Goal: Task Accomplishment & Management: Manage account settings

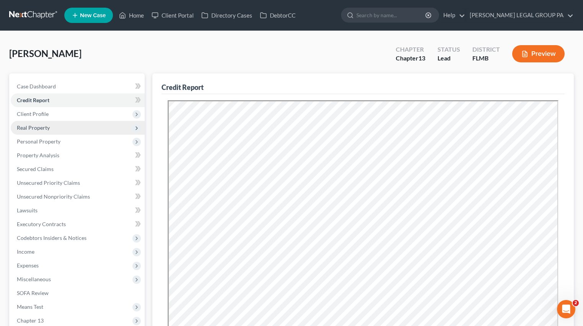
scroll to position [176, 0]
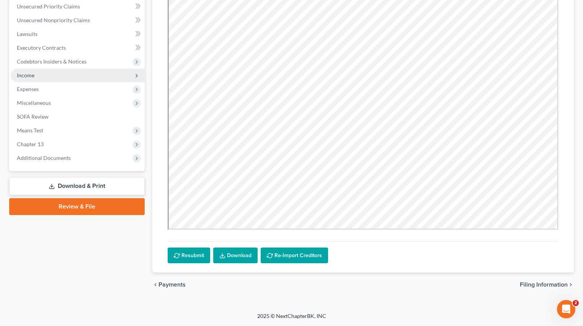
drag, startPoint x: 31, startPoint y: 79, endPoint x: 38, endPoint y: 81, distance: 7.8
click at [31, 79] on span "Income" at bounding box center [78, 75] width 134 height 14
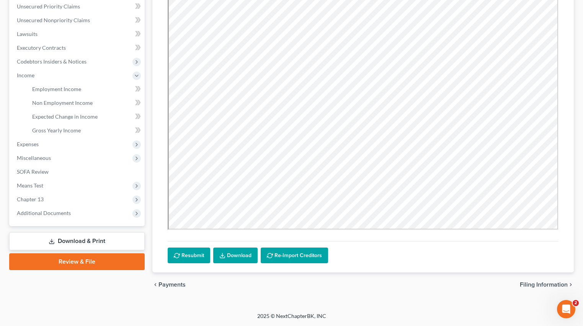
click at [54, 96] on li "Non Employment Income" at bounding box center [85, 103] width 119 height 14
click at [55, 93] on link "Employment Income" at bounding box center [85, 89] width 119 height 14
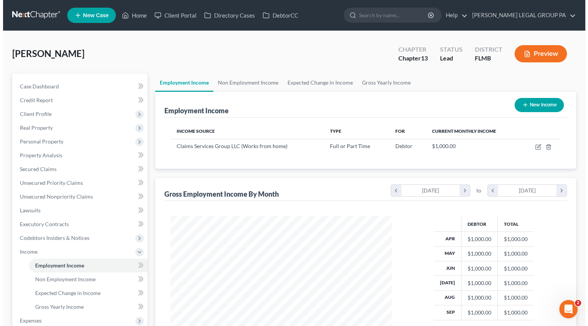
scroll to position [137, 237]
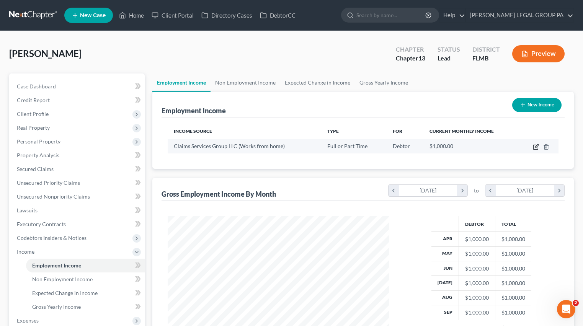
click at [535, 148] on icon "button" at bounding box center [535, 145] width 3 height 3
select select "0"
select select "45"
select select "0"
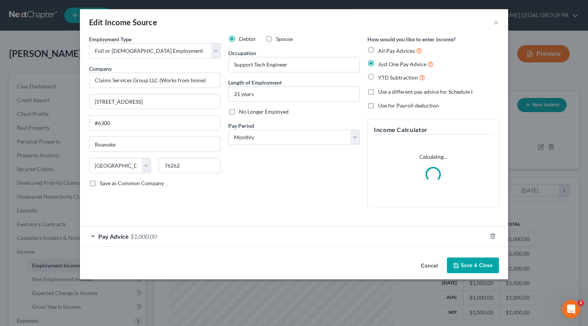
scroll to position [137, 239]
click at [117, 235] on span "Pay Advice" at bounding box center [113, 236] width 31 height 7
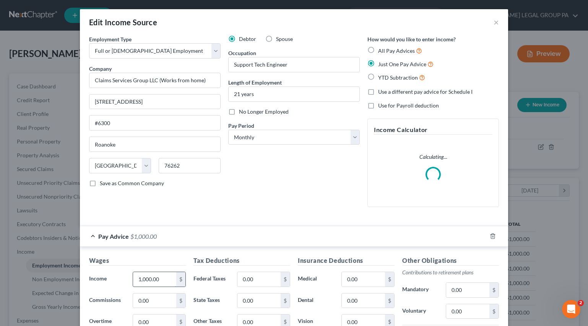
click at [166, 282] on input "1,000.00" at bounding box center [154, 279] width 43 height 15
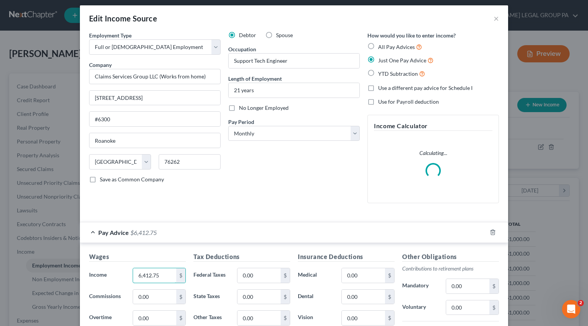
scroll to position [42, 0]
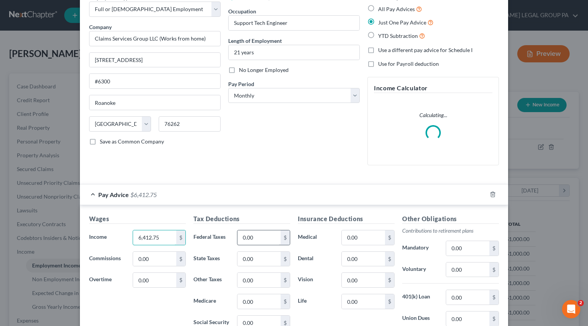
type input "6,412.75"
click at [253, 233] on input "0.00" at bounding box center [259, 237] width 43 height 15
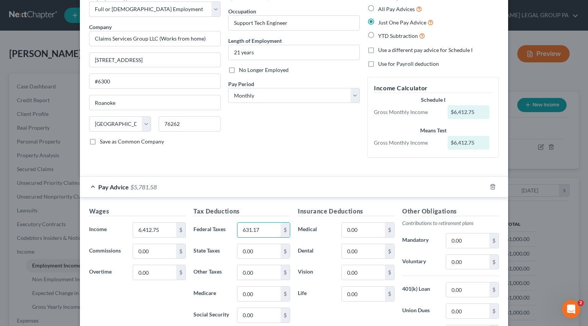
type input "631.17"
type input "90.62"
type input "387.47"
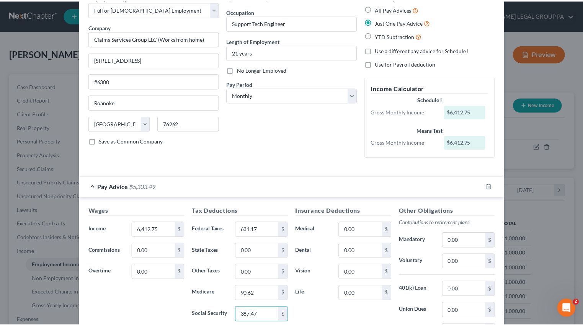
scroll to position [142, 0]
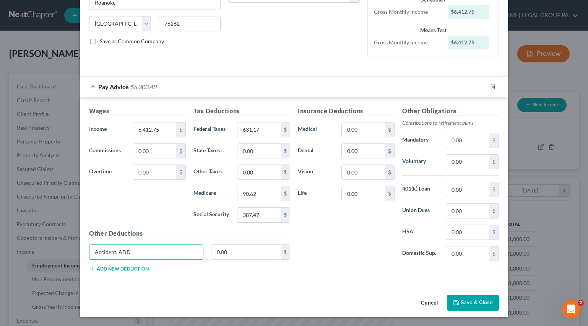
type input "Accident, ADD"
drag, startPoint x: 230, startPoint y: 252, endPoint x: 243, endPoint y: 252, distance: 12.6
click at [230, 252] on input "0.00" at bounding box center [247, 252] width 70 height 15
type input "8.48"
click at [353, 129] on input "0.00" at bounding box center [363, 129] width 43 height 15
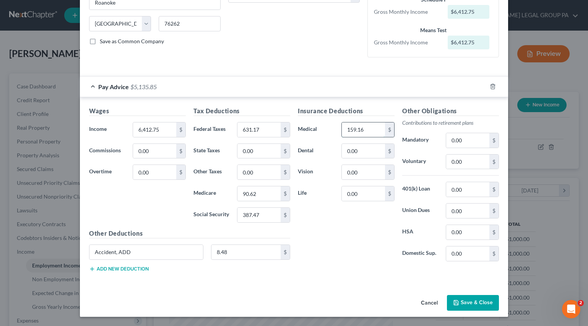
type input "159.16"
type input "12.85"
type input "2.88"
type input "84.61"
type input "192.38"
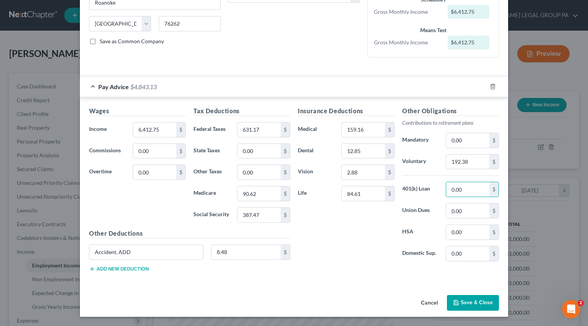
click at [475, 304] on button "Save & Close" at bounding box center [473, 303] width 52 height 16
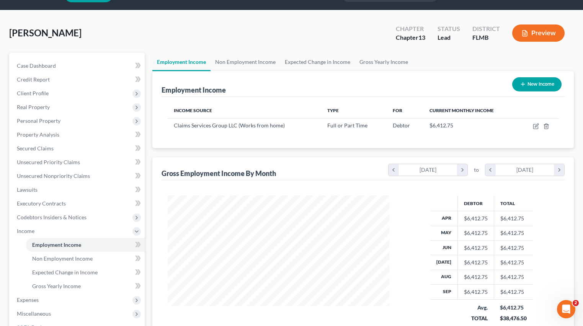
scroll to position [101, 0]
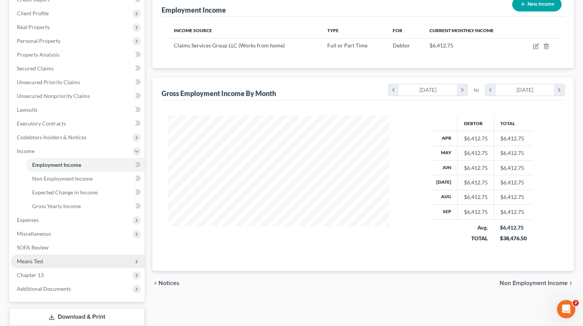
click at [34, 266] on span "Means Test" at bounding box center [78, 261] width 134 height 14
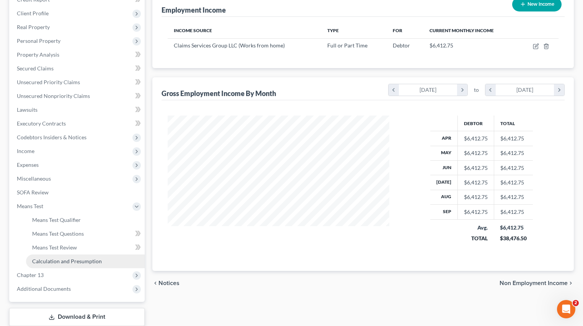
click at [62, 267] on link "Calculation and Presumption" at bounding box center [85, 261] width 119 height 14
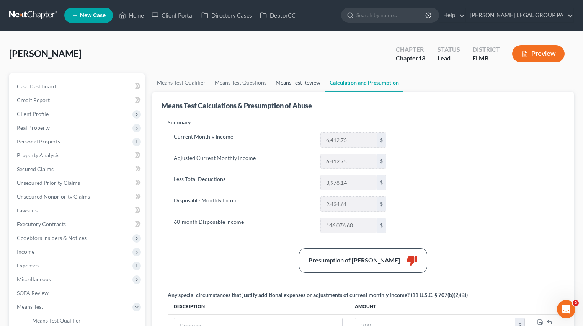
click at [287, 83] on link "Means Test Review" at bounding box center [298, 82] width 54 height 18
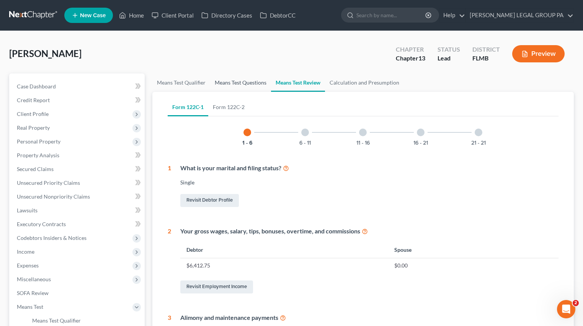
click at [211, 84] on link "Means Test Questions" at bounding box center [240, 82] width 61 height 18
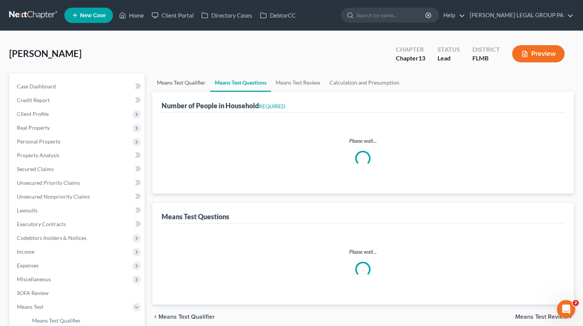
select select "0"
select select "60"
select select "1"
select select "60"
select select "1"
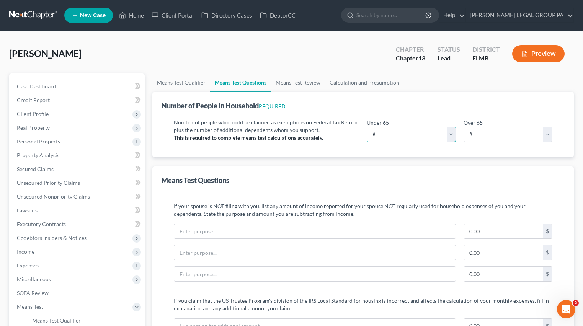
click at [404, 134] on select "# 0 1 2 3 4 5 6 7 8 9 10" at bounding box center [410, 134] width 89 height 15
click at [397, 135] on select "# 0 1 2 3 4 5 6 7 8 9 10" at bounding box center [410, 134] width 89 height 15
click at [314, 63] on div "Burk, Darrell Upgraded Chapter Chapter 13 Status Lead District FLMB Preview" at bounding box center [291, 56] width 564 height 33
click at [36, 170] on span "Secured Claims" at bounding box center [35, 169] width 37 height 7
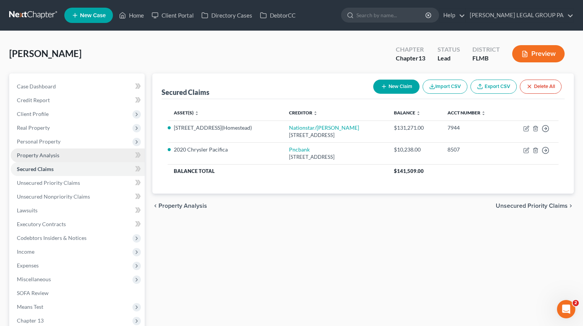
click at [42, 154] on span "Property Analysis" at bounding box center [38, 155] width 42 height 7
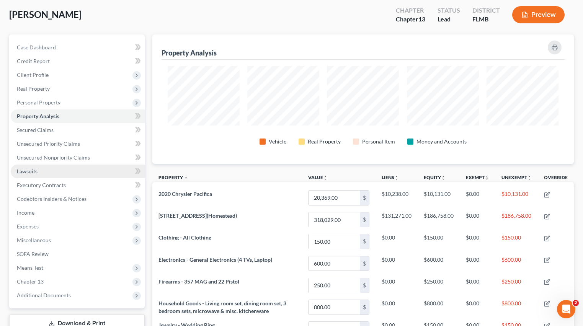
scroll to position [52, 0]
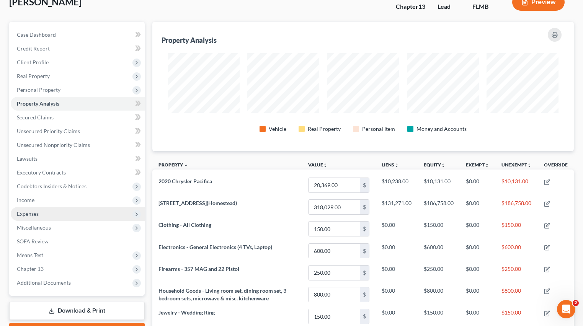
click at [51, 209] on span "Expenses" at bounding box center [78, 214] width 134 height 14
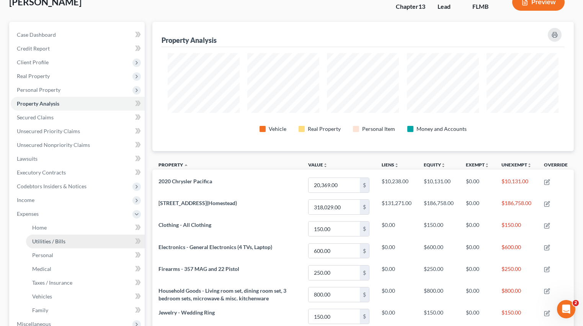
click at [57, 239] on span "Utilities / Bills" at bounding box center [48, 241] width 33 height 7
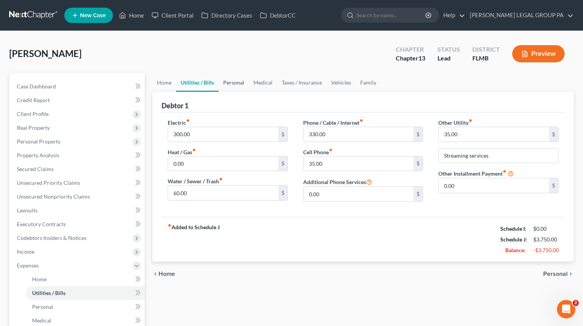
click at [237, 83] on link "Personal" at bounding box center [233, 82] width 30 height 18
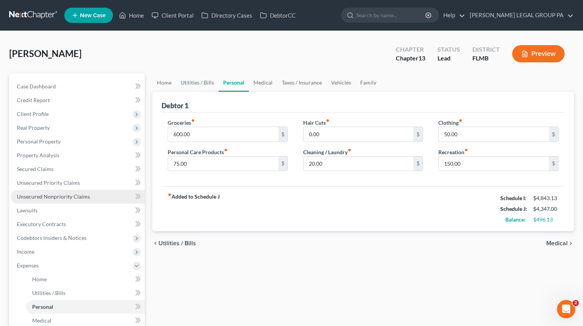
click at [56, 198] on span "Unsecured Nonpriority Claims" at bounding box center [53, 196] width 73 height 7
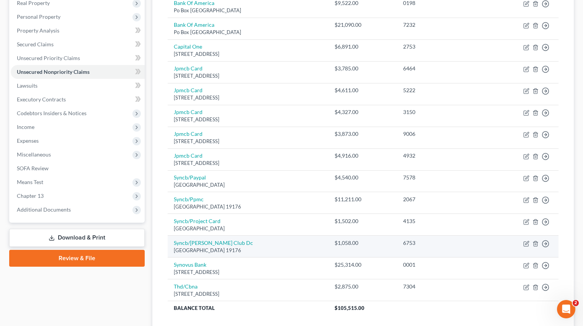
scroll to position [182, 0]
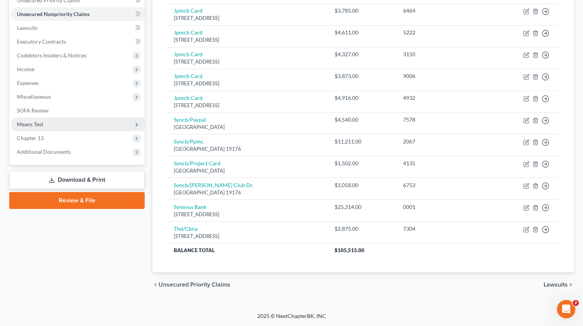
click at [46, 121] on span "Means Test" at bounding box center [78, 124] width 134 height 14
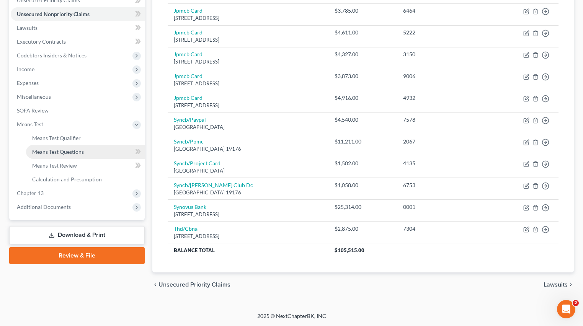
click at [60, 152] on span "Means Test Questions" at bounding box center [58, 151] width 52 height 7
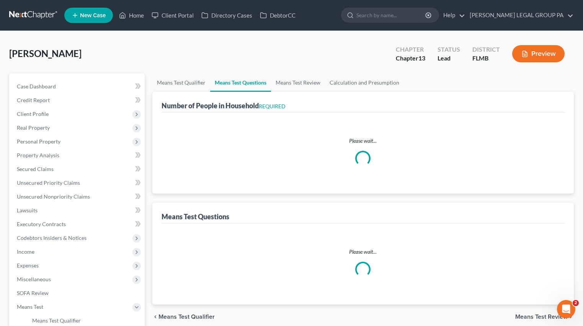
select select "0"
select select "60"
select select "1"
select select "60"
select select "1"
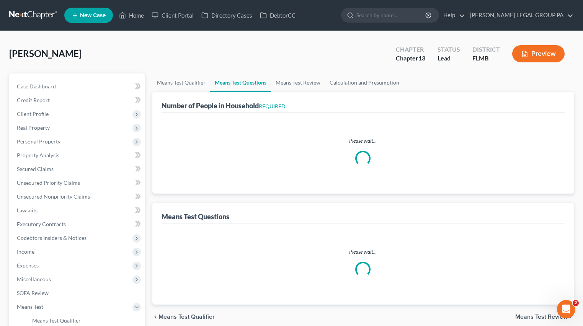
select select "1"
select select "0"
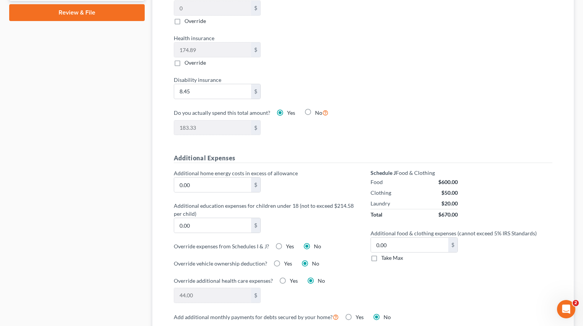
scroll to position [137, 0]
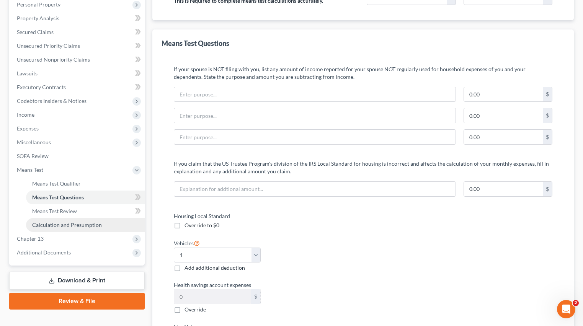
click at [75, 223] on span "Calculation and Presumption" at bounding box center [67, 224] width 70 height 7
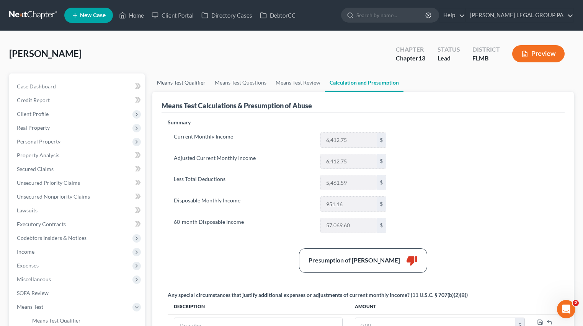
click at [180, 88] on link "Means Test Qualifier" at bounding box center [181, 82] width 58 height 18
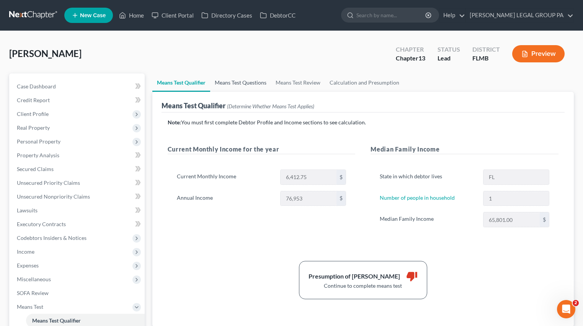
click at [244, 85] on link "Means Test Questions" at bounding box center [240, 82] width 61 height 18
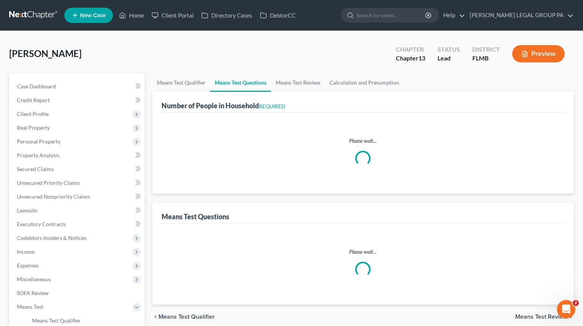
select select "0"
select select "60"
select select "1"
select select "60"
select select "1"
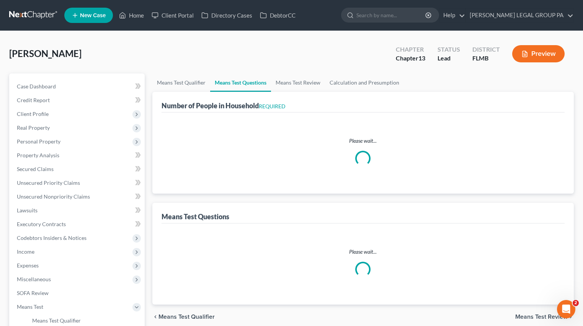
select select "0"
select select "1"
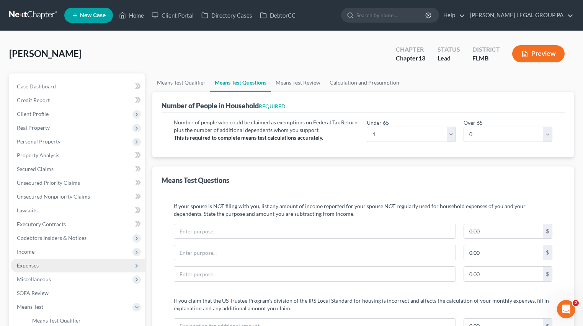
click at [35, 266] on span "Expenses" at bounding box center [28, 265] width 22 height 7
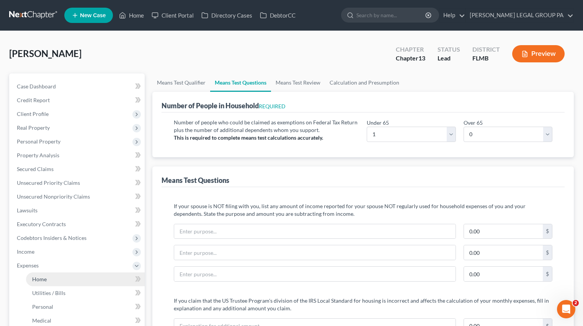
click at [44, 277] on span "Home" at bounding box center [39, 279] width 15 height 7
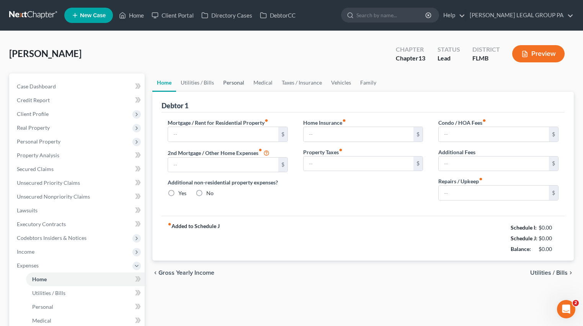
type input "1,450.00"
type input "0.00"
radio input "true"
type input "0.00"
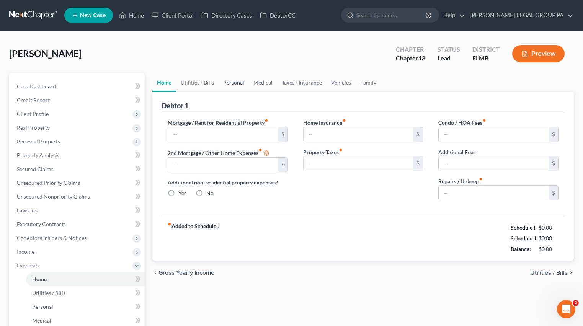
type input "0.00"
type input "150.00"
click at [224, 92] on div "Debtor 1" at bounding box center [362, 102] width 403 height 21
click at [233, 82] on link "Personal" at bounding box center [233, 82] width 30 height 18
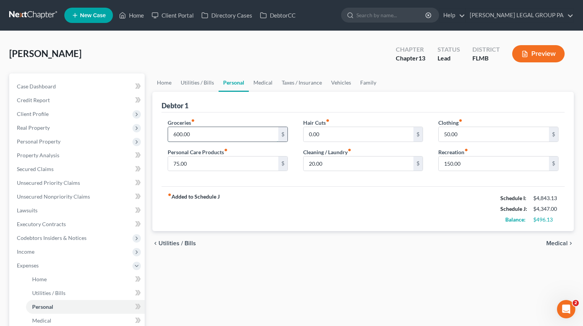
click at [207, 135] on input "600.00" at bounding box center [223, 134] width 110 height 15
type input "800.00"
click at [341, 139] on input "0.00" at bounding box center [358, 134] width 110 height 15
type input "30.00"
click at [256, 84] on link "Medical" at bounding box center [263, 82] width 28 height 18
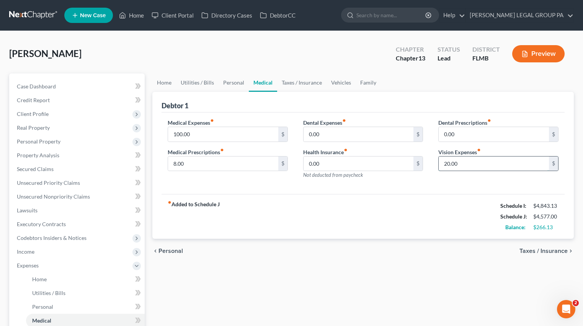
click at [459, 166] on input "20.00" at bounding box center [493, 163] width 110 height 15
type input "50.00"
click at [240, 84] on link "Personal" at bounding box center [233, 82] width 30 height 18
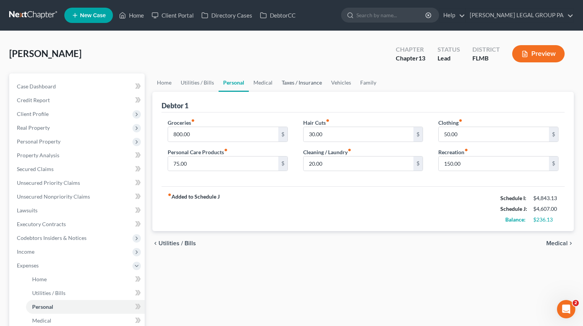
click at [314, 86] on link "Taxes / Insurance" at bounding box center [301, 82] width 49 height 18
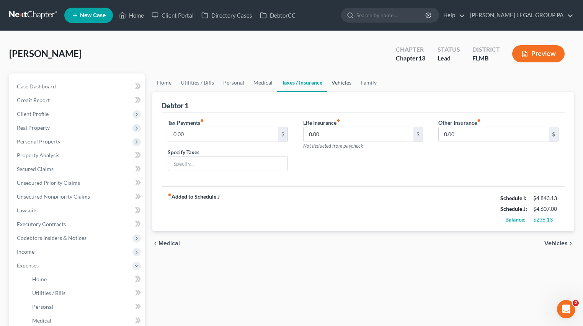
click at [352, 85] on link "Vehicles" at bounding box center [341, 82] width 29 height 18
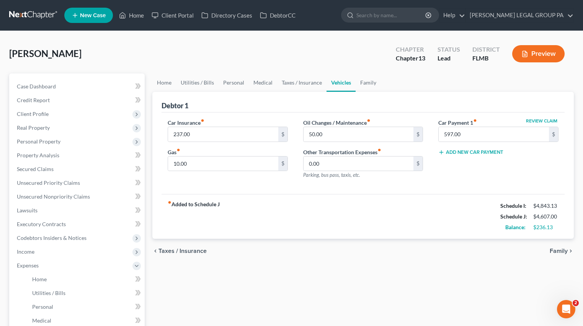
click at [332, 86] on link "Vehicles" at bounding box center [340, 82] width 29 height 18
click at [367, 85] on link "Family" at bounding box center [367, 82] width 25 height 18
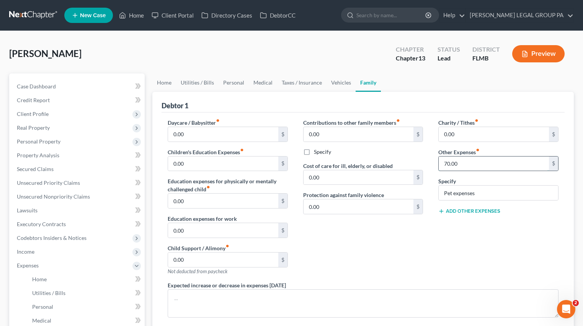
click at [467, 163] on input "70.00" at bounding box center [493, 163] width 110 height 15
type input "125.00"
click at [418, 243] on div "Contributions to other family members fiber_manual_record 0.00 $ Specify Cost o…" at bounding box center [362, 200] width 135 height 163
click at [304, 97] on div "Debtor 1" at bounding box center [362, 102] width 403 height 21
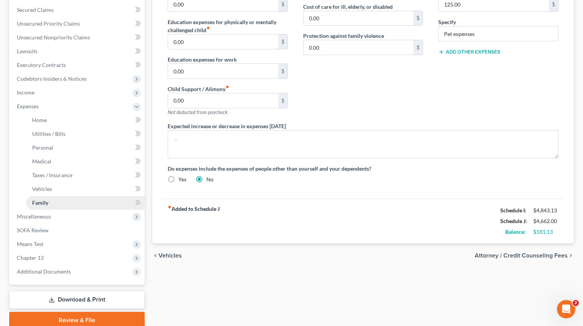
scroll to position [160, 0]
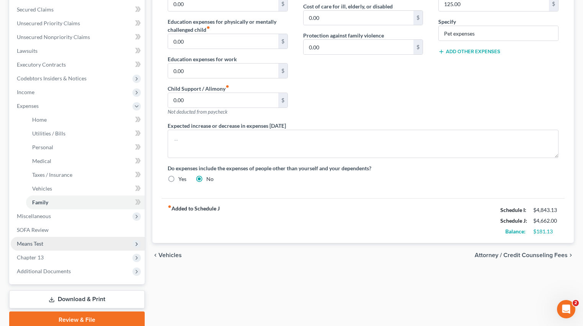
click at [34, 242] on span "Means Test" at bounding box center [30, 243] width 26 height 7
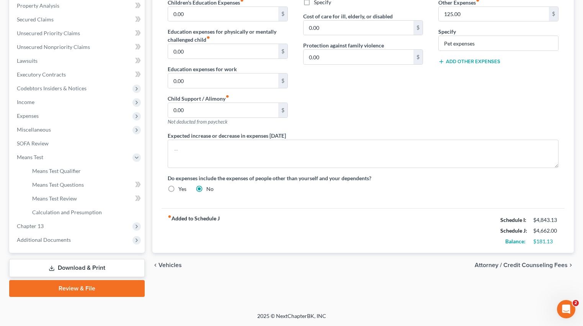
scroll to position [150, 0]
click at [55, 213] on span "Calculation and Presumption" at bounding box center [67, 212] width 70 height 7
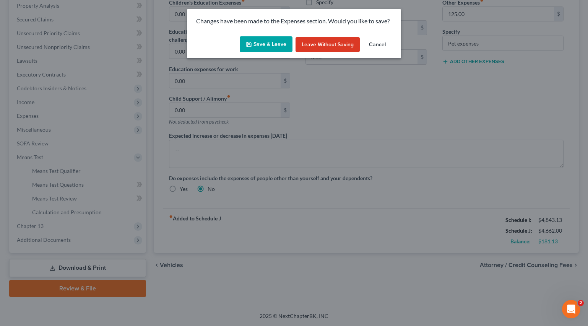
click at [260, 49] on button "Save & Leave" at bounding box center [266, 44] width 53 height 16
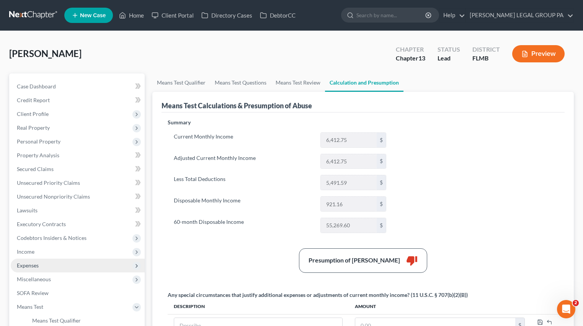
click at [29, 269] on span "Expenses" at bounding box center [78, 266] width 134 height 14
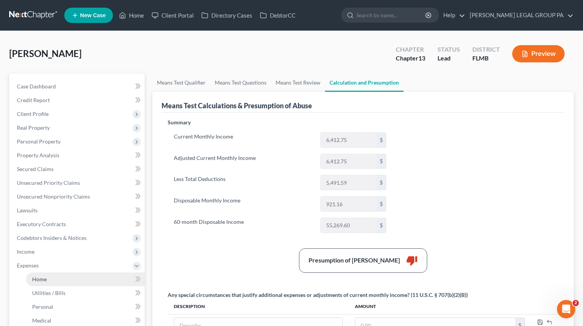
click at [64, 279] on link "Home" at bounding box center [85, 279] width 119 height 14
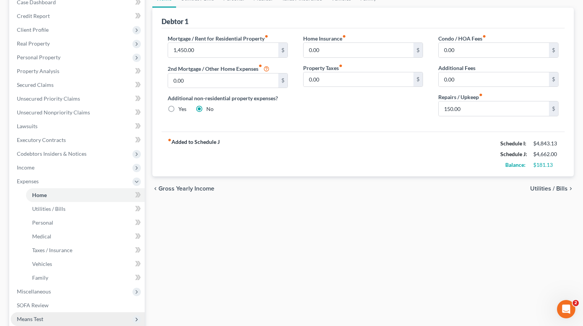
scroll to position [191, 0]
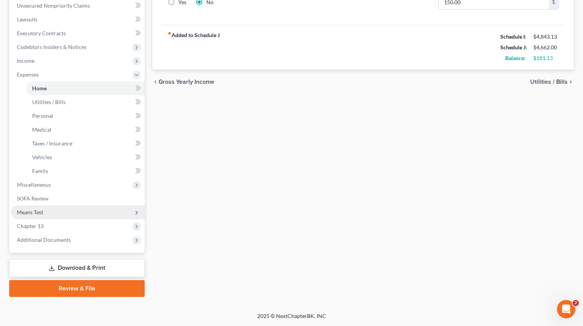
click at [40, 215] on span "Means Test" at bounding box center [30, 212] width 26 height 7
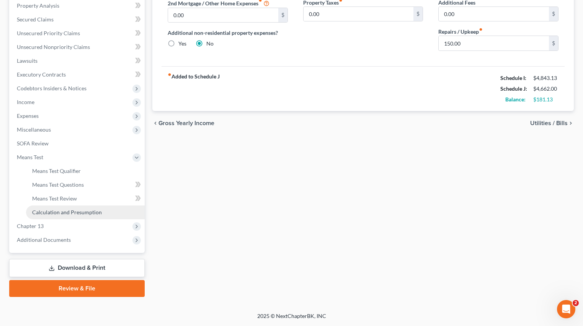
click at [62, 213] on span "Calculation and Presumption" at bounding box center [67, 212] width 70 height 7
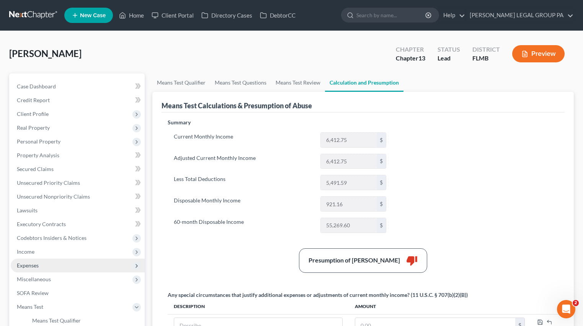
click at [32, 263] on span "Expenses" at bounding box center [28, 265] width 22 height 7
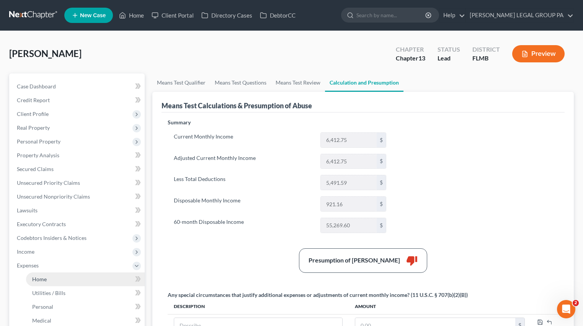
drag, startPoint x: 44, startPoint y: 278, endPoint x: 57, endPoint y: 277, distance: 13.9
click at [44, 278] on span "Home" at bounding box center [39, 279] width 15 height 7
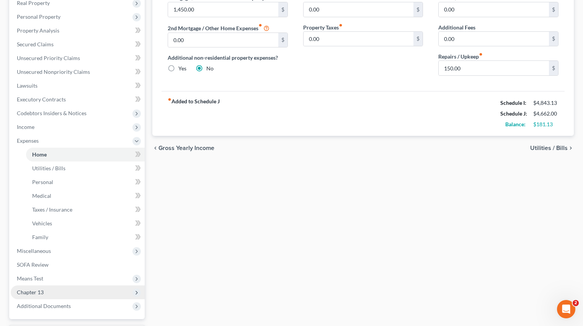
scroll to position [191, 0]
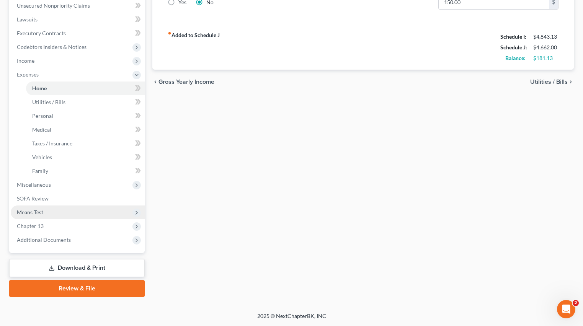
click at [37, 215] on span "Means Test" at bounding box center [30, 212] width 26 height 7
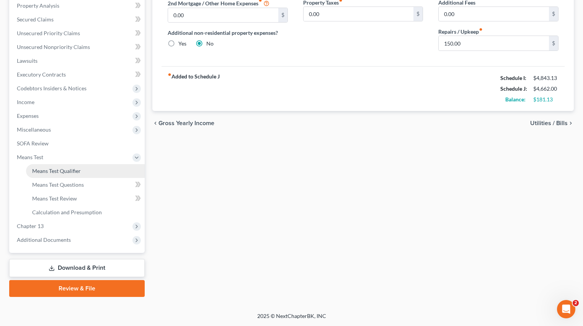
click at [61, 174] on link "Means Test Qualifier" at bounding box center [85, 171] width 119 height 14
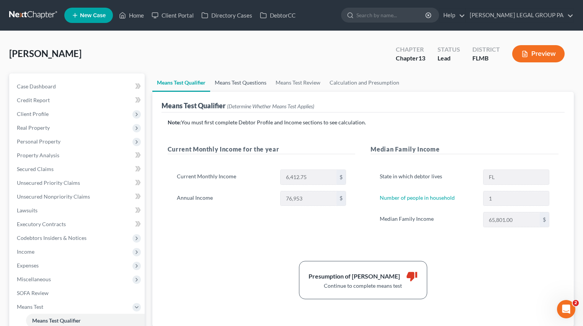
click at [220, 83] on link "Means Test Questions" at bounding box center [240, 82] width 61 height 18
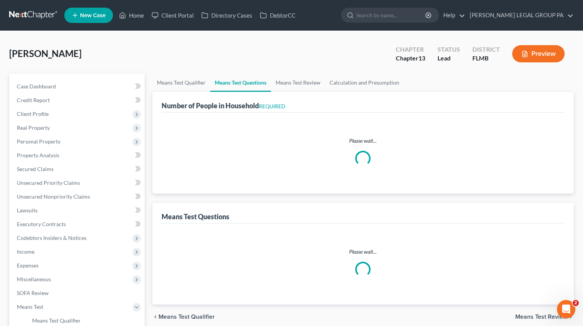
select select "0"
select select "60"
select select "1"
select select "60"
select select "1"
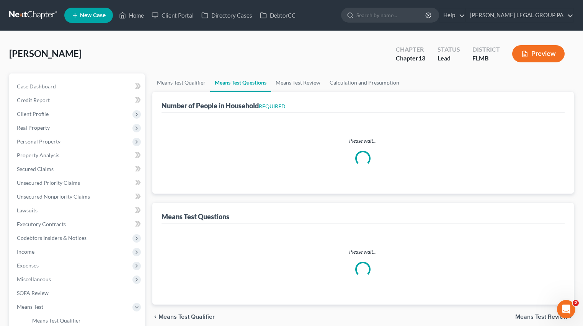
select select "0"
select select "1"
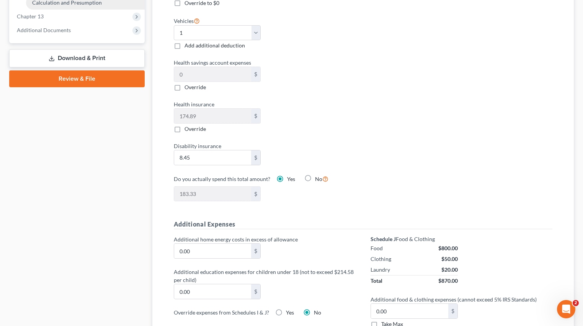
scroll to position [86, 0]
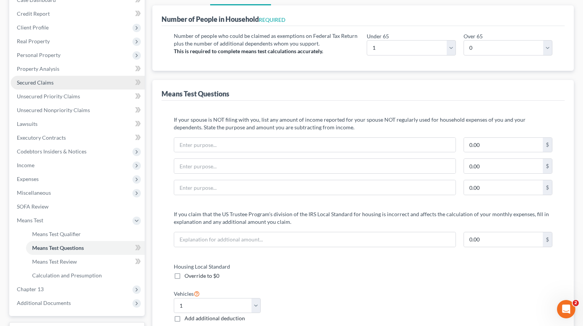
click at [29, 86] on link "Secured Claims" at bounding box center [78, 83] width 134 height 14
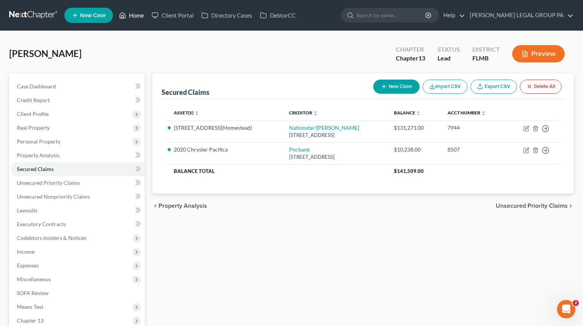
click at [132, 18] on link "Home" at bounding box center [131, 15] width 33 height 14
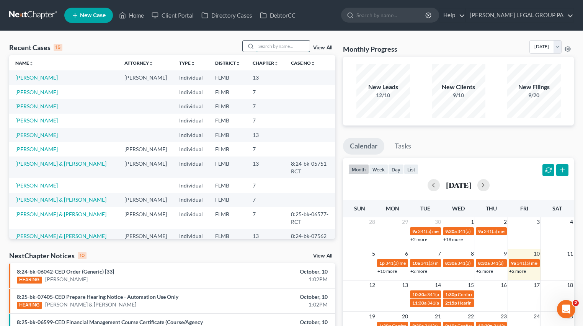
click at [291, 42] on input "search" at bounding box center [283, 46] width 54 height 11
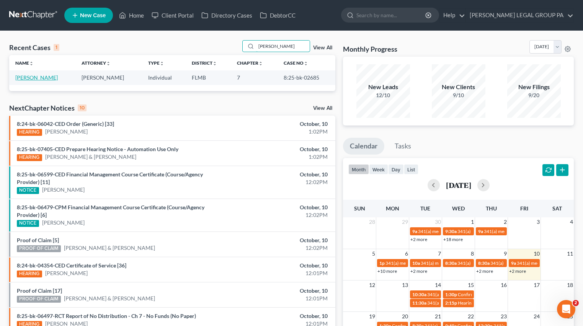
type input "ballinger"
click at [37, 77] on link "Ballinger, David" at bounding box center [36, 77] width 42 height 7
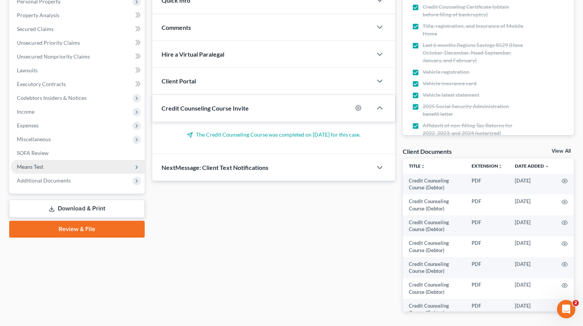
scroll to position [167, 0]
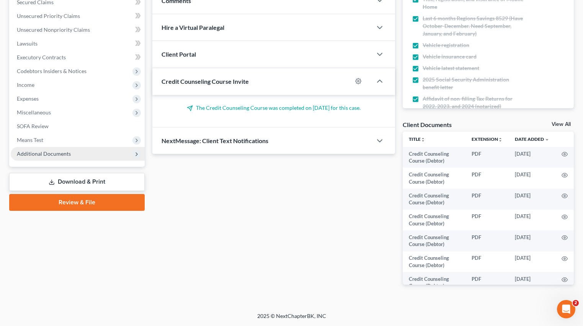
click at [57, 155] on span "Additional Documents" at bounding box center [44, 153] width 54 height 7
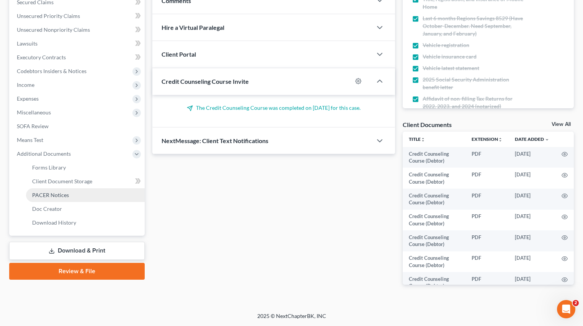
click at [60, 194] on span "PACER Notices" at bounding box center [50, 195] width 37 height 7
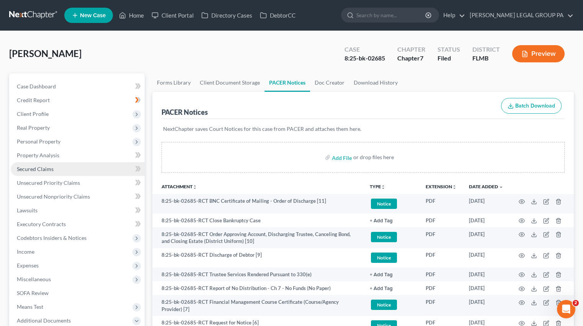
click at [39, 164] on link "Secured Claims" at bounding box center [78, 169] width 134 height 14
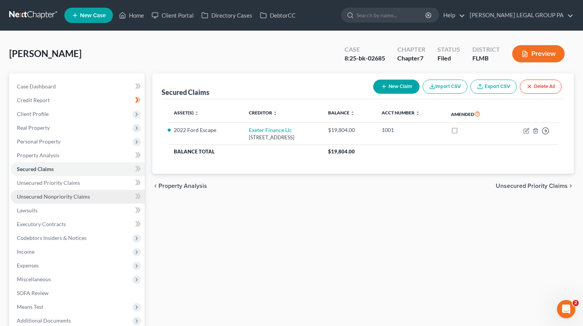
click at [55, 201] on link "Unsecured Nonpriority Claims" at bounding box center [78, 197] width 134 height 14
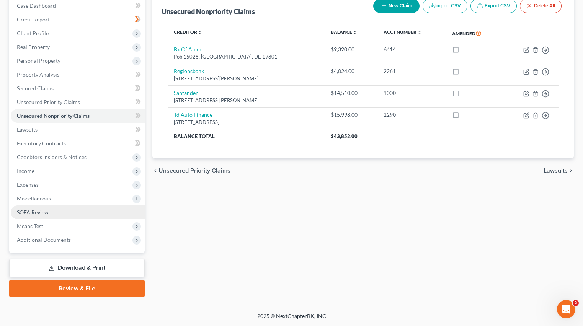
click at [36, 207] on link "SOFA Review" at bounding box center [78, 212] width 134 height 14
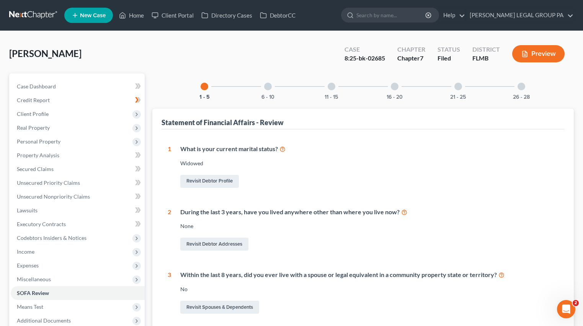
click at [267, 90] on div "6 - 10" at bounding box center [268, 86] width 26 height 26
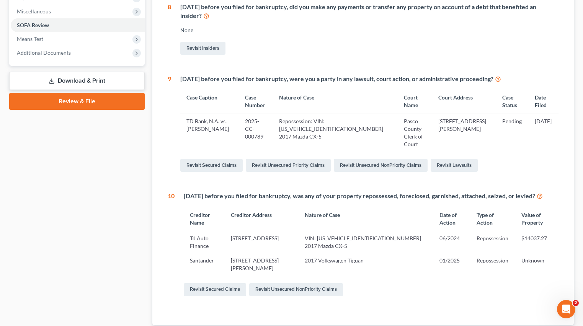
scroll to position [232, 0]
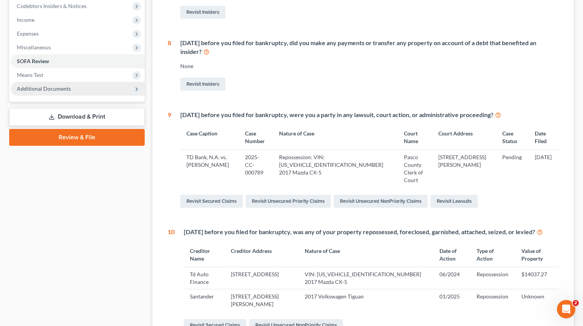
click at [60, 86] on span "Additional Documents" at bounding box center [44, 88] width 54 height 7
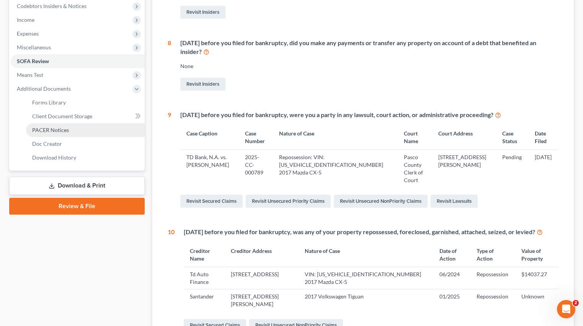
click at [58, 129] on span "PACER Notices" at bounding box center [50, 130] width 37 height 7
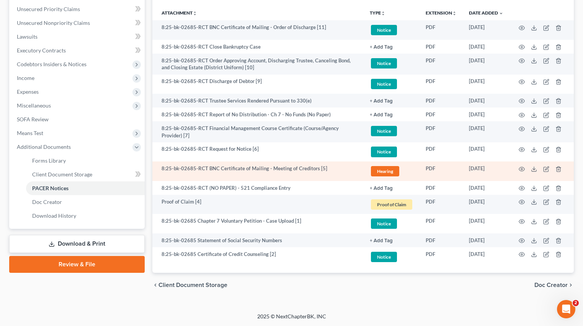
scroll to position [174, 0]
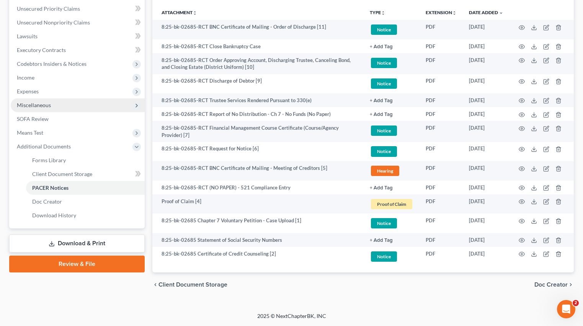
click at [37, 105] on span "Miscellaneous" at bounding box center [34, 105] width 34 height 7
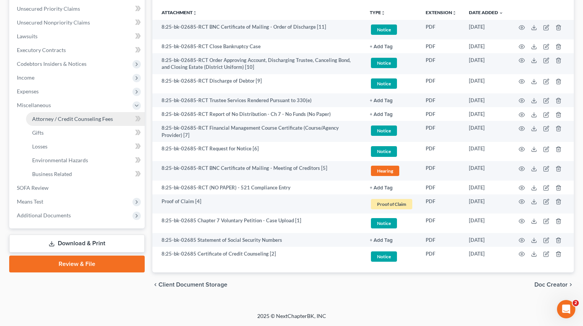
click at [67, 120] on span "Attorney / Credit Counseling Fees" at bounding box center [72, 119] width 81 height 7
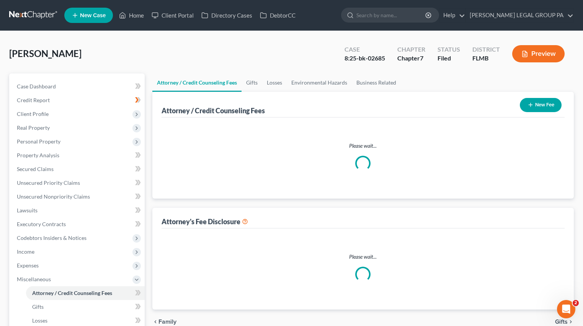
select select "0"
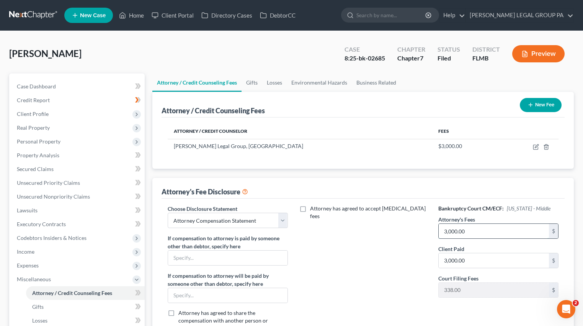
click at [480, 231] on input "3,000.00" at bounding box center [493, 231] width 110 height 15
type input "5"
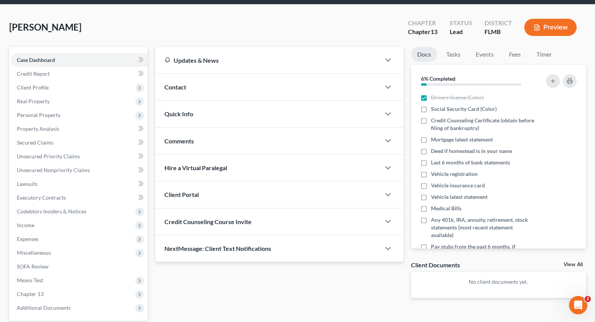
scroll to position [25, 0]
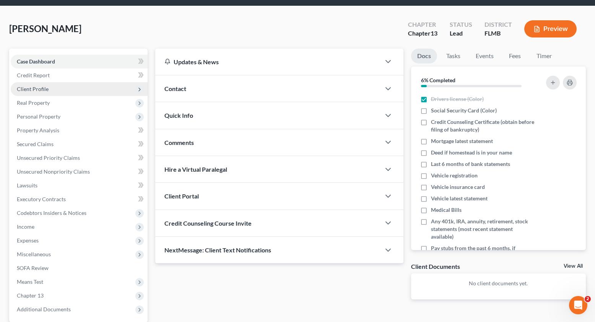
click at [33, 88] on span "Client Profile" at bounding box center [33, 89] width 32 height 7
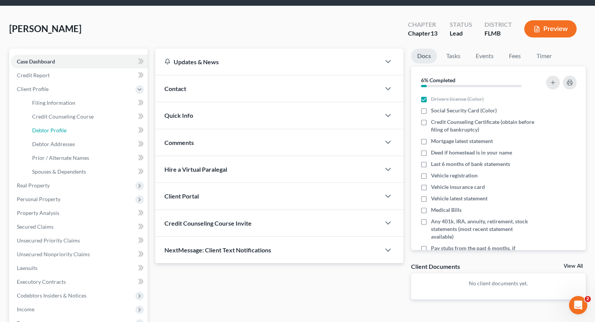
click at [59, 132] on span "Debtor Profile" at bounding box center [49, 130] width 34 height 7
select select "0"
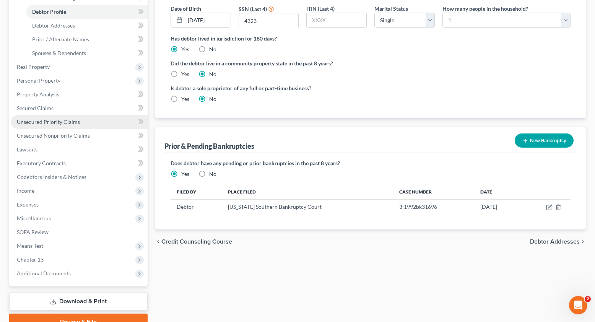
scroll to position [150, 0]
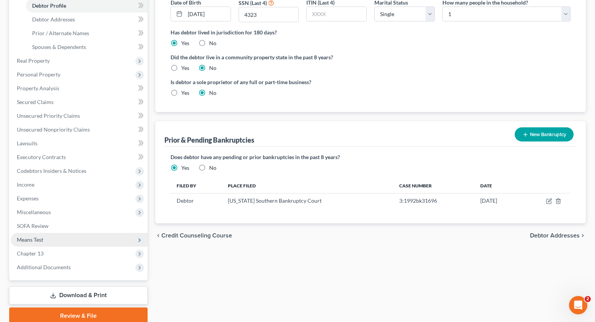
click at [32, 242] on span "Means Test" at bounding box center [30, 239] width 26 height 7
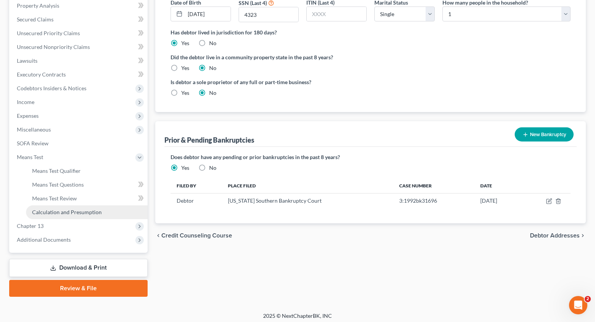
click at [53, 211] on span "Calculation and Presumption" at bounding box center [67, 212] width 70 height 7
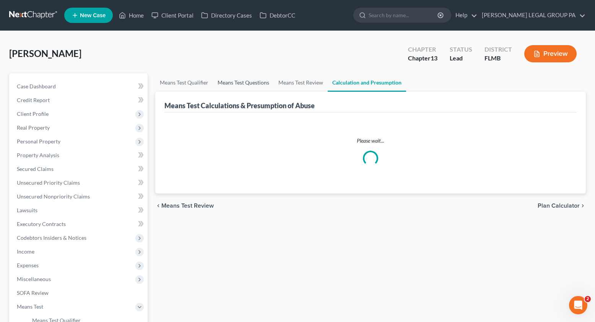
click at [247, 85] on link "Means Test Questions" at bounding box center [243, 82] width 61 height 18
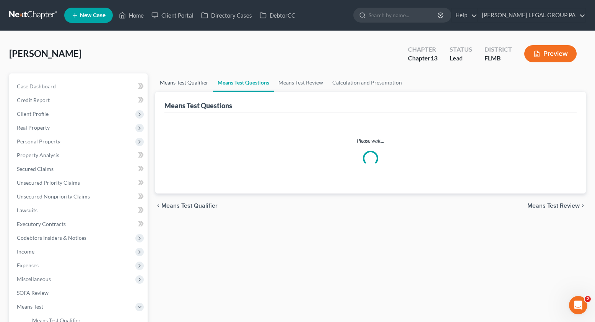
click at [194, 83] on link "Means Test Qualifier" at bounding box center [184, 82] width 58 height 18
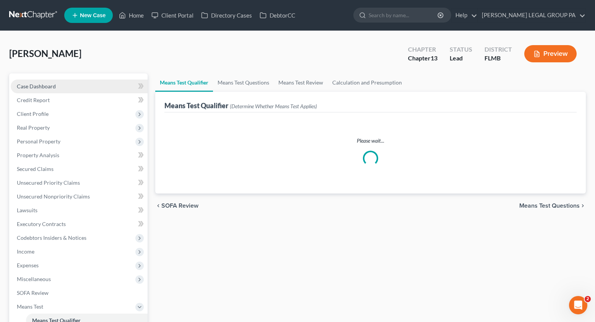
click at [50, 83] on span "Case Dashboard" at bounding box center [36, 86] width 39 height 7
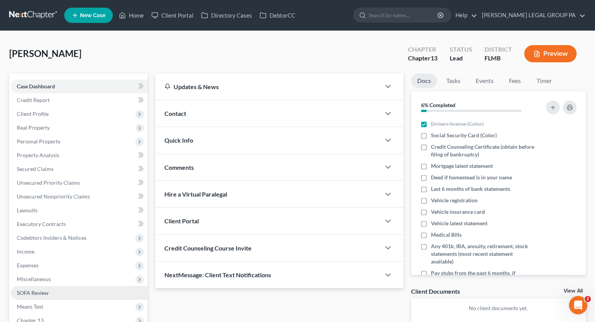
drag, startPoint x: 35, startPoint y: 303, endPoint x: 52, endPoint y: 297, distance: 17.8
click at [35, 303] on span "Means Test" at bounding box center [30, 306] width 26 height 7
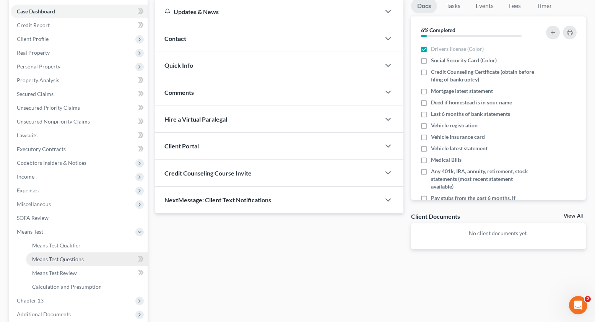
click at [69, 261] on span "Means Test Questions" at bounding box center [58, 259] width 52 height 7
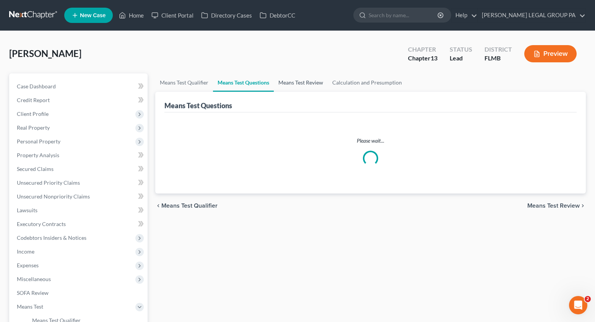
click at [296, 83] on link "Means Test Review" at bounding box center [301, 82] width 54 height 18
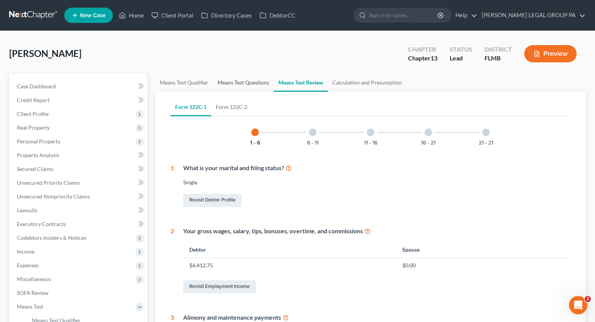
click at [247, 82] on link "Means Test Questions" at bounding box center [243, 82] width 61 height 18
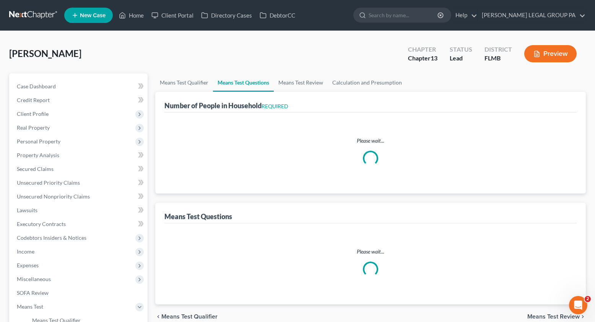
select select "0"
select select "60"
select select "1"
select select "60"
select select "1"
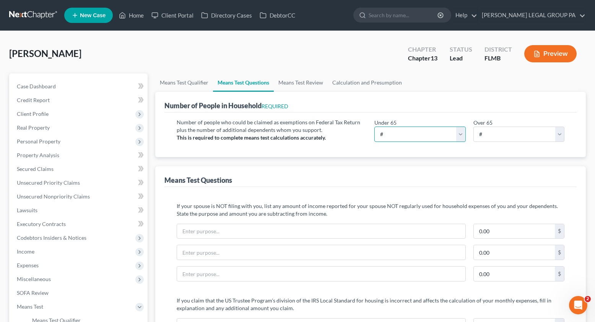
click at [402, 134] on select "# 0 1 2 3 4 5 6 7 8 9 10" at bounding box center [420, 134] width 91 height 15
select select "1"
click at [375, 127] on select "# 0 1 2 3 4 5 6 7 8 9 10" at bounding box center [420, 134] width 91 height 15
click at [494, 138] on select "# 0 1 2 3 4 5 6 7 8 9 10" at bounding box center [519, 134] width 91 height 15
select select "0"
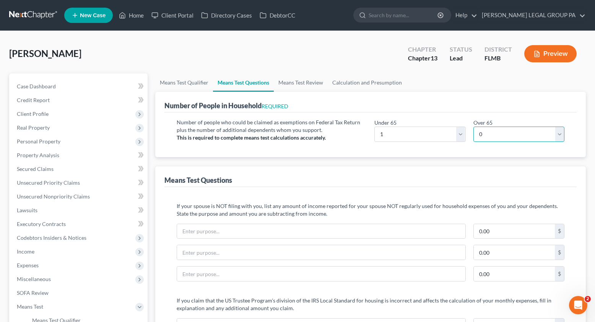
click at [474, 127] on select "# 0 1 2 3 4 5 6 7 8 9 10" at bounding box center [519, 134] width 91 height 15
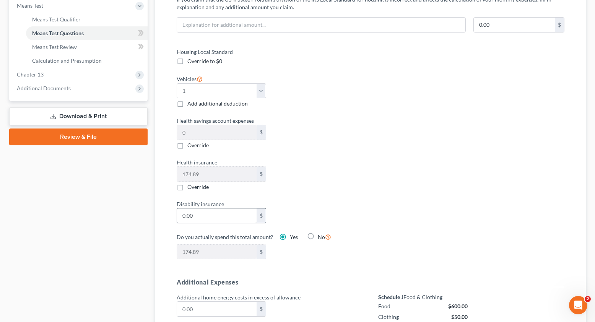
scroll to position [306, 0]
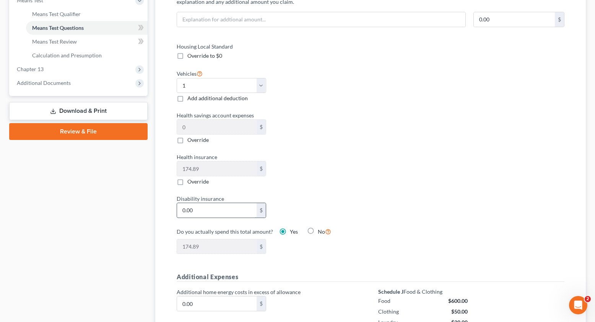
click at [214, 212] on input "0.00" at bounding box center [217, 210] width 80 height 15
type input "8"
type input "182.89"
type input "8.7"
type input "183.58"
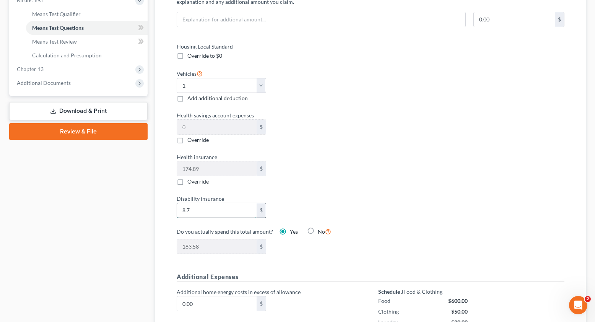
type input "8.75"
type input "183.64"
type input "8.7"
type input "183.58"
type input "8."
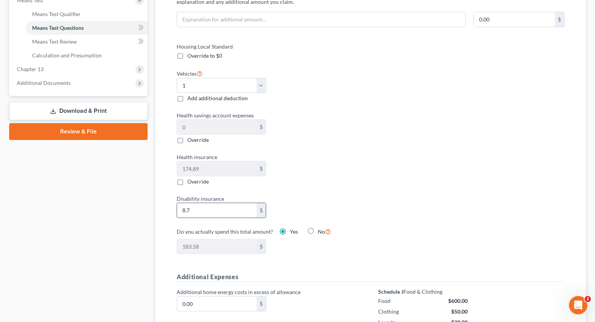
type input "182.89"
type input "8.4"
type input "183.29"
type input "8.45"
type input "183.33"
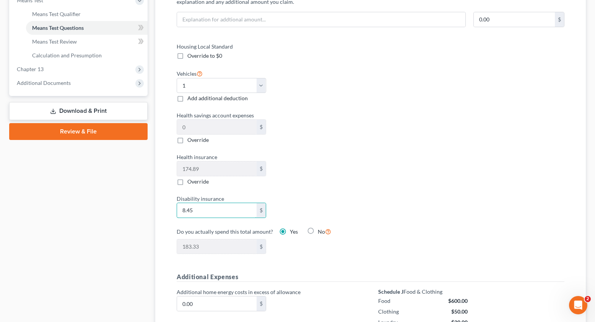
type input "8.45"
click at [319, 176] on div "Health insurance 174.89 $ Override" at bounding box center [270, 169] width 194 height 33
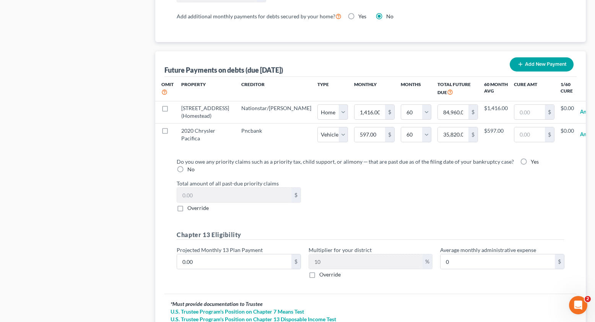
scroll to position [729, 0]
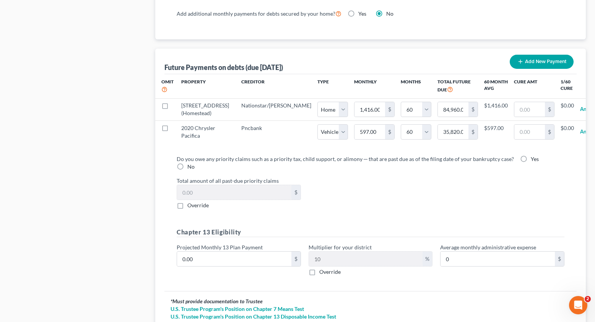
click at [187, 167] on label "No" at bounding box center [190, 167] width 7 height 8
click at [191, 167] on input "No" at bounding box center [193, 165] width 5 height 5
radio input "true"
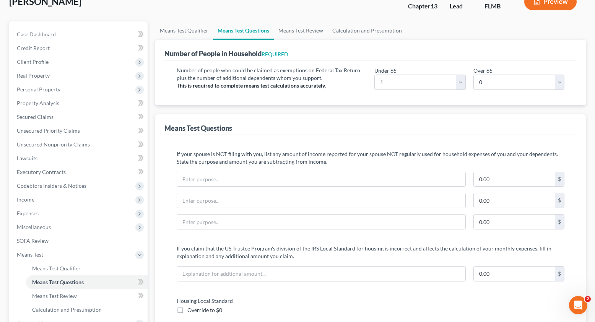
scroll to position [0, 0]
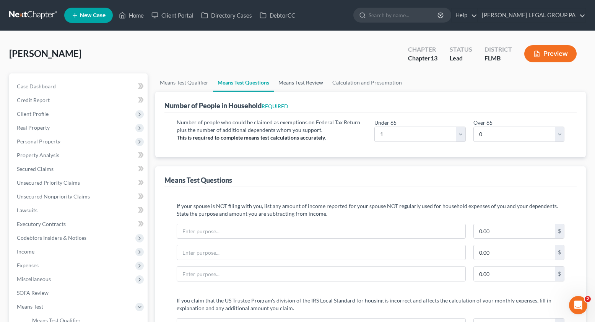
click at [283, 84] on link "Means Test Review" at bounding box center [301, 82] width 54 height 18
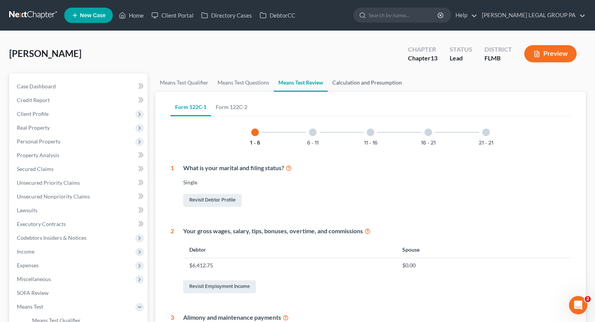
click at [358, 87] on link "Calculation and Presumption" at bounding box center [367, 82] width 79 height 18
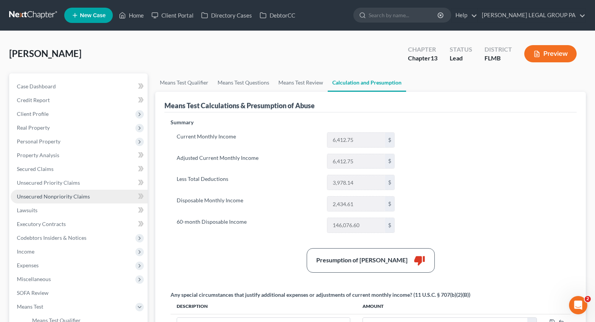
click at [60, 199] on span "Unsecured Nonpriority Claims" at bounding box center [53, 196] width 73 height 7
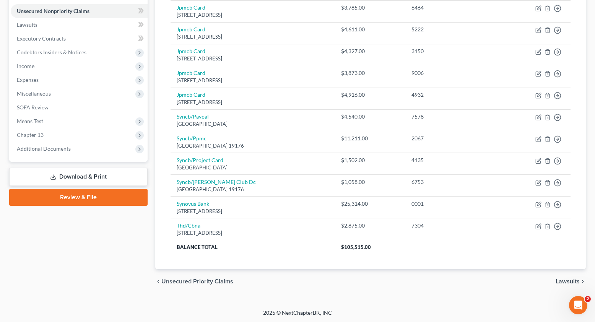
scroll to position [186, 0]
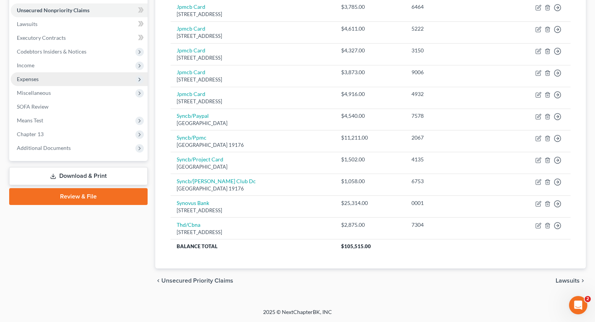
click at [29, 80] on span "Expenses" at bounding box center [28, 79] width 22 height 7
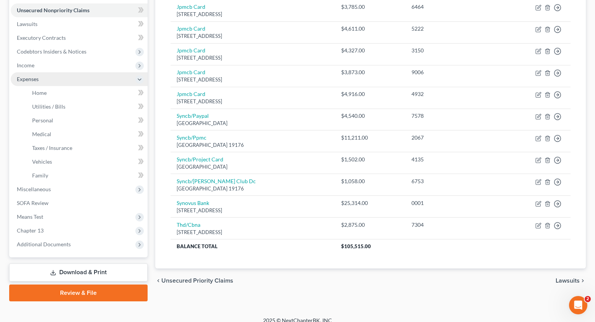
click at [34, 72] on span "Expenses" at bounding box center [79, 79] width 137 height 14
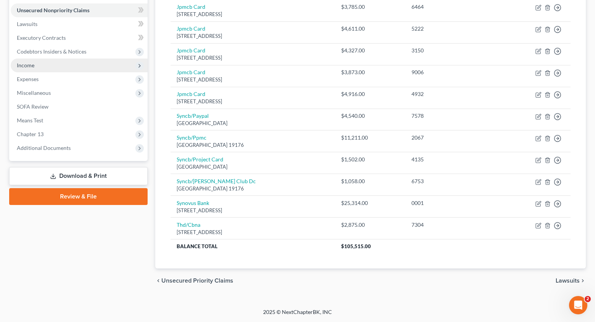
click at [34, 69] on span "Income" at bounding box center [79, 66] width 137 height 14
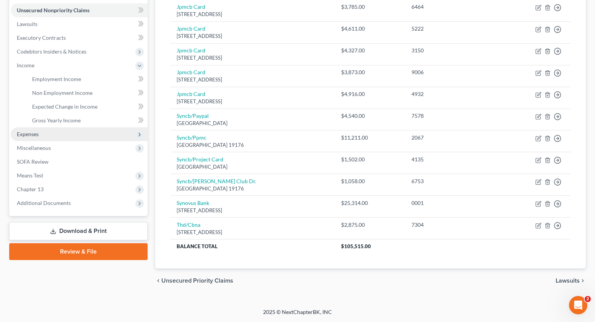
click at [40, 139] on span "Expenses" at bounding box center [79, 134] width 137 height 14
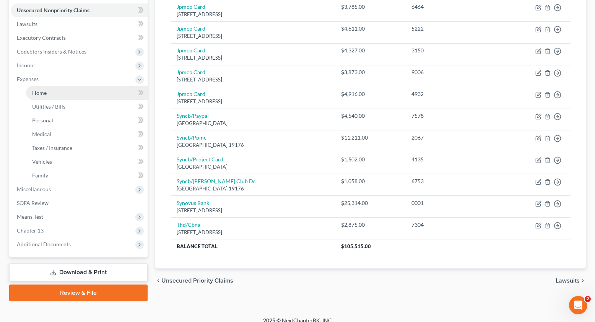
click at [40, 96] on link "Home" at bounding box center [87, 93] width 122 height 14
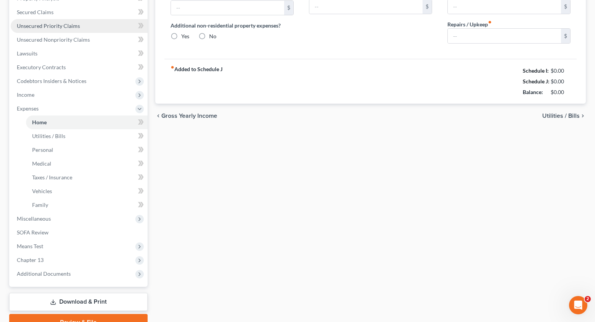
type input "1,450.00"
type input "0.00"
radio input "true"
type input "0.00"
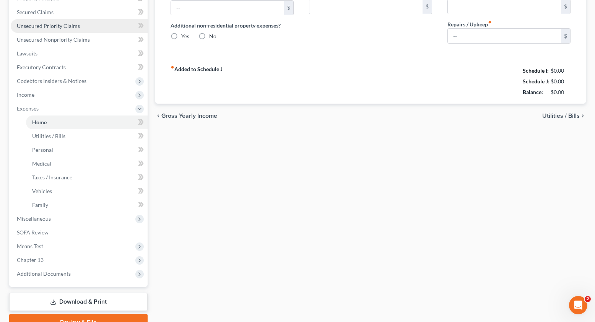
type input "0.00"
type input "150.00"
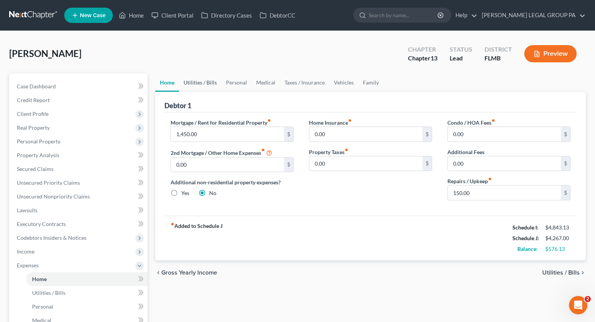
click at [202, 83] on link "Utilities / Bills" at bounding box center [200, 82] width 42 height 18
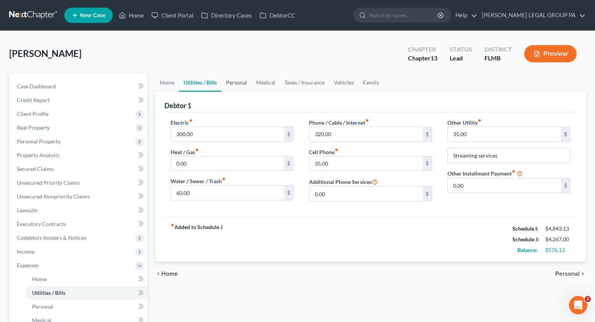
click at [225, 84] on link "Personal" at bounding box center [236, 82] width 30 height 18
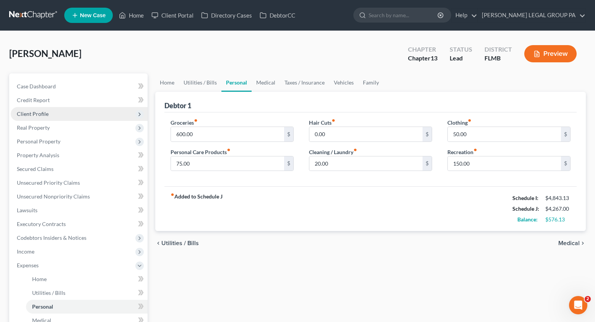
click at [22, 111] on span "Client Profile" at bounding box center [33, 114] width 32 height 7
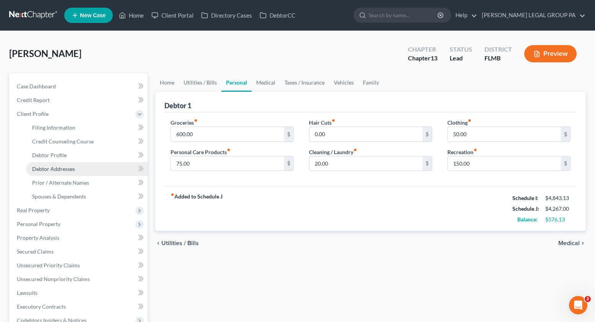
click at [55, 174] on link "Debtor Addresses" at bounding box center [87, 169] width 122 height 14
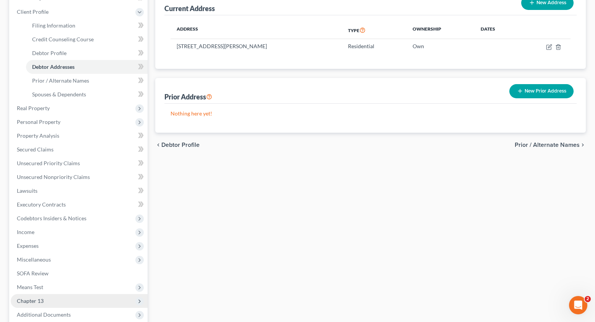
scroll to position [181, 0]
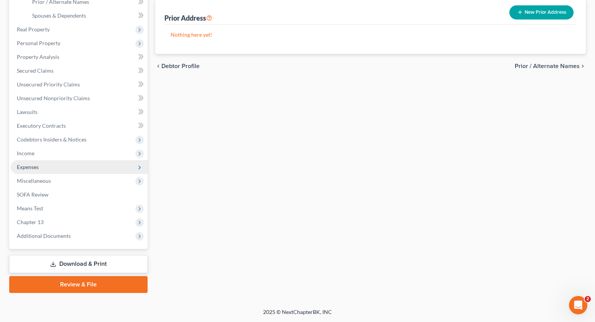
click at [37, 169] on span "Expenses" at bounding box center [28, 167] width 22 height 7
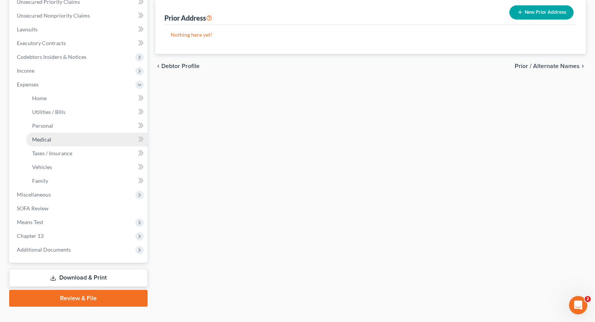
click at [43, 140] on span "Medical" at bounding box center [41, 139] width 19 height 7
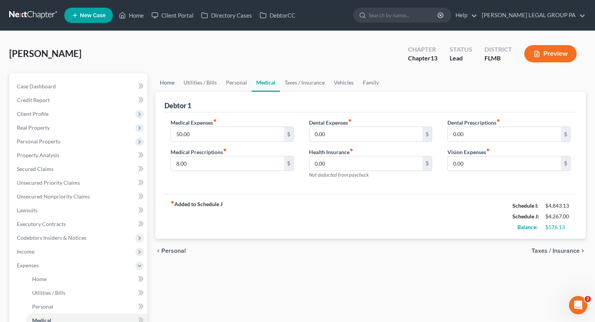
click at [161, 81] on link "Home" at bounding box center [167, 82] width 24 height 18
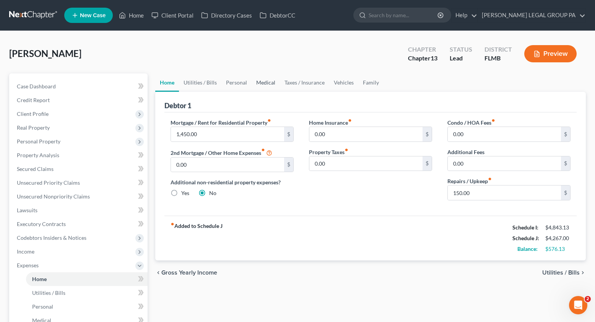
click at [262, 84] on link "Medical" at bounding box center [266, 82] width 28 height 18
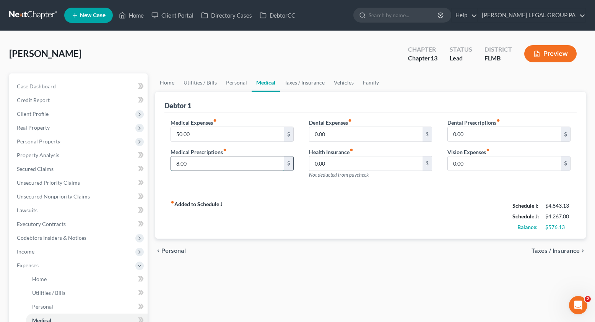
click at [199, 166] on input "8.00" at bounding box center [227, 163] width 113 height 15
click at [197, 136] on input "50.00" at bounding box center [227, 134] width 113 height 15
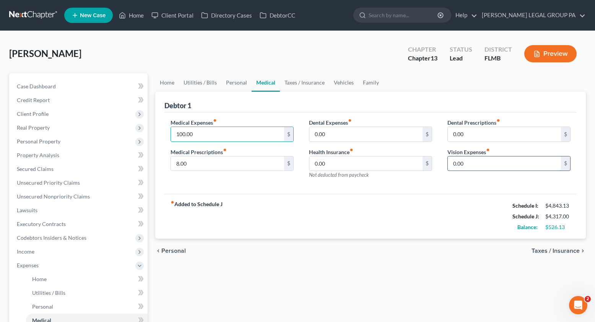
type input "100.00"
click at [475, 168] on input "0.00" at bounding box center [504, 163] width 113 height 15
type input "20.00"
click at [161, 80] on link "Home" at bounding box center [167, 82] width 24 height 18
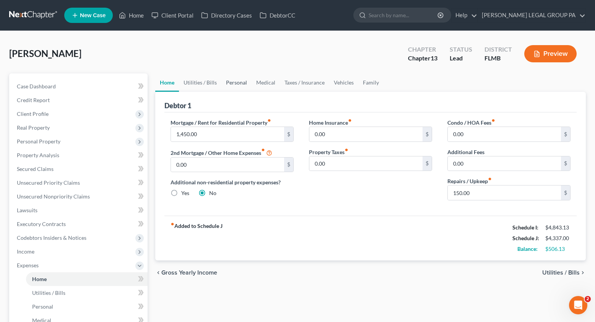
click at [242, 84] on link "Personal" at bounding box center [236, 82] width 30 height 18
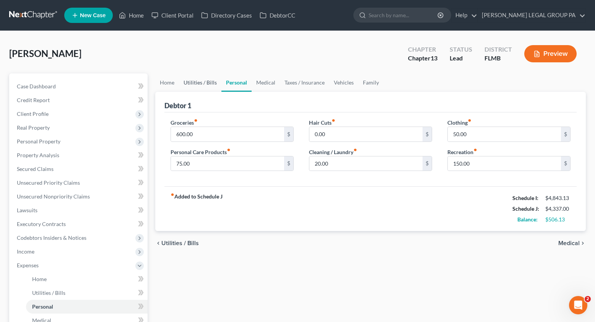
click at [204, 85] on link "Utilities / Bills" at bounding box center [200, 82] width 42 height 18
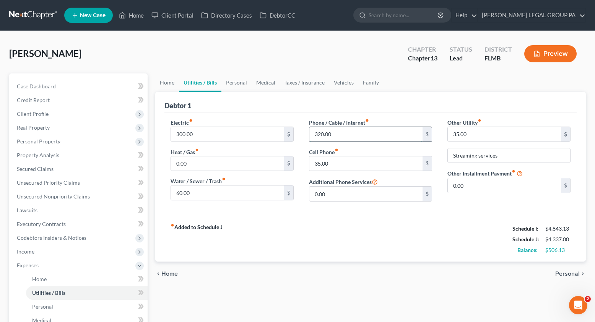
click at [343, 139] on input "320.00" at bounding box center [365, 134] width 113 height 15
type input "330.00"
click at [61, 193] on span "Unsecured Nonpriority Claims" at bounding box center [53, 196] width 73 height 7
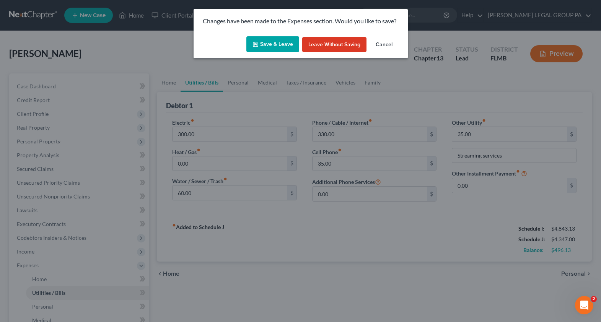
click at [279, 43] on button "Save & Leave" at bounding box center [272, 44] width 53 height 16
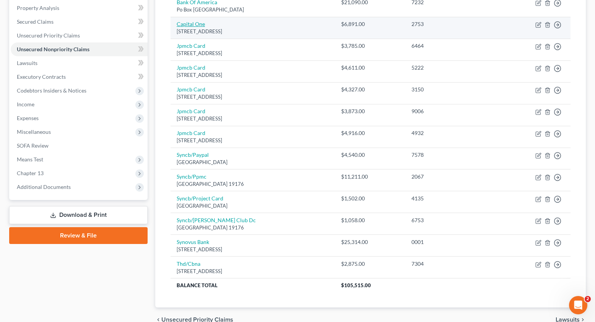
scroll to position [186, 0]
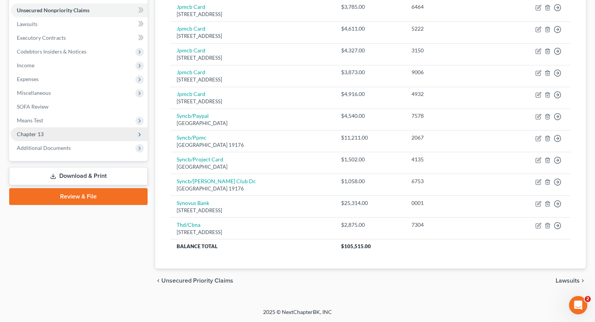
click at [37, 131] on span "Chapter 13" at bounding box center [30, 134] width 27 height 7
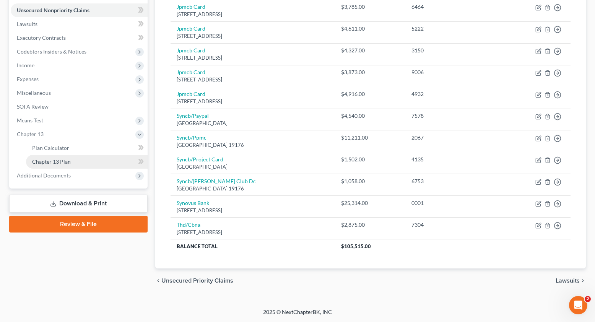
click at [52, 161] on span "Chapter 13 Plan" at bounding box center [51, 161] width 39 height 7
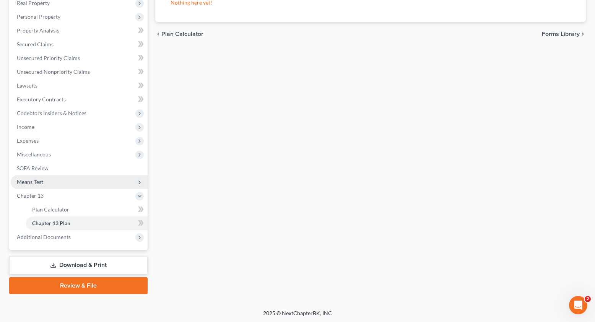
scroll to position [126, 0]
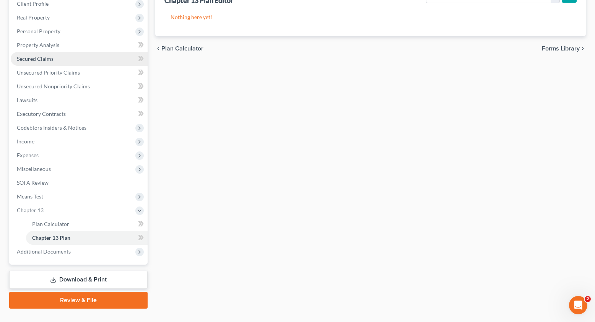
click at [43, 62] on link "Secured Claims" at bounding box center [79, 59] width 137 height 14
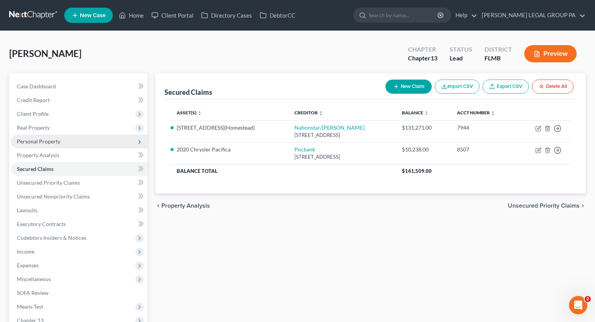
click at [36, 145] on span "Personal Property" at bounding box center [79, 142] width 137 height 14
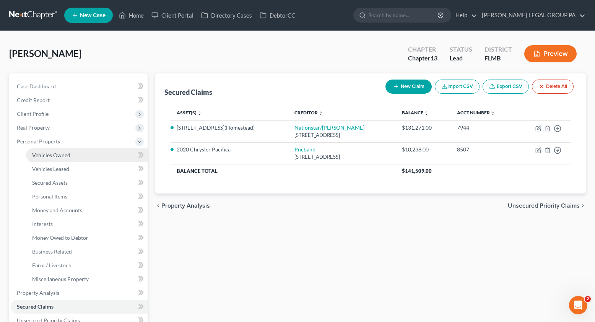
click at [46, 152] on span "Vehicles Owned" at bounding box center [51, 155] width 38 height 7
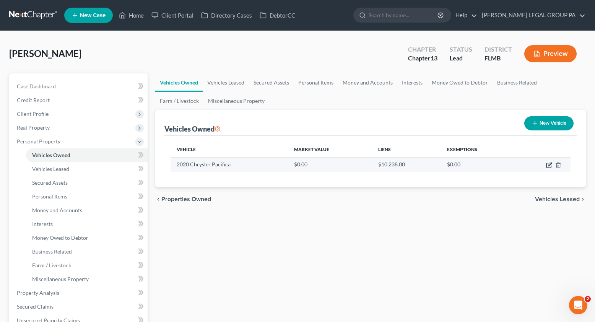
click at [550, 164] on icon "button" at bounding box center [549, 165] width 6 height 6
select select "0"
select select "6"
select select "0"
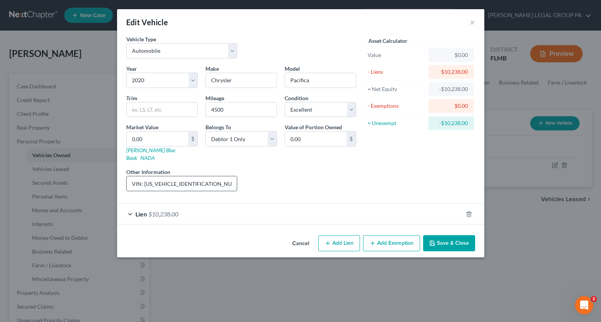
drag, startPoint x: 202, startPoint y: 177, endPoint x: 144, endPoint y: 177, distance: 57.8
click at [144, 177] on input "VIN: 2C4RC1BG8LR128785" at bounding box center [182, 183] width 111 height 15
click at [153, 140] on input "0.00" at bounding box center [158, 139] width 62 height 15
type input "2"
type input "2.00"
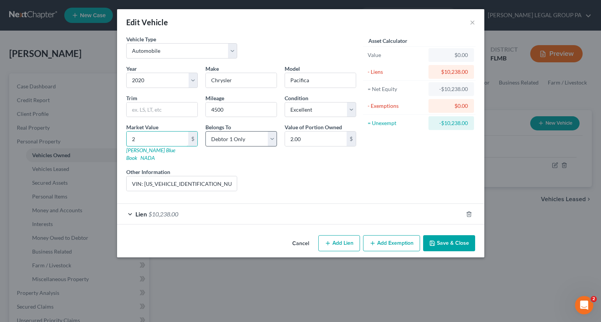
type input "20"
type input "20.00"
type input "203"
type input "203.00"
type input "2036"
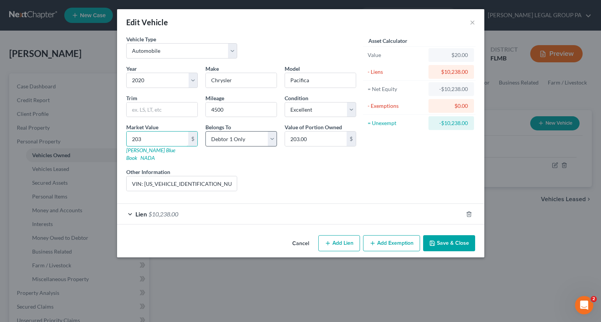
type input "2,036.00"
type input "2,0369"
type input "20,369.00"
click at [302, 171] on div "Liens Select" at bounding box center [300, 179] width 119 height 23
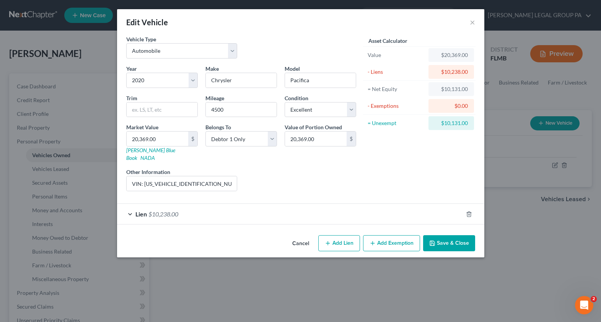
click at [463, 240] on button "Save & Close" at bounding box center [449, 243] width 52 height 16
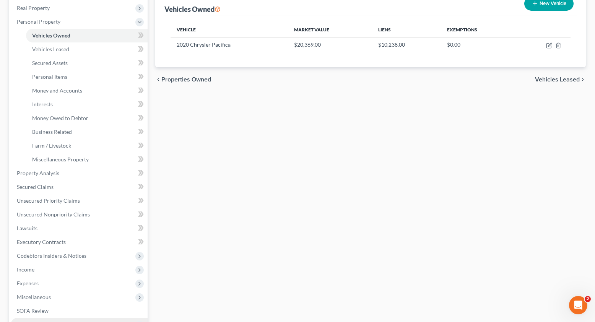
scroll to position [216, 0]
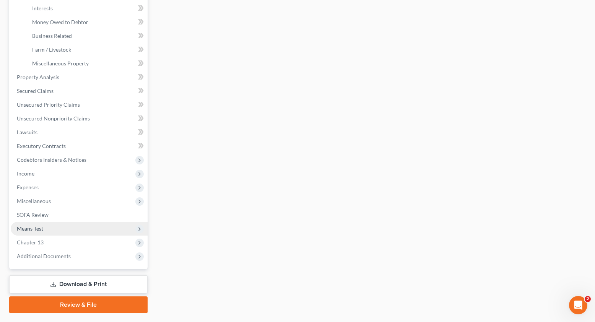
click at [44, 232] on span "Means Test" at bounding box center [79, 229] width 137 height 14
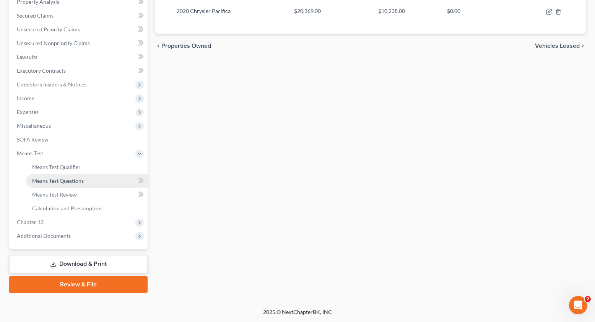
click at [59, 181] on span "Means Test Questions" at bounding box center [58, 180] width 52 height 7
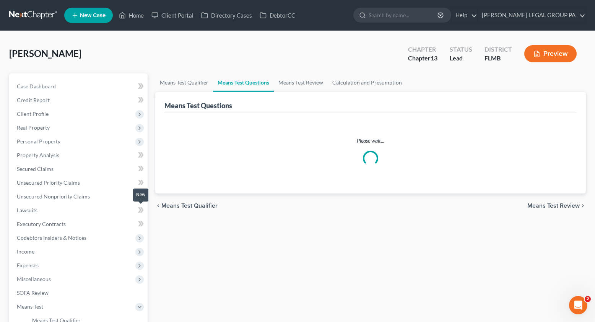
select select "1"
select select "0"
select select "60"
select select "1"
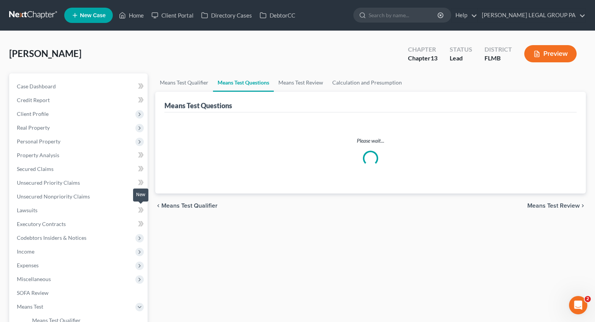
select select "60"
select select "1"
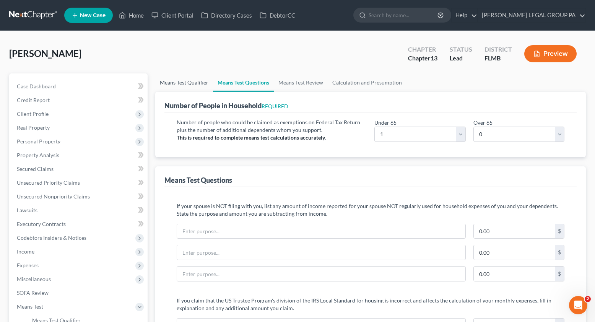
click at [192, 80] on link "Means Test Qualifier" at bounding box center [184, 82] width 58 height 18
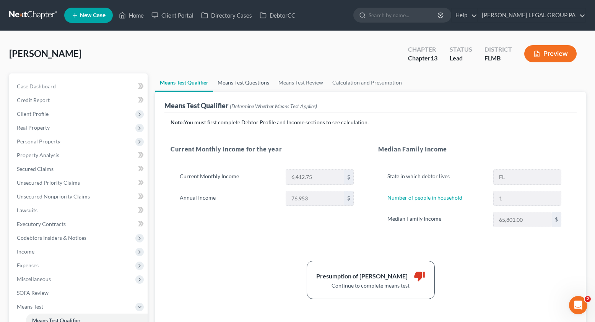
click at [242, 83] on link "Means Test Questions" at bounding box center [243, 82] width 61 height 18
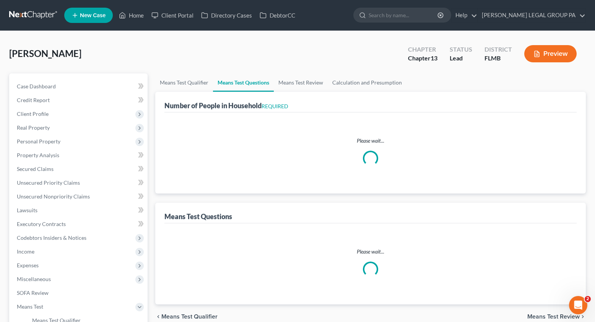
select select "0"
select select "60"
select select "1"
select select "60"
select select "1"
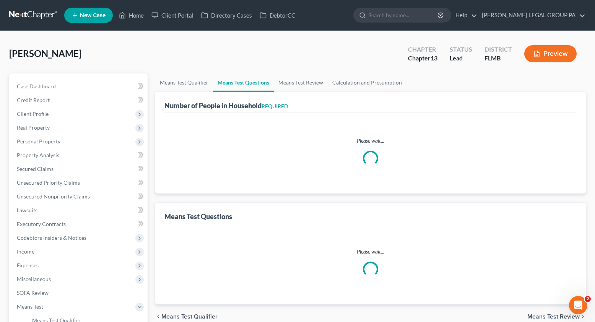
select select "0"
select select "1"
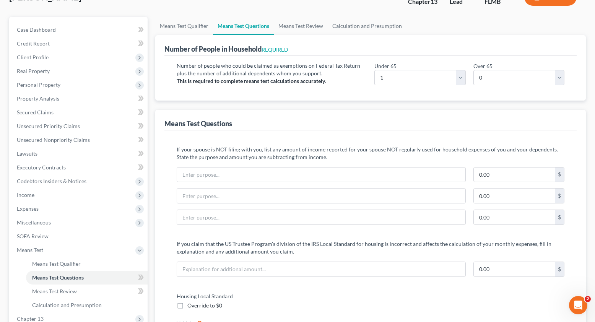
scroll to position [187, 0]
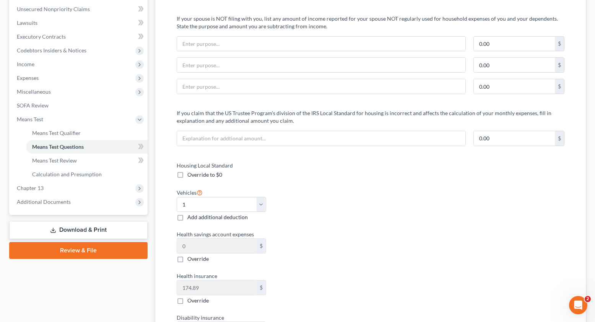
click at [187, 177] on label "Override to $0" at bounding box center [204, 175] width 35 height 8
click at [191, 176] on input "Override to $0" at bounding box center [193, 173] width 5 height 5
click at [187, 177] on label "Override to $0" at bounding box center [204, 175] width 35 height 8
click at [191, 176] on input "Override to $0" at bounding box center [193, 173] width 5 height 5
checkbox input "false"
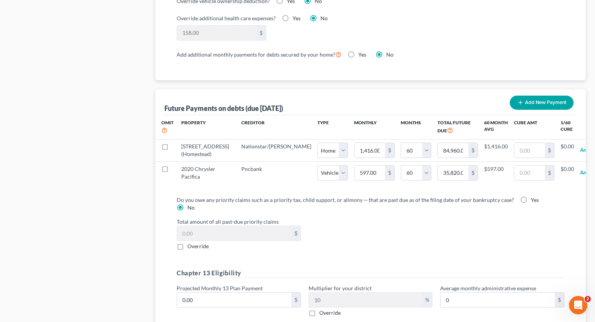
scroll to position [766, 0]
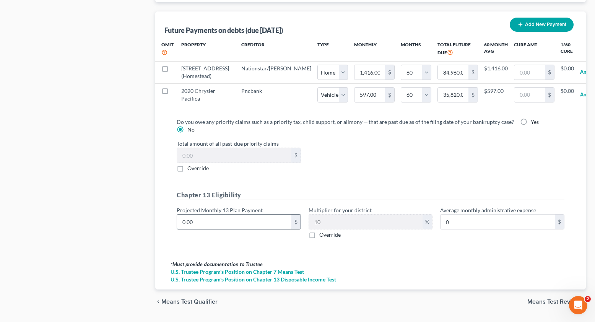
click at [222, 228] on input "0.00" at bounding box center [234, 222] width 114 height 15
type input "9"
type input "0.90"
type input "92"
type input "9.20"
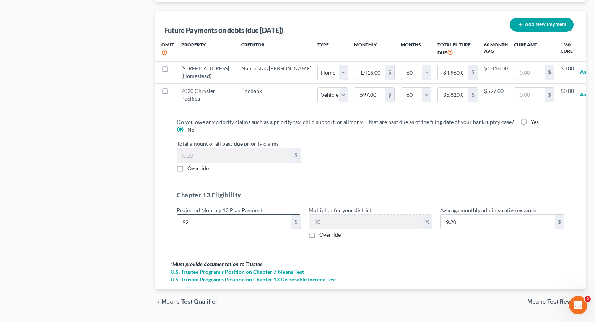
type input "921"
type input "92.10"
type input "921.00"
click at [422, 242] on div "Chapter 13 Eligibility Projected Monthly 13 Plan Payment 921.00 $ Multiplier fo…" at bounding box center [371, 218] width 396 height 54
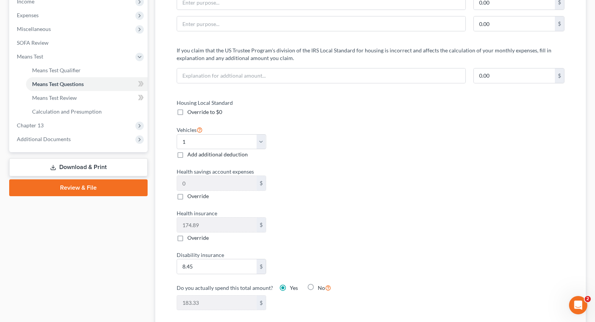
scroll to position [0, 0]
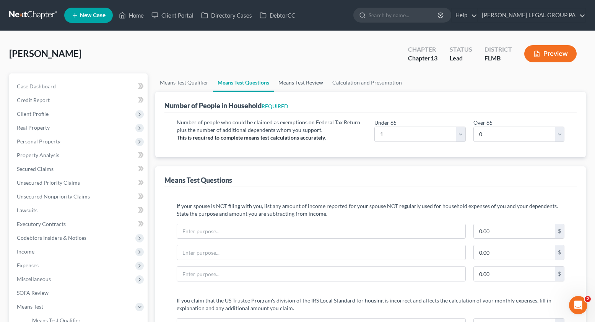
click at [307, 85] on link "Means Test Review" at bounding box center [301, 82] width 54 height 18
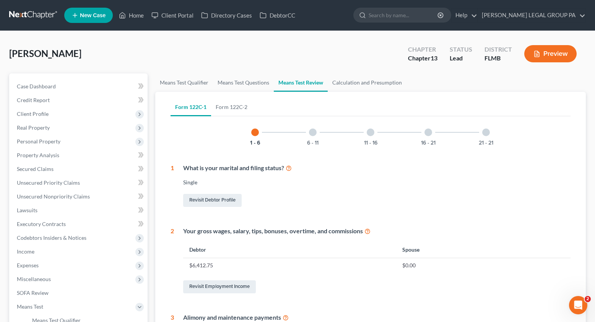
click at [314, 135] on div at bounding box center [313, 133] width 8 height 8
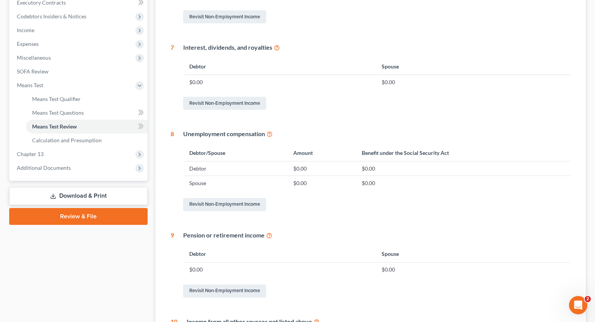
scroll to position [81, 0]
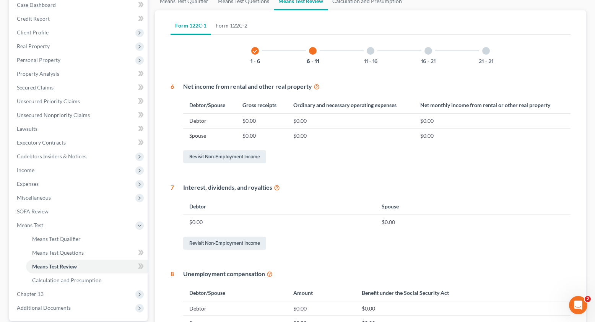
click at [372, 48] on div at bounding box center [371, 51] width 8 height 8
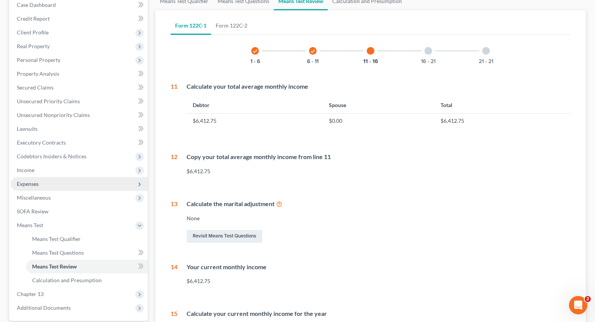
click at [36, 187] on span "Expenses" at bounding box center [79, 184] width 137 height 14
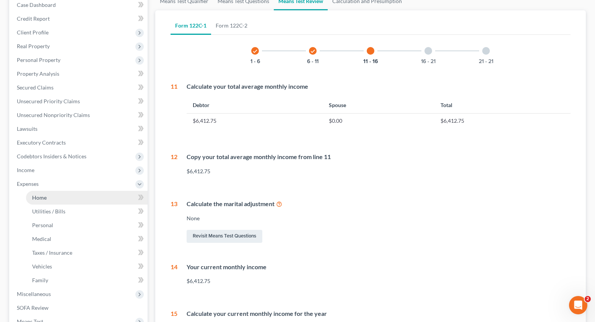
click at [51, 199] on link "Home" at bounding box center [87, 198] width 122 height 14
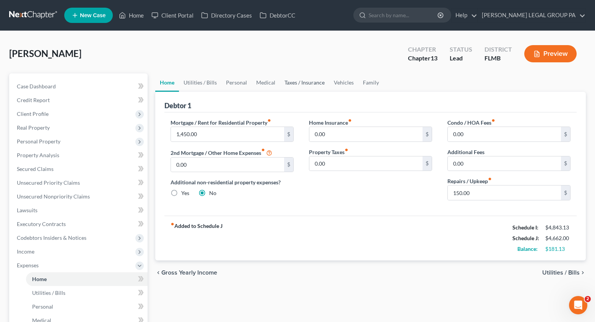
click at [309, 85] on link "Taxes / Insurance" at bounding box center [304, 82] width 49 height 18
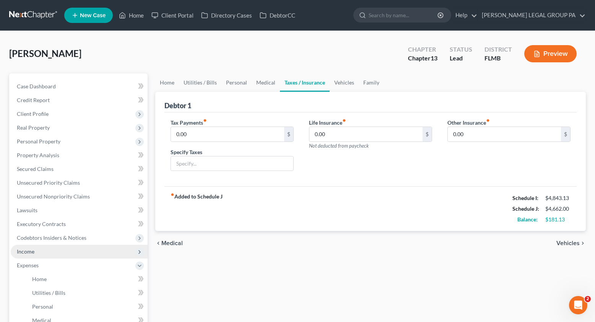
click at [24, 253] on span "Income" at bounding box center [26, 251] width 18 height 7
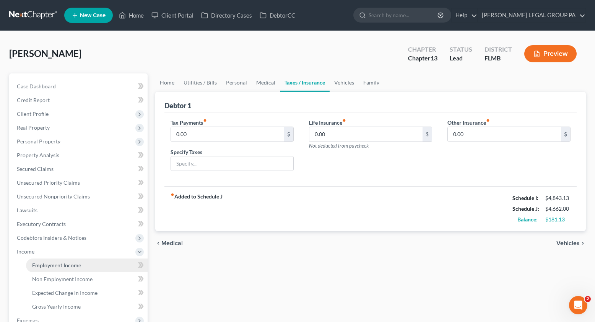
click at [48, 268] on span "Employment Income" at bounding box center [56, 265] width 49 height 7
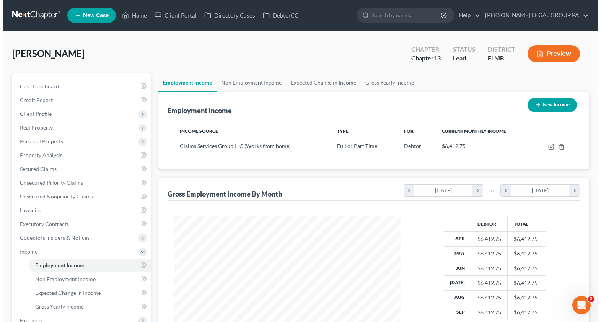
scroll to position [137, 242]
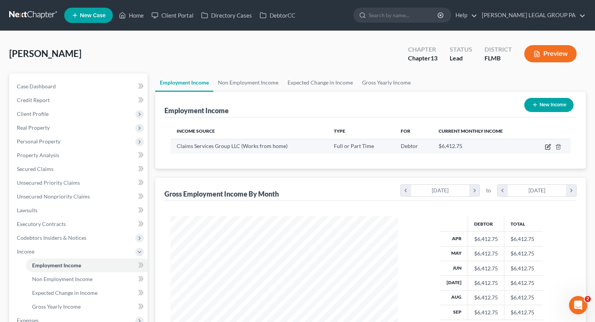
click at [545, 145] on icon "button" at bounding box center [548, 147] width 6 height 6
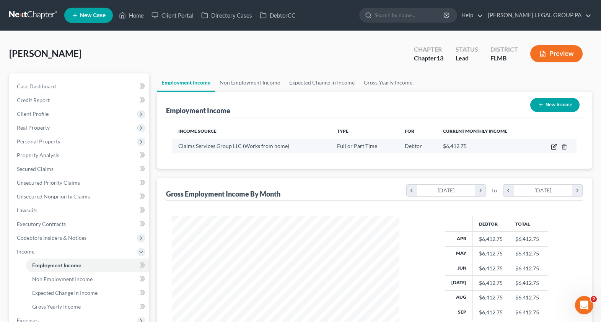
scroll to position [137, 245]
select select "0"
select select "45"
select select "0"
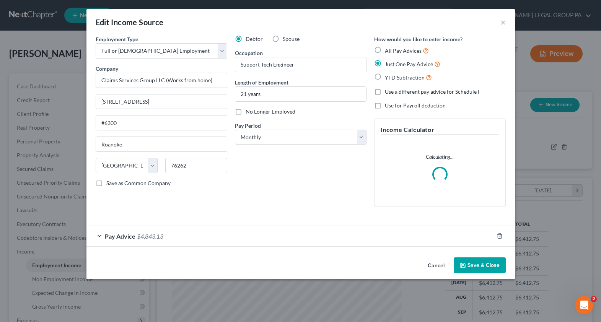
click at [130, 235] on span "Pay Advice" at bounding box center [120, 236] width 31 height 7
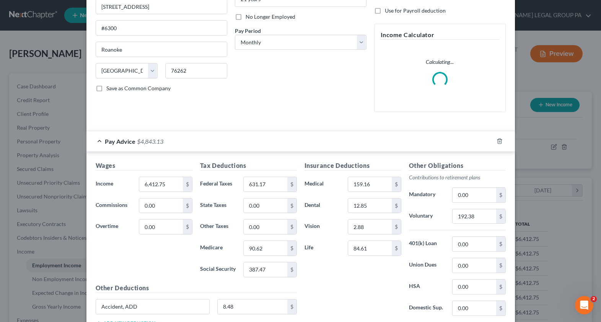
scroll to position [153, 0]
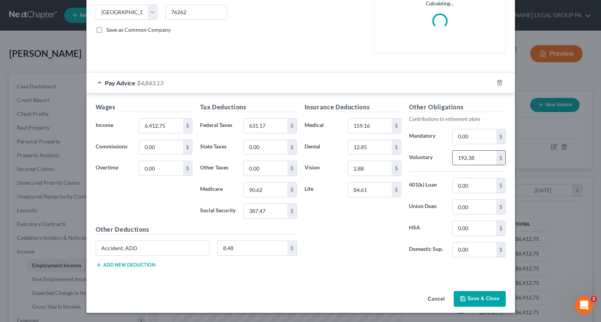
drag, startPoint x: 475, startPoint y: 161, endPoint x: 479, endPoint y: 158, distance: 4.5
click at [479, 158] on input "192.38" at bounding box center [474, 158] width 43 height 15
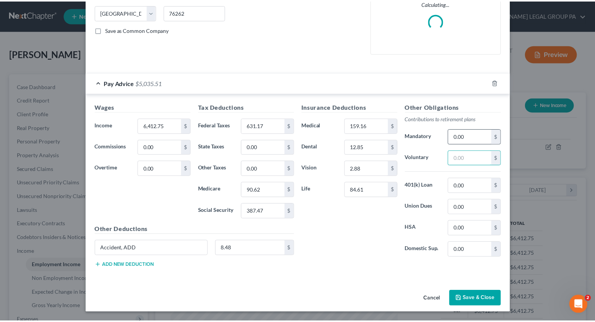
scroll to position [146, 0]
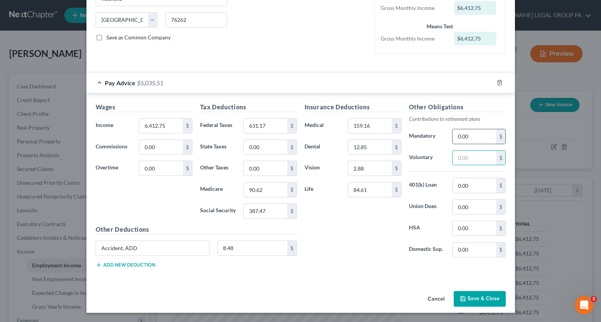
click at [473, 140] on input "0.00" at bounding box center [474, 136] width 43 height 15
paste input "192.38"
type input "192.38"
drag, startPoint x: 481, startPoint y: 300, endPoint x: 407, endPoint y: 264, distance: 82.3
click at [481, 300] on button "Save & Close" at bounding box center [480, 299] width 52 height 16
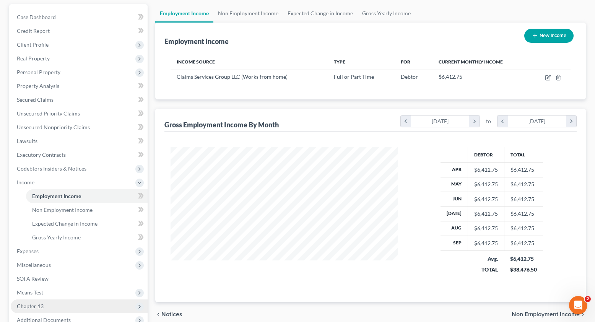
scroll to position [153, 0]
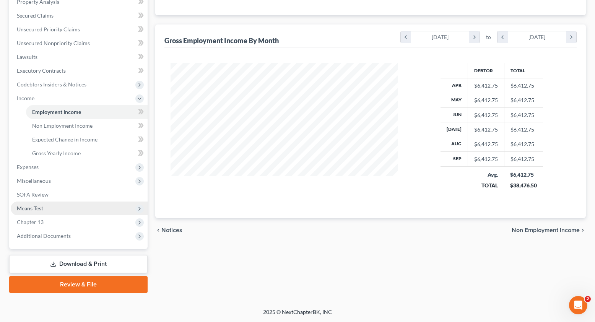
click at [40, 209] on span "Means Test" at bounding box center [30, 208] width 26 height 7
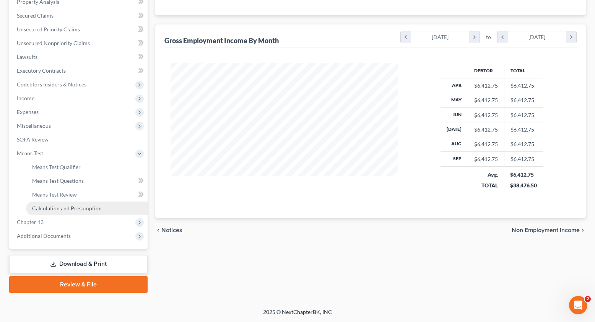
click at [57, 205] on span "Calculation and Presumption" at bounding box center [67, 208] width 70 height 7
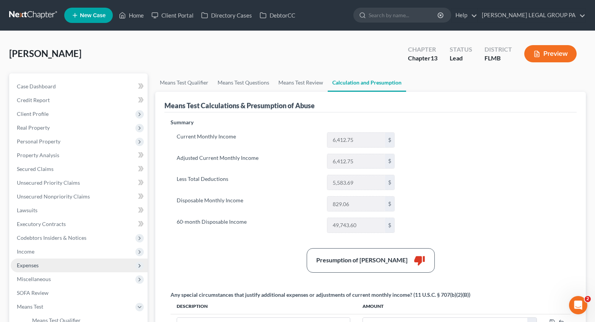
click at [29, 266] on span "Expenses" at bounding box center [28, 265] width 22 height 7
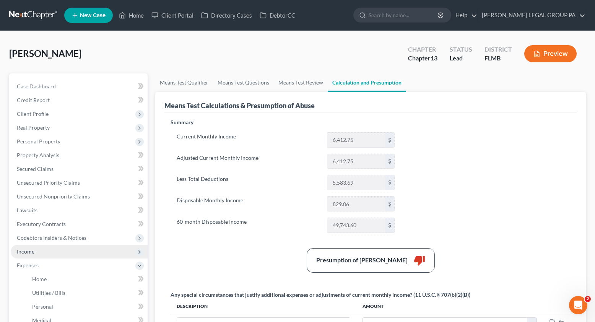
click at [36, 252] on span "Income" at bounding box center [79, 252] width 137 height 14
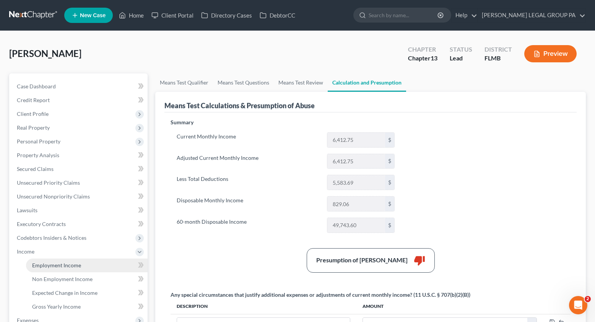
click at [40, 259] on link "Employment Income" at bounding box center [87, 266] width 122 height 14
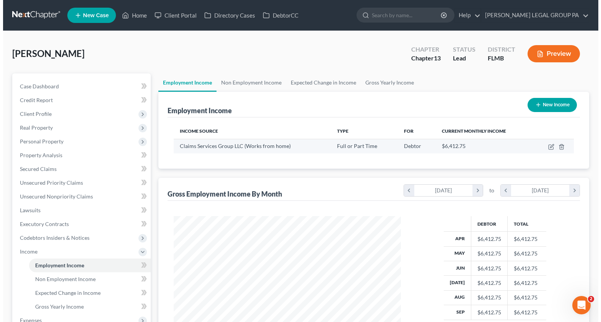
scroll to position [137, 242]
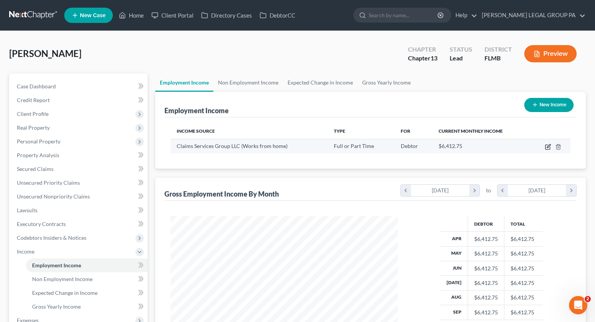
click at [548, 147] on icon "button" at bounding box center [548, 147] width 6 height 6
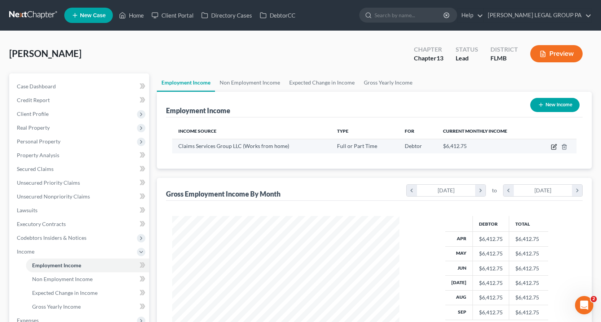
scroll to position [137, 245]
select select "0"
select select "45"
select select "0"
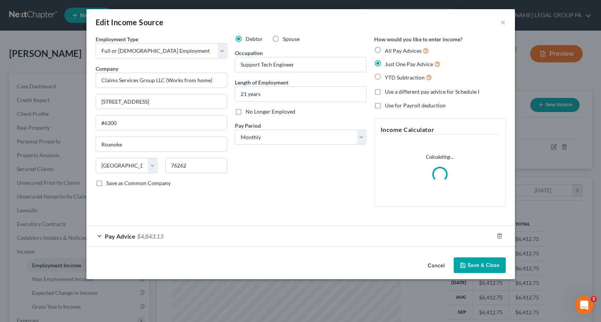
click at [124, 238] on span "Pay Advice" at bounding box center [120, 236] width 31 height 7
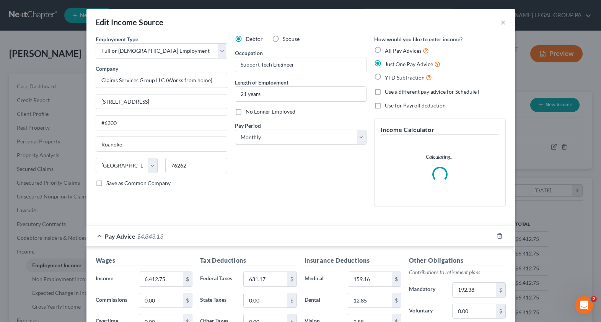
scroll to position [66, 0]
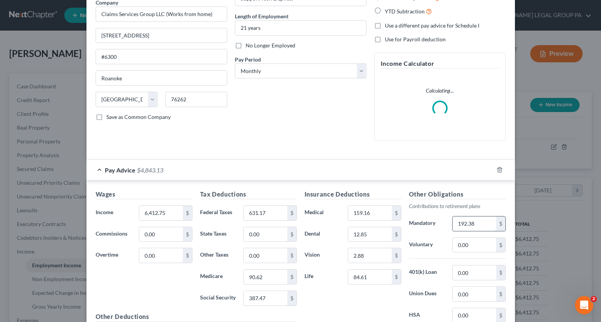
click at [476, 223] on input "192.38" at bounding box center [474, 224] width 43 height 15
click at [466, 241] on input "0.00" at bounding box center [474, 245] width 43 height 15
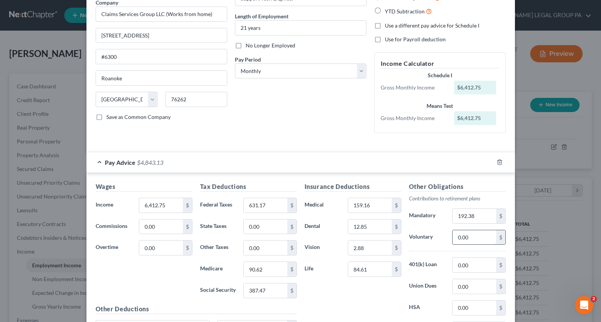
paste input "192.38"
type input "192.38"
click at [480, 217] on input "192.38" at bounding box center [474, 216] width 43 height 15
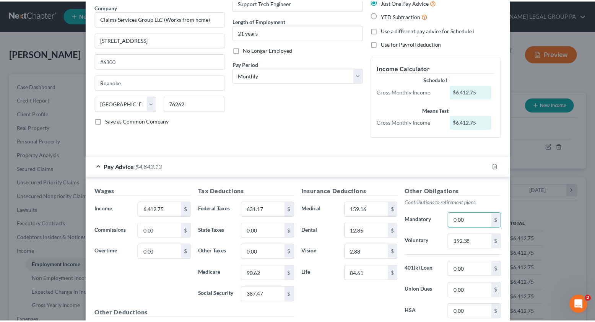
scroll to position [146, 0]
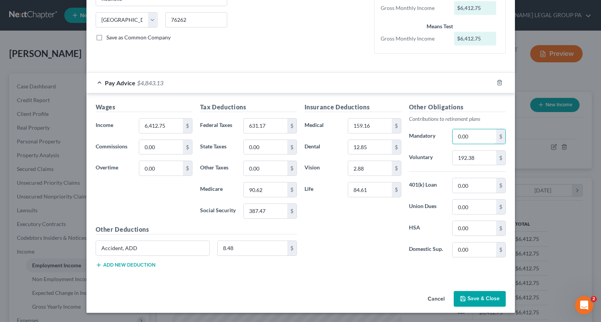
type input "0.00"
click at [467, 305] on button "Save & Close" at bounding box center [480, 299] width 52 height 16
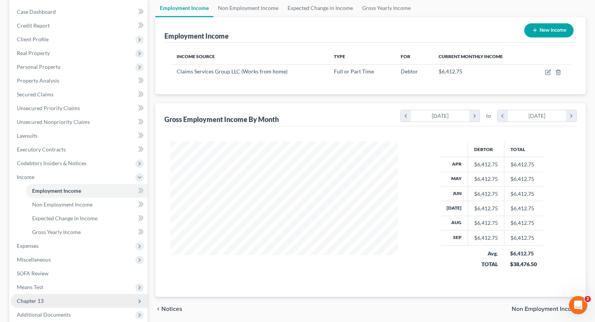
scroll to position [153, 0]
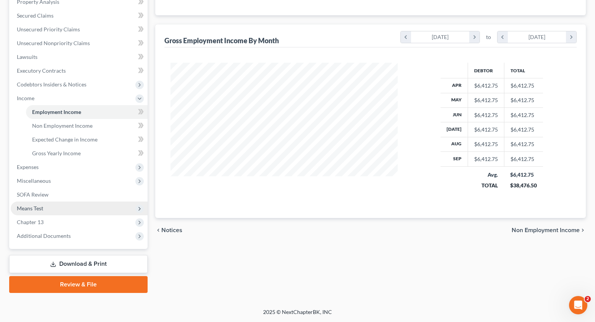
click at [37, 210] on span "Means Test" at bounding box center [30, 208] width 26 height 7
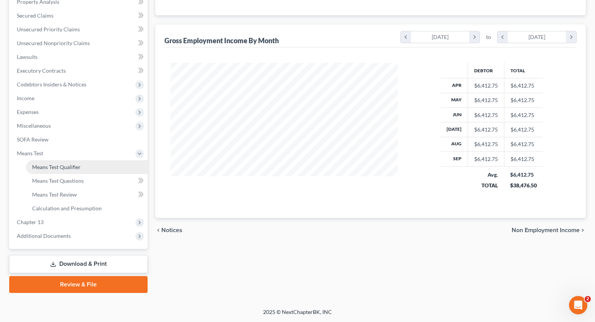
click at [55, 166] on span "Means Test Qualifier" at bounding box center [56, 167] width 49 height 7
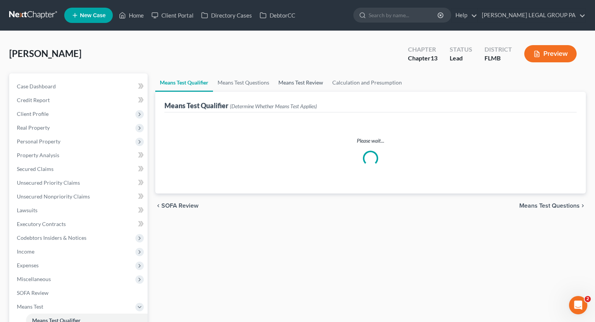
click at [306, 87] on link "Means Test Review" at bounding box center [301, 82] width 54 height 18
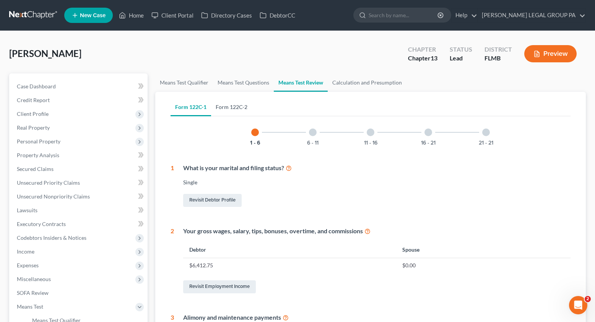
click at [231, 107] on link "Form 122C-2" at bounding box center [231, 107] width 41 height 18
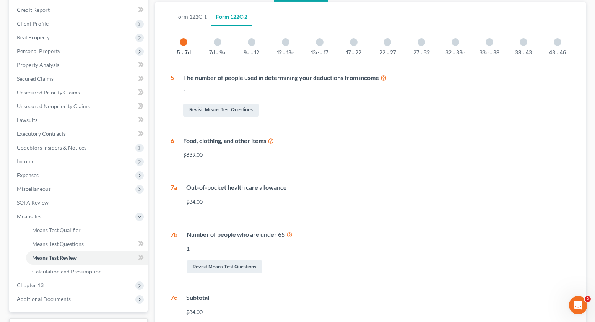
scroll to position [99, 0]
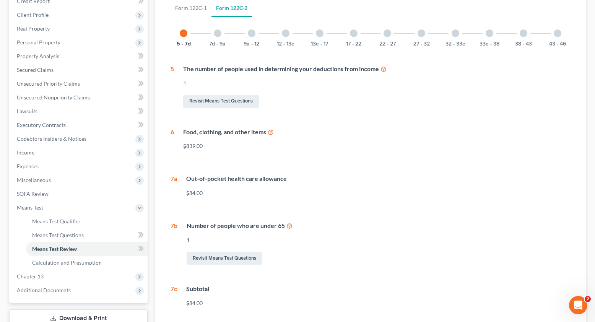
click at [272, 133] on icon at bounding box center [271, 131] width 6 height 7
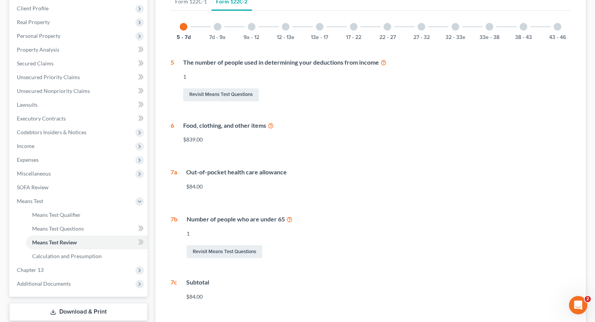
scroll to position [105, 0]
click at [216, 32] on div "7d - 9a" at bounding box center [218, 28] width 26 height 26
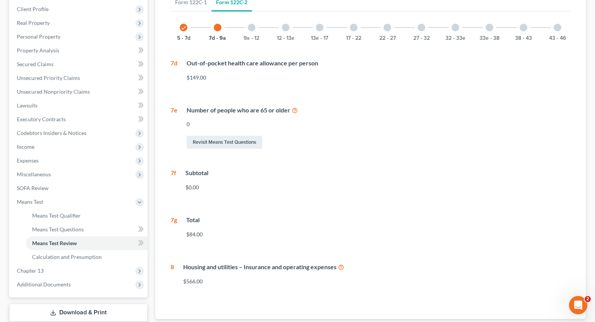
scroll to position [106, 0]
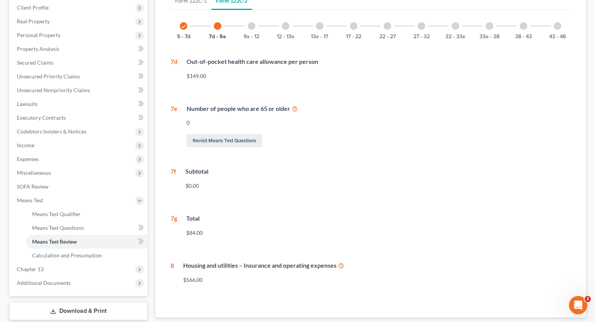
click at [248, 29] on div "9a - 12" at bounding box center [252, 26] width 26 height 26
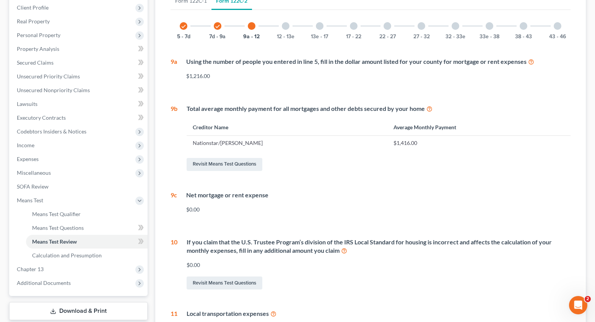
click at [533, 60] on icon at bounding box center [531, 61] width 6 height 7
click at [531, 62] on icon at bounding box center [531, 61] width 6 height 7
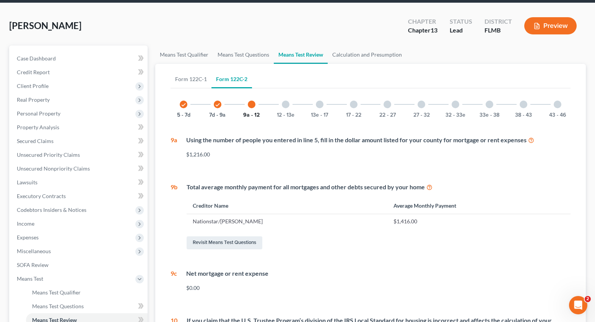
scroll to position [0, 0]
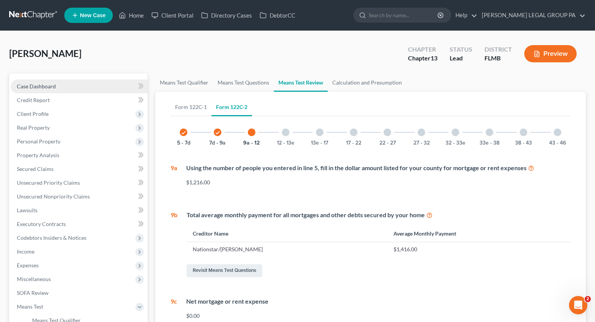
click at [46, 87] on span "Case Dashboard" at bounding box center [36, 86] width 39 height 7
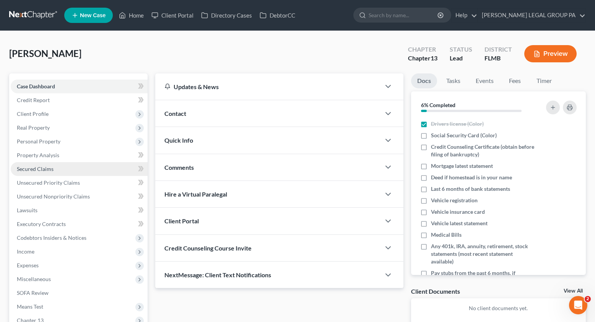
click at [41, 164] on link "Secured Claims" at bounding box center [79, 169] width 137 height 14
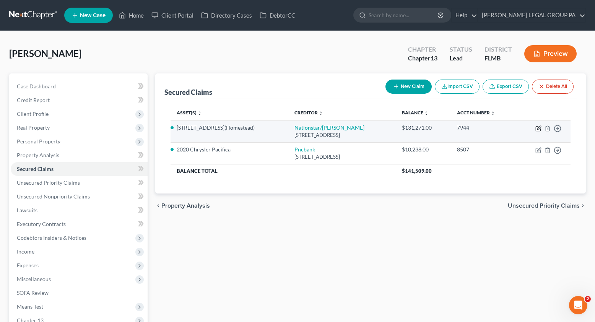
click at [538, 130] on icon "button" at bounding box center [539, 128] width 6 height 6
select select "45"
select select "3"
select select "2"
select select "0"
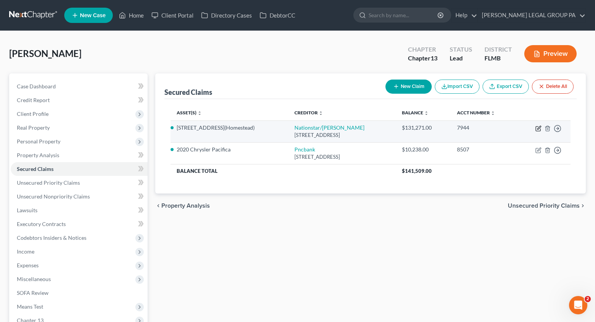
select select "0"
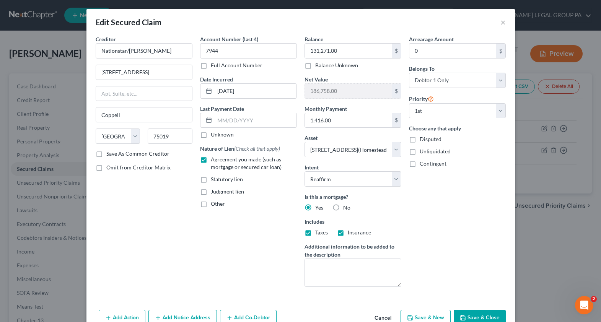
click at [482, 313] on button "Save & Close" at bounding box center [480, 318] width 52 height 16
select select
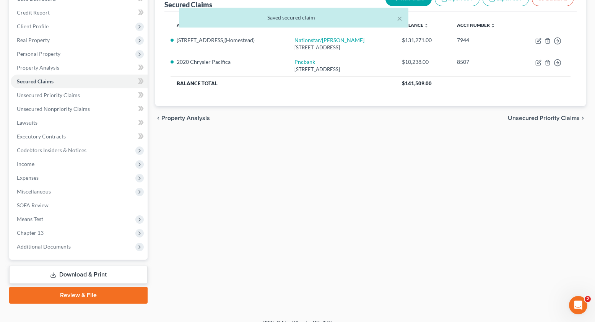
scroll to position [98, 0]
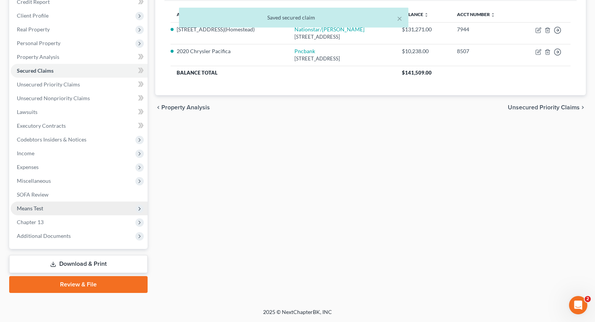
click at [26, 210] on span "Means Test" at bounding box center [30, 208] width 26 height 7
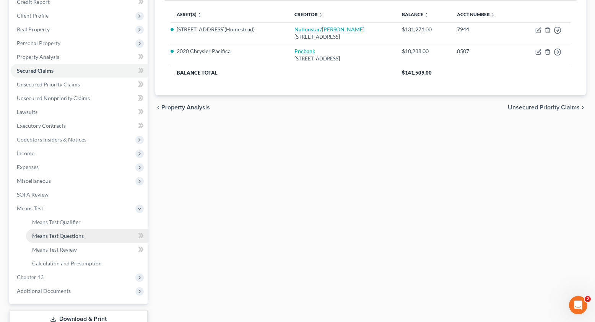
click at [67, 235] on span "Means Test Questions" at bounding box center [58, 236] width 52 height 7
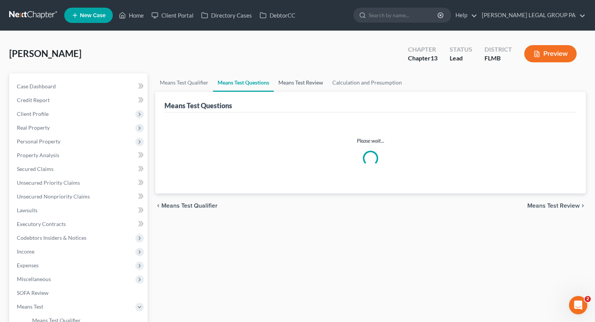
click at [298, 85] on link "Means Test Review" at bounding box center [301, 82] width 54 height 18
click at [252, 88] on link "Means Test Questions" at bounding box center [243, 82] width 61 height 18
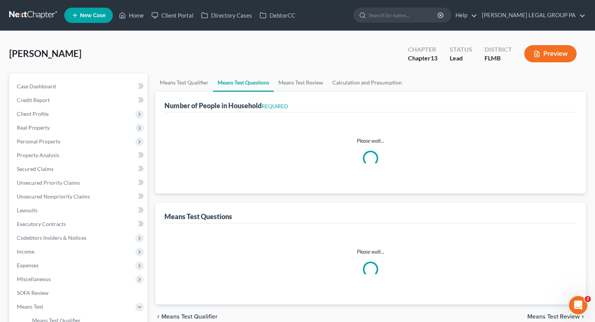
select select "0"
select select "60"
select select "1"
select select "60"
select select "1"
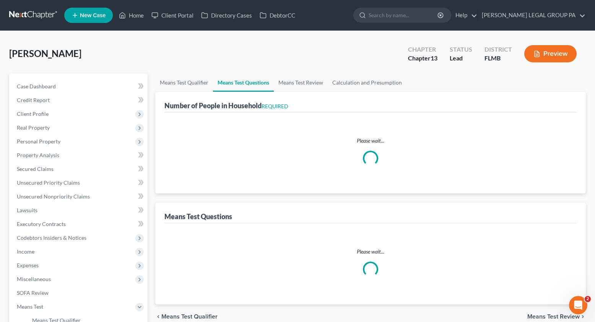
select select "0"
select select "1"
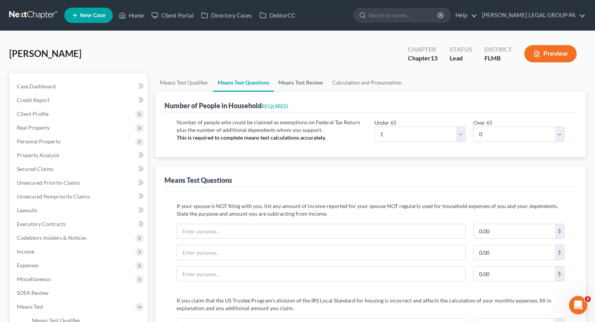
click at [299, 74] on link "Means Test Review" at bounding box center [301, 82] width 54 height 18
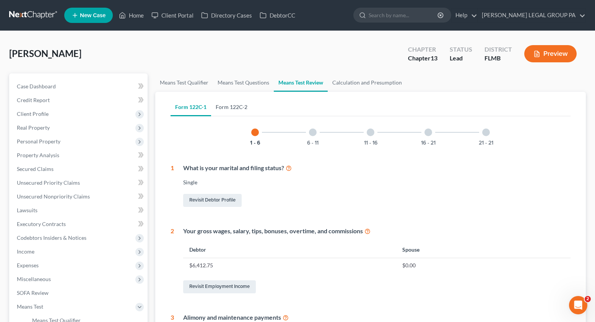
click at [235, 107] on link "Form 122C-2" at bounding box center [231, 107] width 41 height 18
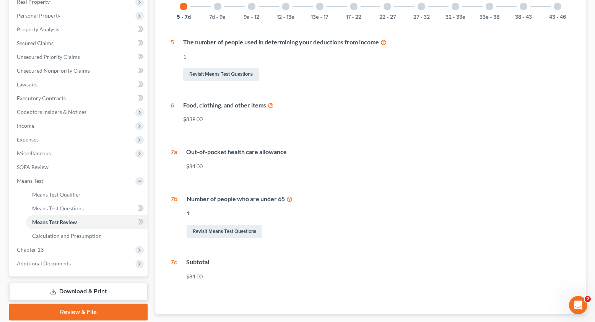
scroll to position [131, 0]
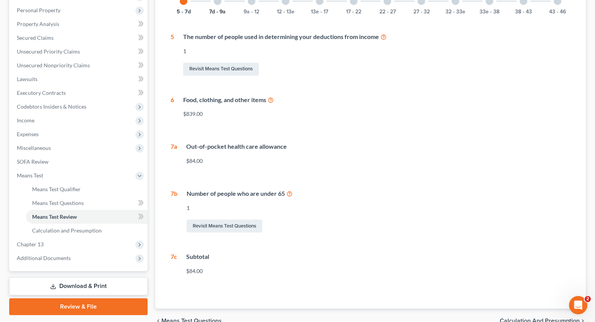
click at [217, 12] on button "7d - 9a" at bounding box center [217, 11] width 16 height 5
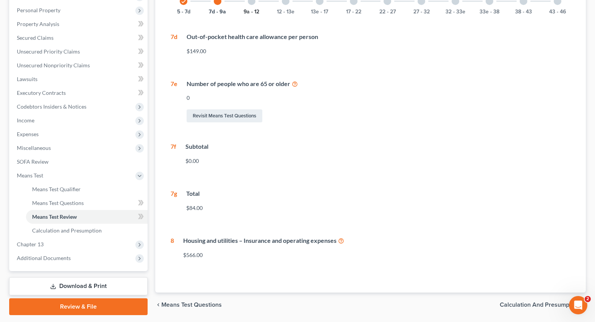
click at [258, 10] on button "9a - 12" at bounding box center [252, 11] width 16 height 5
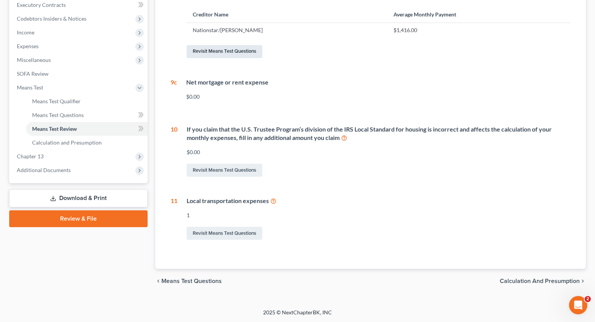
scroll to position [220, 0]
click at [345, 136] on icon at bounding box center [344, 137] width 6 height 7
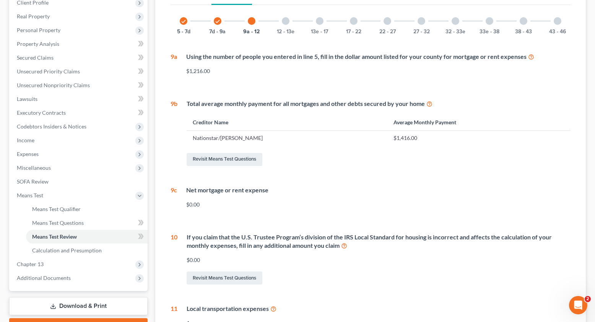
scroll to position [125, 0]
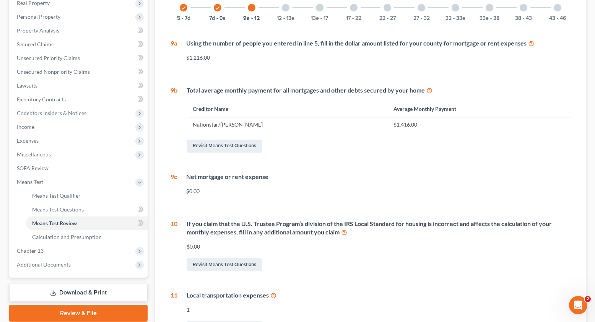
click at [282, 8] on div at bounding box center [286, 8] width 8 height 8
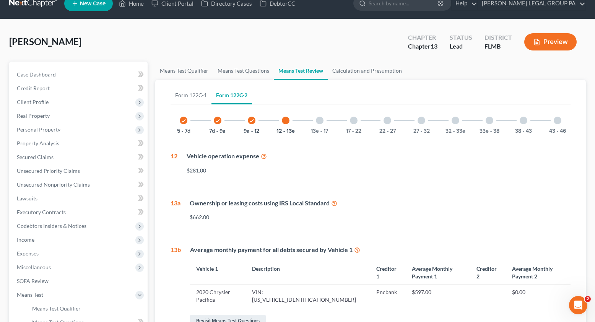
scroll to position [0, 0]
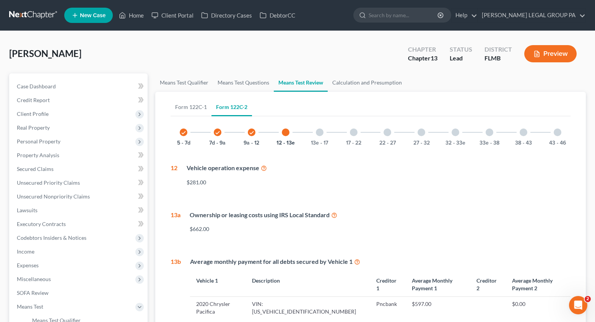
click at [317, 133] on div at bounding box center [320, 133] width 8 height 8
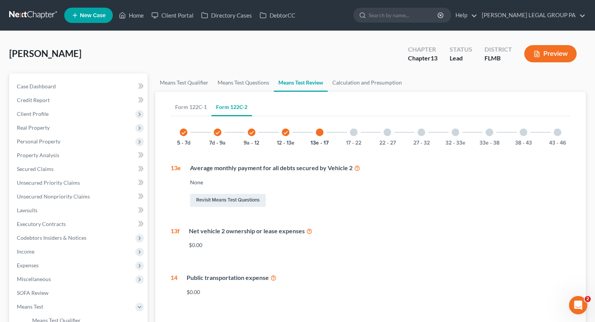
click at [359, 131] on div "17 - 22" at bounding box center [354, 132] width 26 height 26
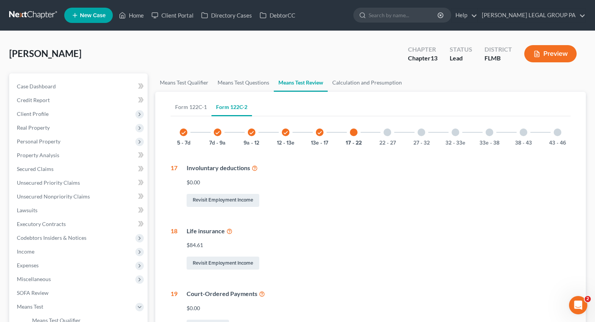
click at [393, 139] on div "22 - 27" at bounding box center [388, 132] width 26 height 26
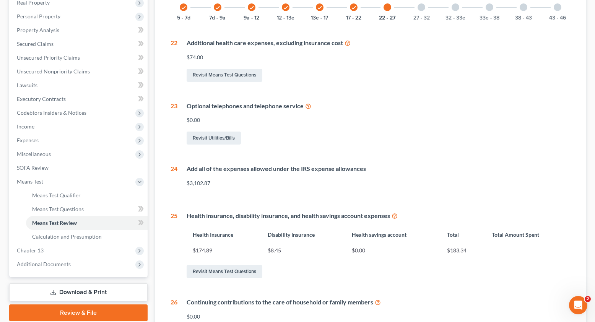
scroll to position [117, 0]
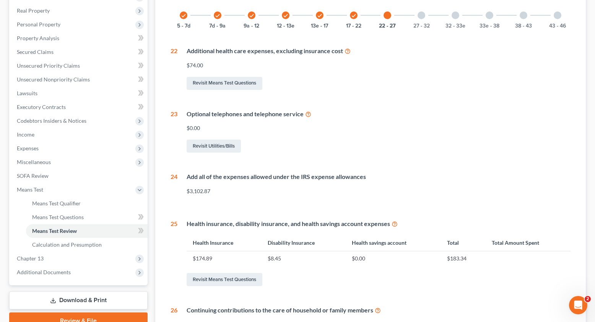
click at [425, 15] on div at bounding box center [422, 15] width 8 height 8
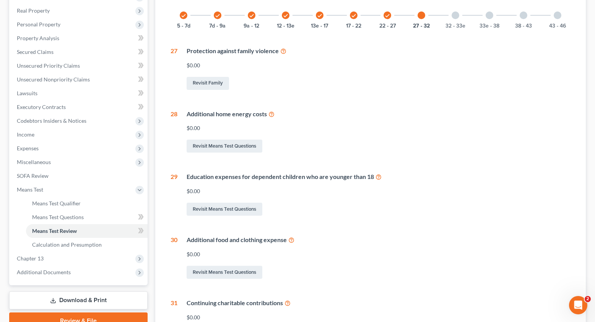
click at [352, 17] on icon "check" at bounding box center [353, 15] width 5 height 5
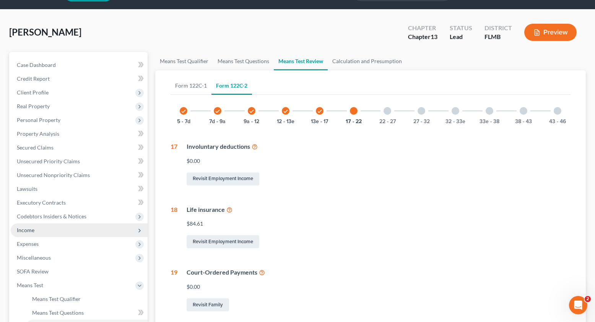
scroll to position [21, 0]
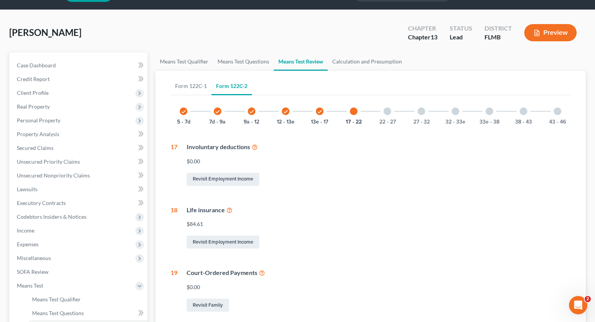
click at [390, 113] on div at bounding box center [388, 111] width 8 height 8
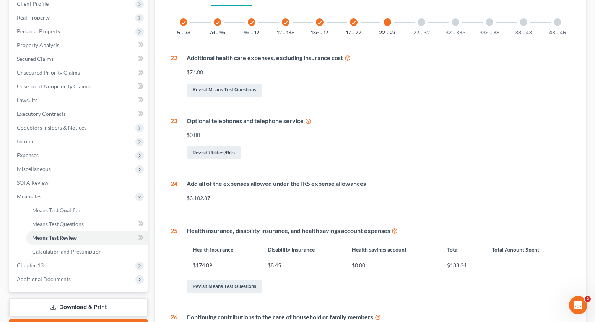
scroll to position [16, 0]
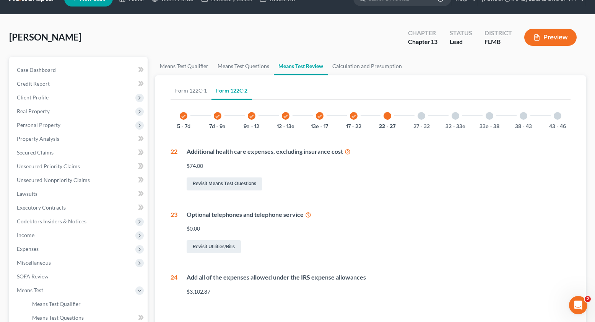
click at [423, 119] on div at bounding box center [422, 116] width 8 height 8
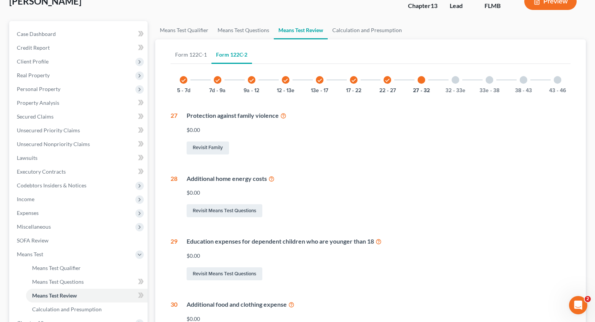
scroll to position [0, 0]
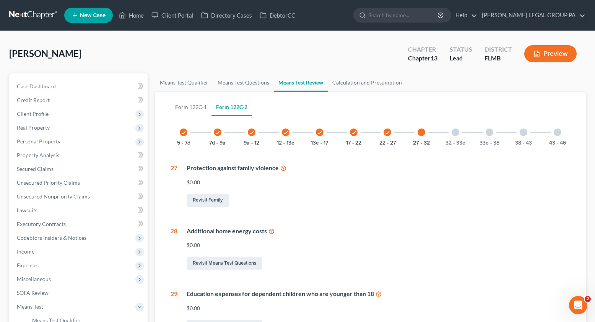
click at [459, 135] on div "32 - 33e" at bounding box center [456, 132] width 26 height 26
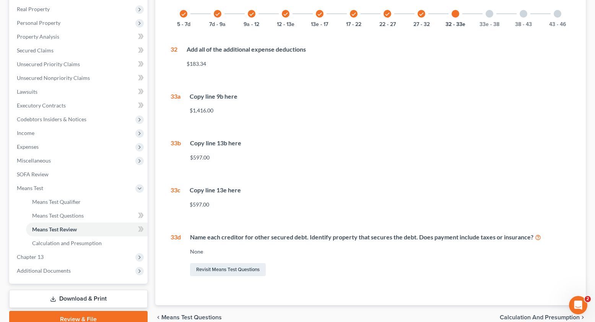
scroll to position [123, 0]
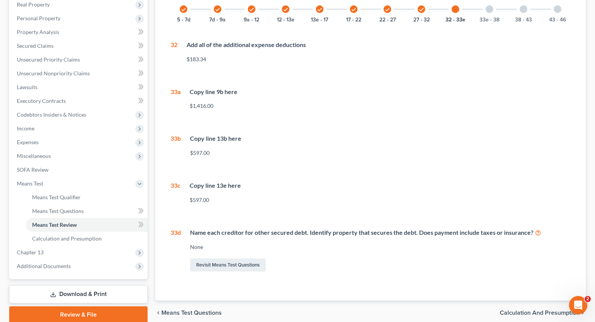
click at [484, 8] on div "33e - 38" at bounding box center [490, 9] width 26 height 26
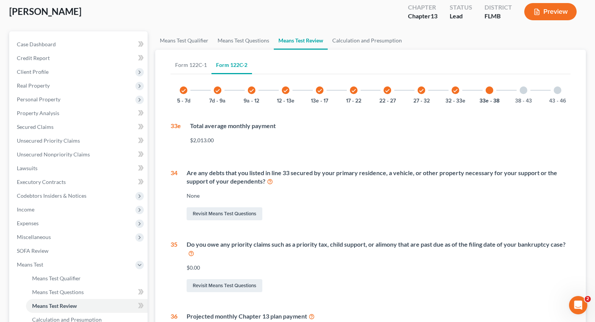
scroll to position [0, 0]
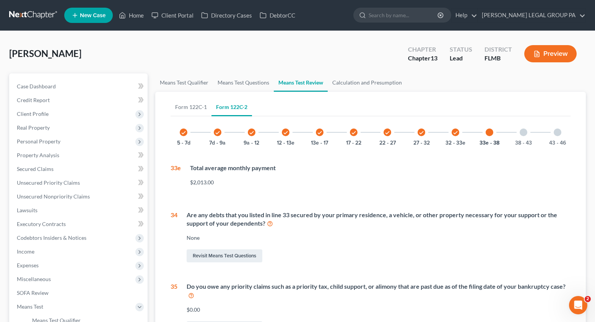
click at [526, 135] on div at bounding box center [524, 133] width 8 height 8
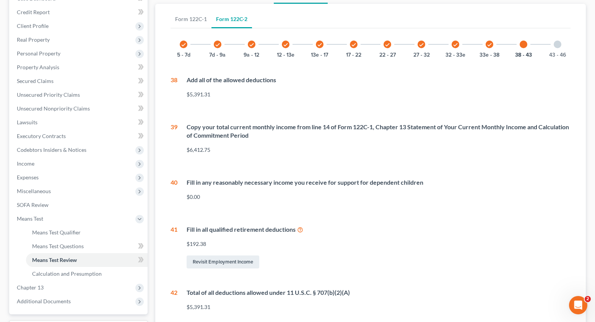
scroll to position [7, 0]
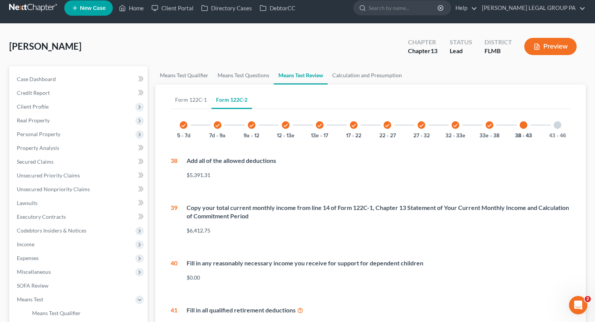
click at [559, 131] on div "43 - 46" at bounding box center [558, 125] width 26 height 26
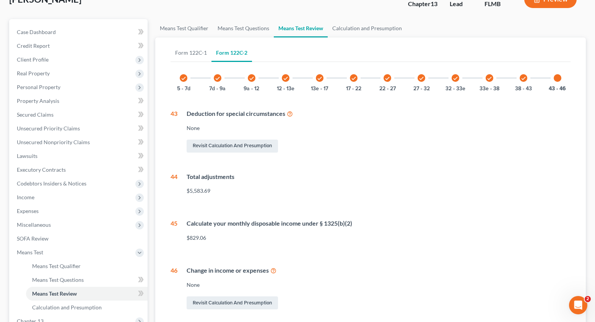
scroll to position [135, 0]
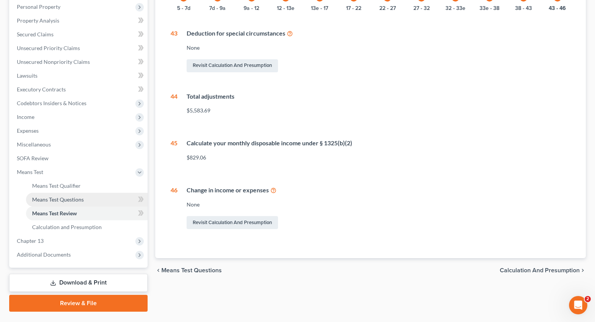
click at [49, 200] on span "Means Test Questions" at bounding box center [58, 199] width 52 height 7
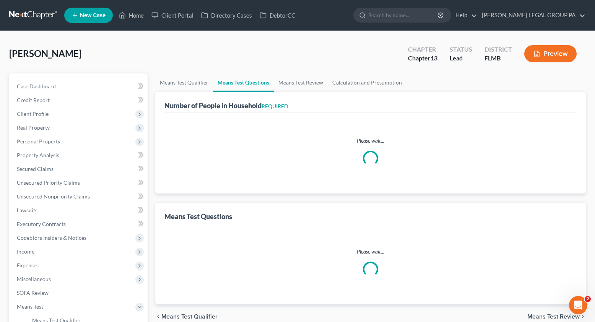
select select "0"
select select "60"
select select "1"
select select "60"
select select "1"
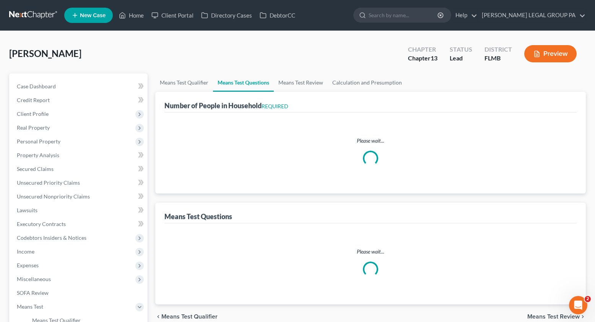
select select "0"
select select "1"
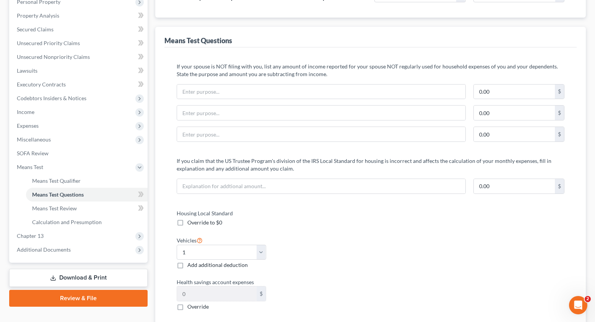
scroll to position [143, 0]
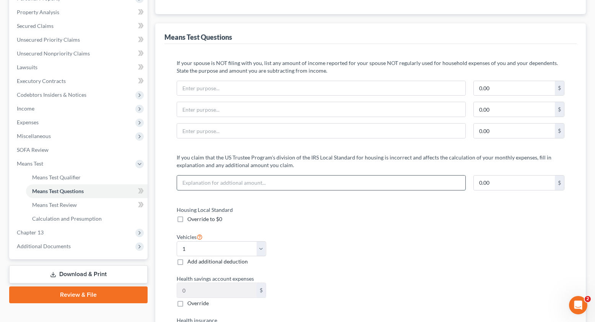
click at [205, 188] on input "text" at bounding box center [321, 183] width 288 height 15
type input "Higher escrow payments"
click at [510, 184] on input "0.00" at bounding box center [514, 183] width 81 height 15
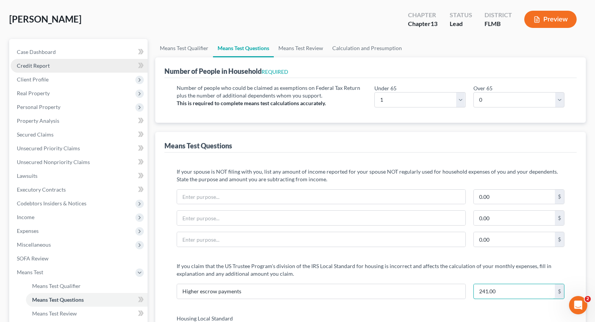
scroll to position [0, 0]
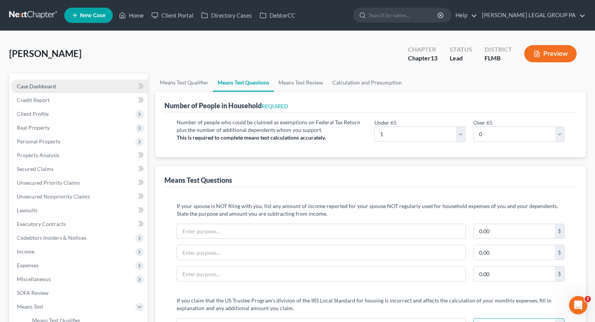
type input "241.00"
drag, startPoint x: 35, startPoint y: 83, endPoint x: 149, endPoint y: 76, distance: 113.8
click at [35, 83] on span "Case Dashboard" at bounding box center [36, 86] width 39 height 7
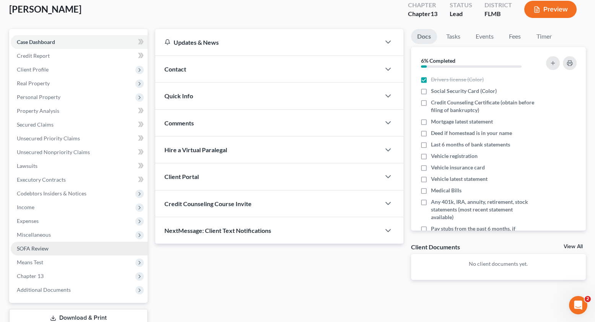
scroll to position [98, 0]
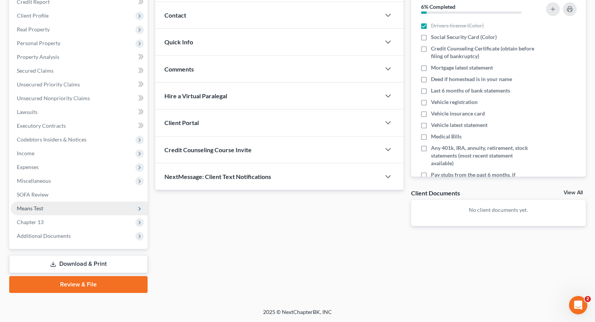
click at [34, 207] on span "Means Test" at bounding box center [30, 208] width 26 height 7
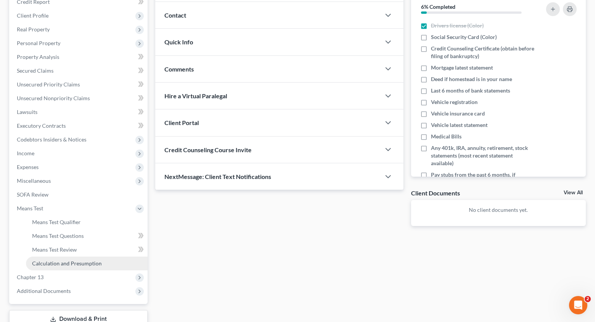
click at [79, 264] on span "Calculation and Presumption" at bounding box center [67, 263] width 70 height 7
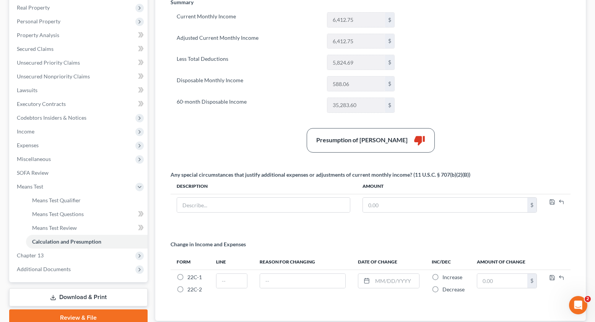
scroll to position [15, 0]
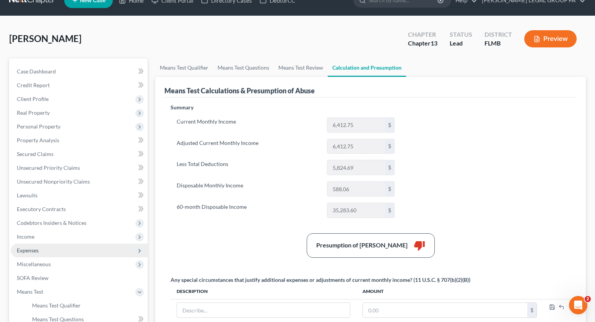
click at [34, 249] on span "Expenses" at bounding box center [28, 250] width 22 height 7
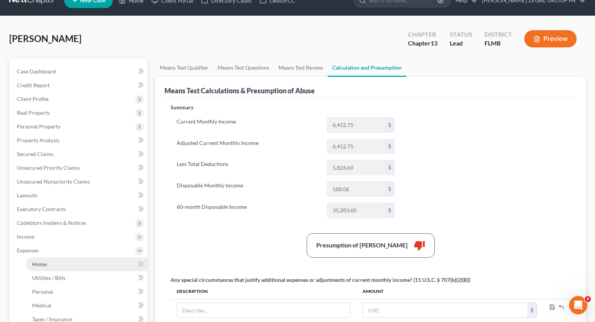
click at [41, 260] on link "Home" at bounding box center [87, 264] width 122 height 14
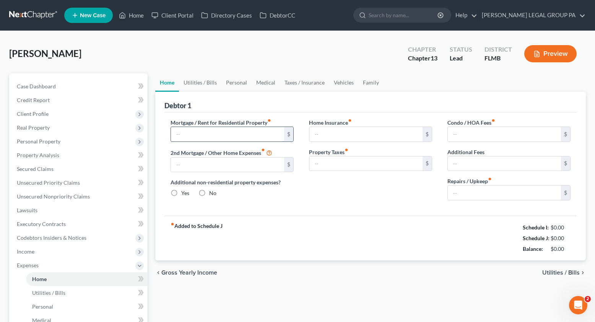
type input "1,450.00"
type input "0.00"
radio input "true"
type input "0.00"
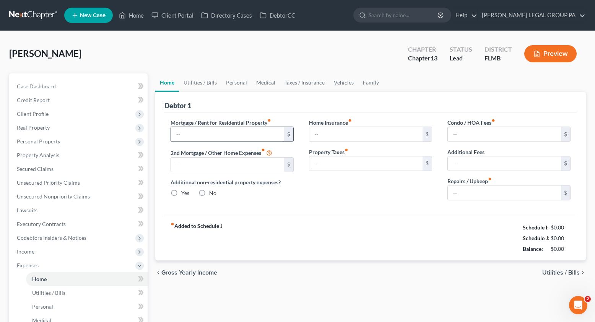
type input "0.00"
type input "150.00"
click at [206, 134] on input "1,450.00" at bounding box center [227, 134] width 113 height 15
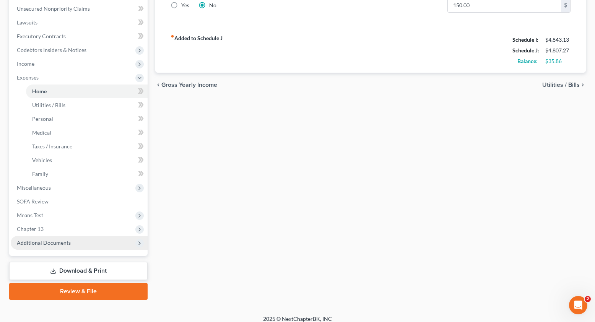
scroll to position [195, 0]
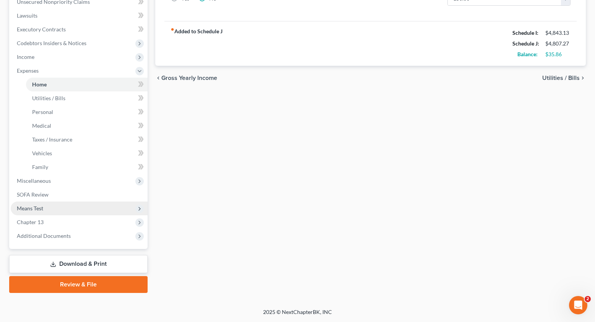
type input "1,595.27"
click at [39, 210] on span "Means Test" at bounding box center [30, 208] width 26 height 7
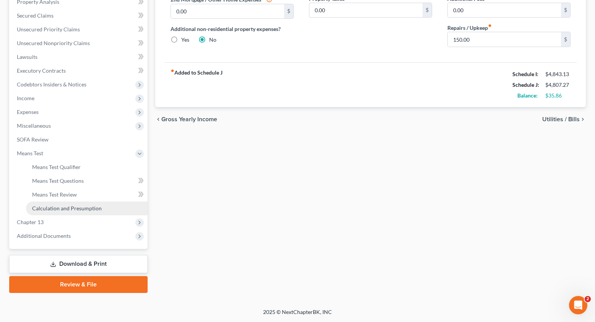
scroll to position [153, 0]
click at [62, 208] on span "Calculation and Presumption" at bounding box center [67, 208] width 70 height 7
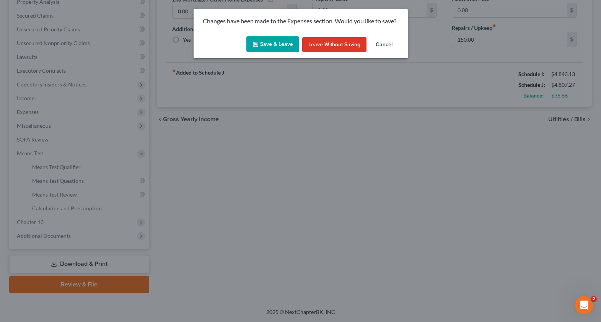
click at [267, 46] on button "Save & Leave" at bounding box center [272, 44] width 53 height 16
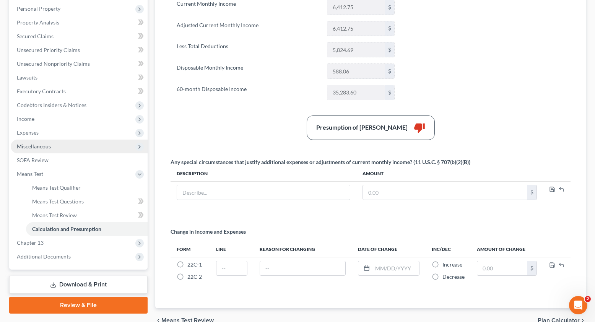
scroll to position [132, 0]
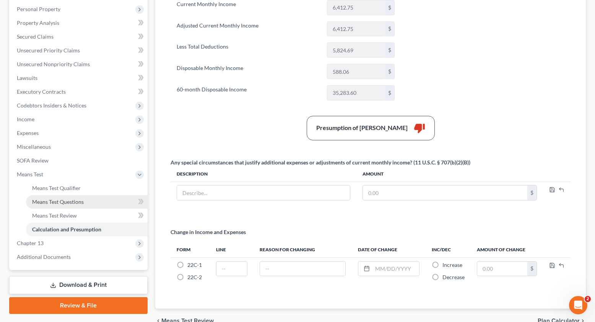
click at [67, 200] on span "Means Test Questions" at bounding box center [58, 202] width 52 height 7
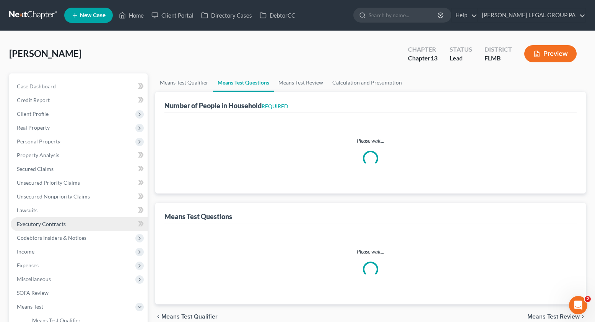
select select "0"
select select "60"
select select "1"
select select "60"
select select "1"
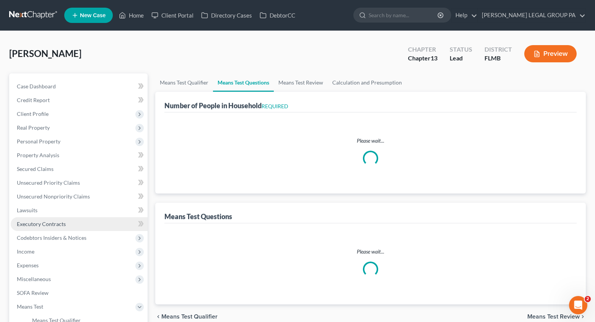
select select "0"
select select "1"
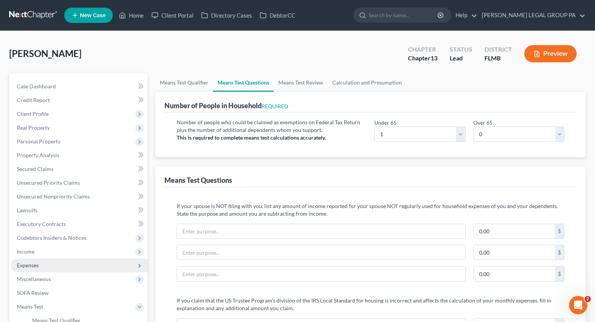
click at [41, 262] on span "Expenses" at bounding box center [79, 266] width 137 height 14
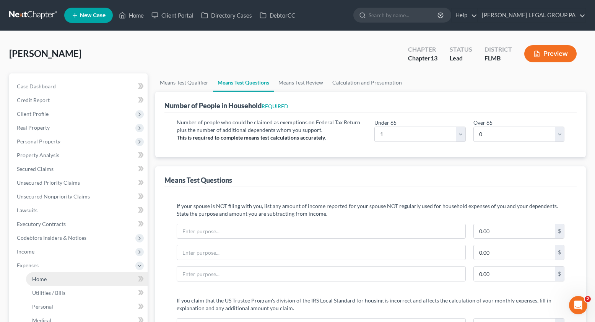
click at [38, 274] on link "Home" at bounding box center [87, 279] width 122 height 14
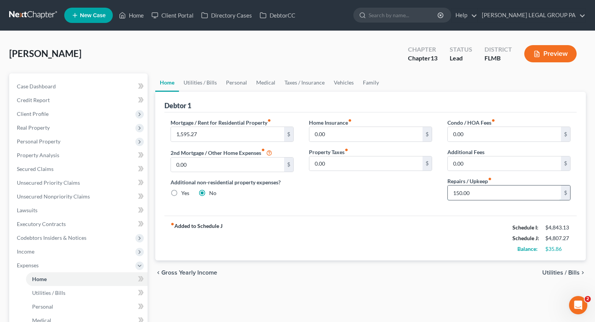
click at [472, 196] on input "150.00" at bounding box center [504, 193] width 113 height 15
drag, startPoint x: 478, startPoint y: 196, endPoint x: 425, endPoint y: 187, distance: 53.9
click at [424, 187] on div "Mortgage / Rent for Residential Property fiber_manual_record 1,595.27 $ 2nd Mor…" at bounding box center [370, 163] width 415 height 88
type input "150.00"
click at [435, 229] on div "fiber_manual_record Added to Schedule J Schedule I: $4,843.13 Schedule J: $4,80…" at bounding box center [370, 238] width 412 height 45
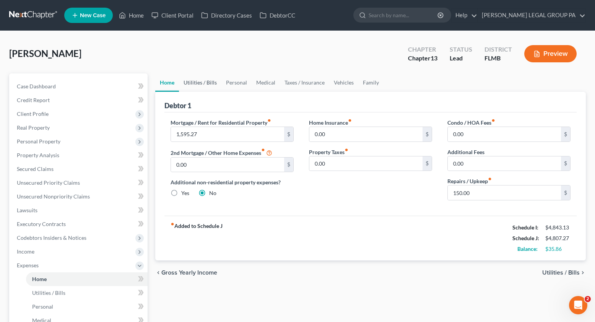
click at [206, 82] on link "Utilities / Bills" at bounding box center [200, 82] width 42 height 18
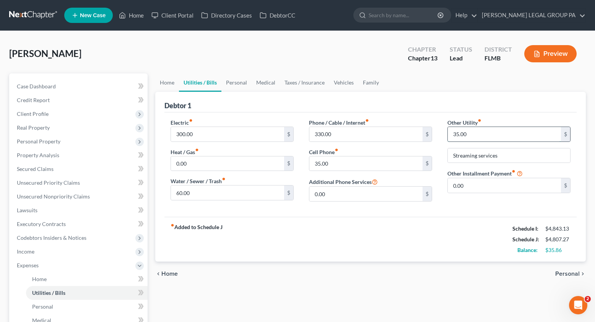
click at [473, 129] on input "35.00" at bounding box center [504, 134] width 113 height 15
type input "50.00"
click at [521, 173] on icon at bounding box center [520, 172] width 6 height 7
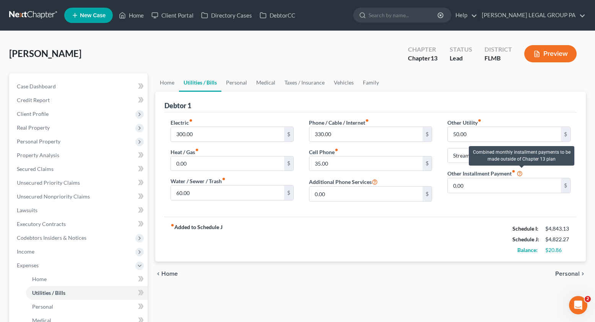
click at [521, 173] on icon at bounding box center [520, 172] width 6 height 7
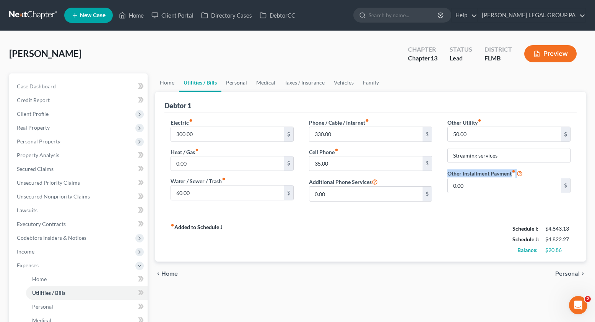
click at [245, 86] on link "Personal" at bounding box center [236, 82] width 30 height 18
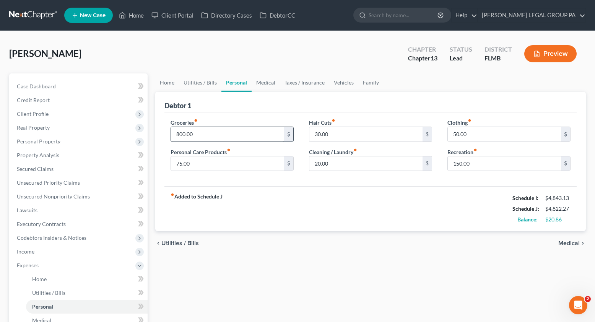
click at [215, 142] on div "800.00 $" at bounding box center [232, 134] width 123 height 15
click at [217, 137] on input "800.00" at bounding box center [227, 134] width 113 height 15
type input "600.00"
click at [44, 88] on span "Case Dashboard" at bounding box center [36, 86] width 39 height 7
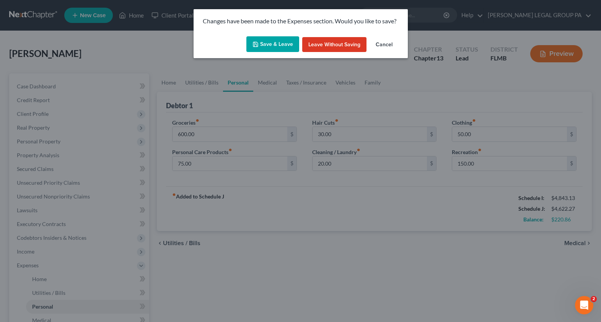
click at [281, 42] on button "Save & Leave" at bounding box center [272, 44] width 53 height 16
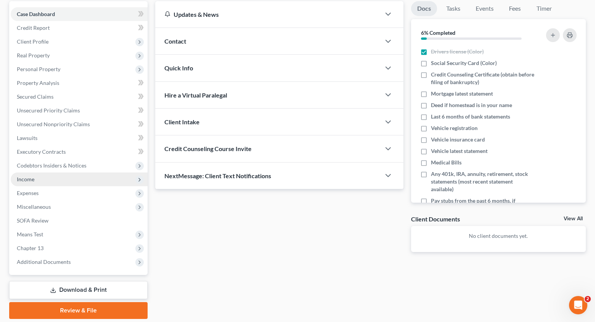
scroll to position [98, 0]
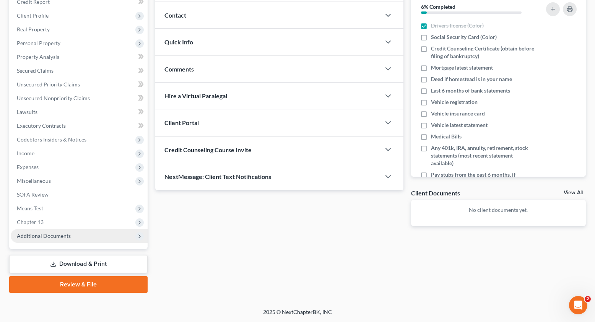
drag, startPoint x: 28, startPoint y: 204, endPoint x: 71, endPoint y: 233, distance: 51.8
click at [29, 204] on span "Means Test" at bounding box center [79, 209] width 137 height 14
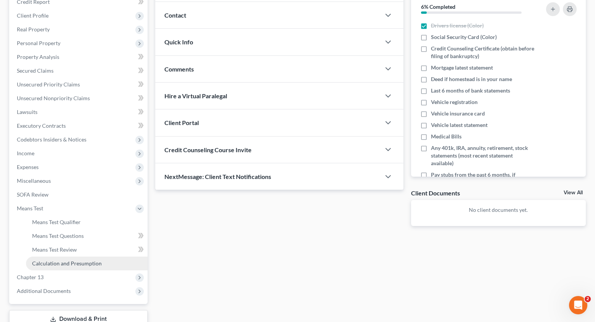
click at [86, 263] on span "Calculation and Presumption" at bounding box center [67, 263] width 70 height 7
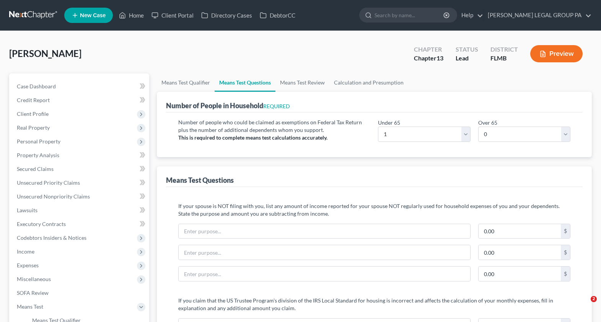
select select "1"
select select "0"
select select "1"
select select "0"
select select "60"
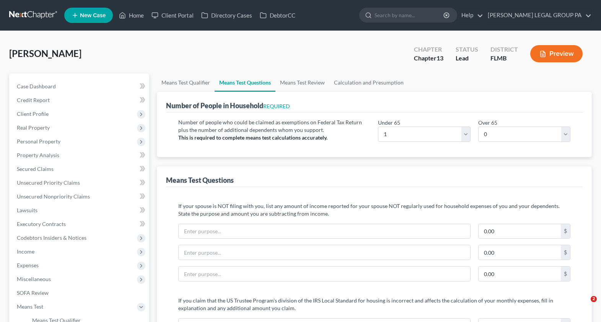
select select "1"
select select "60"
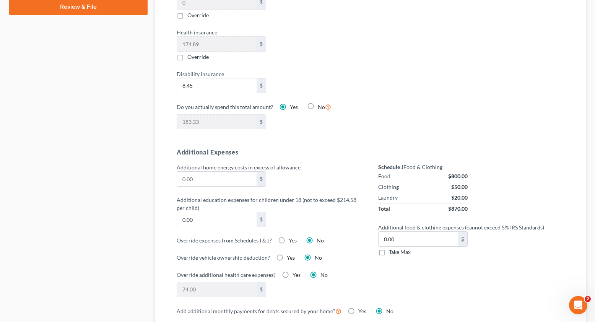
scroll to position [434, 0]
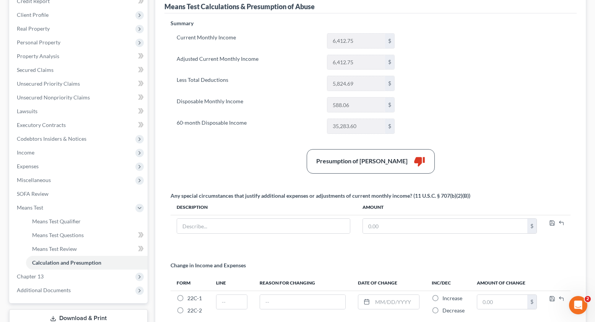
scroll to position [104, 0]
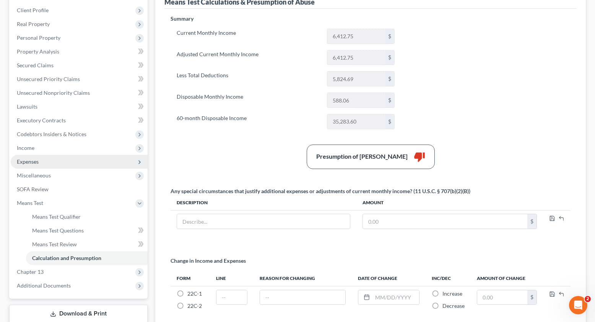
click at [26, 162] on span "Expenses" at bounding box center [28, 161] width 22 height 7
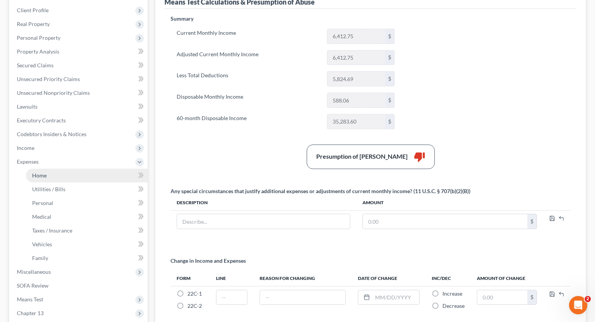
click at [50, 176] on link "Home" at bounding box center [87, 176] width 122 height 14
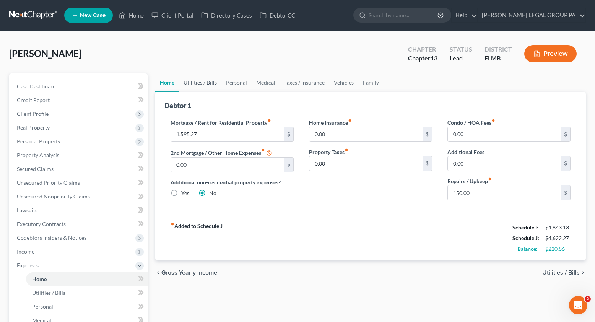
click at [212, 85] on link "Utilities / Bills" at bounding box center [200, 82] width 42 height 18
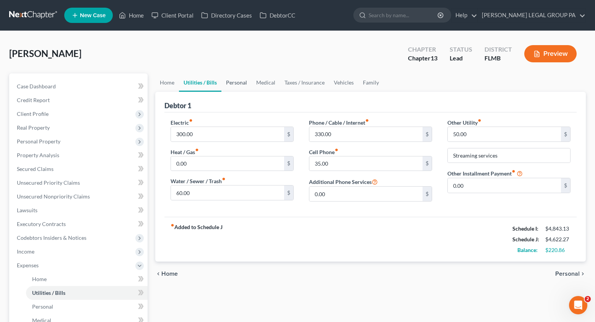
click at [230, 81] on link "Personal" at bounding box center [236, 82] width 30 height 18
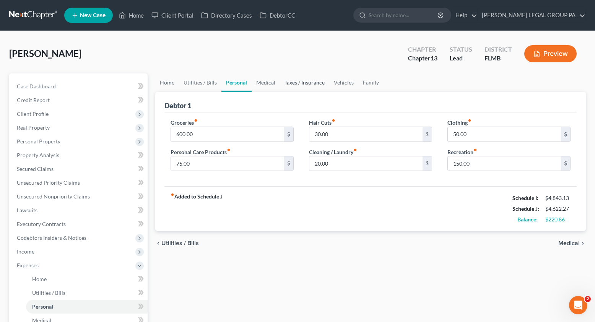
click at [283, 88] on link "Taxes / Insurance" at bounding box center [304, 82] width 49 height 18
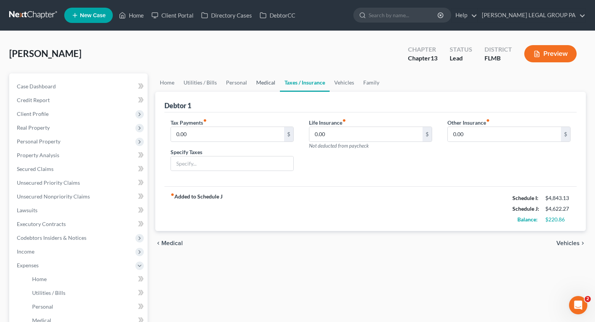
click at [268, 85] on link "Medical" at bounding box center [266, 82] width 28 height 18
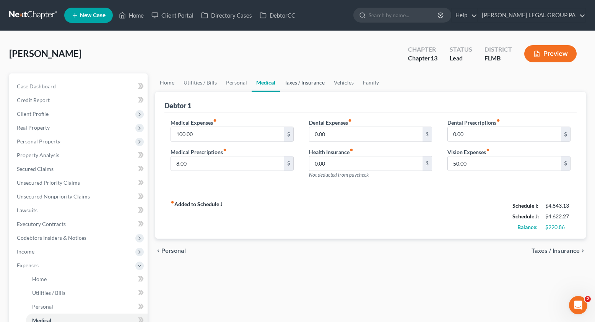
click at [308, 85] on link "Taxes / Insurance" at bounding box center [304, 82] width 49 height 18
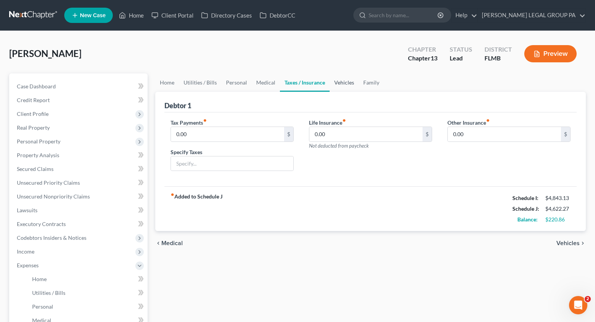
click at [344, 83] on link "Vehicles" at bounding box center [344, 82] width 29 height 18
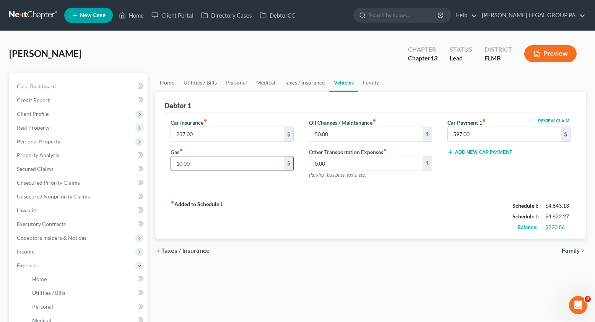
click at [197, 168] on input "10.00" at bounding box center [227, 163] width 113 height 15
type input "20.00"
click at [372, 86] on link "Family" at bounding box center [370, 82] width 25 height 18
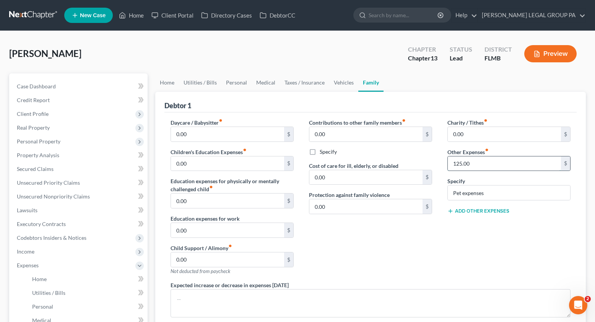
click at [483, 164] on input "125.00" at bounding box center [504, 163] width 113 height 15
type input "0.00"
click at [488, 196] on input "Pet expenses" at bounding box center [509, 193] width 122 height 15
drag, startPoint x: 488, startPoint y: 195, endPoint x: 438, endPoint y: 188, distance: 51.0
click at [438, 188] on div "Daycare / Babysitter fiber_manual_record 0.00 $ Children's Education Expenses f…" at bounding box center [370, 234] width 415 height 230
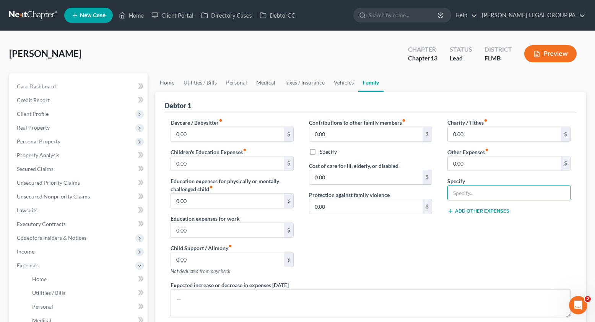
click at [423, 249] on div "Contributions to other family members fiber_manual_record 0.00 $ Specify Cost o…" at bounding box center [370, 200] width 138 height 163
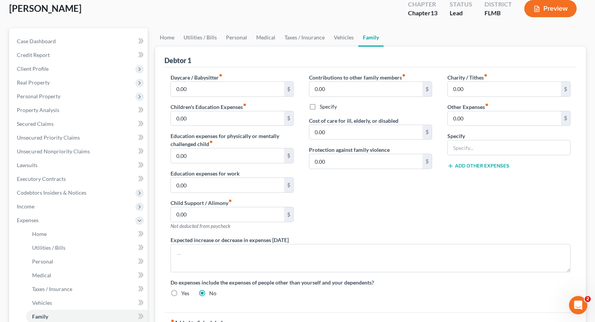
scroll to position [8, 0]
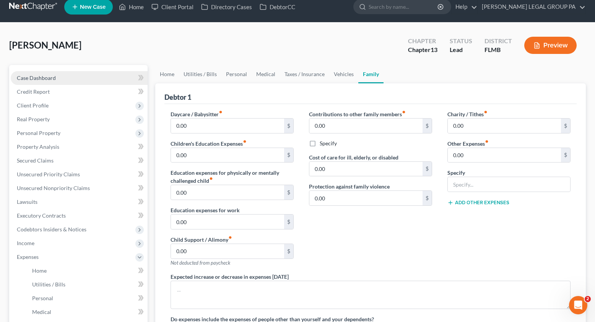
click at [43, 76] on span "Case Dashboard" at bounding box center [36, 78] width 39 height 7
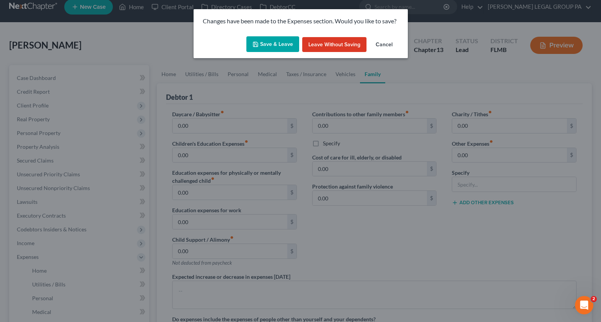
click at [278, 46] on button "Save & Leave" at bounding box center [272, 44] width 53 height 16
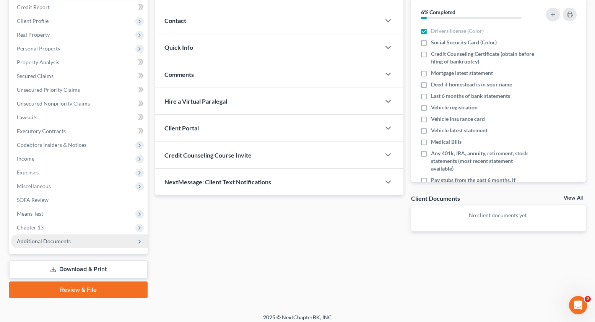
scroll to position [98, 0]
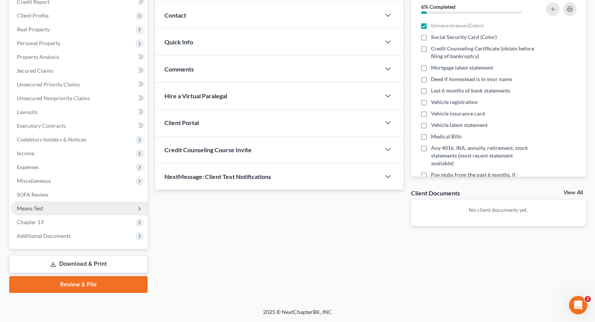
click at [32, 206] on span "Means Test" at bounding box center [30, 208] width 26 height 7
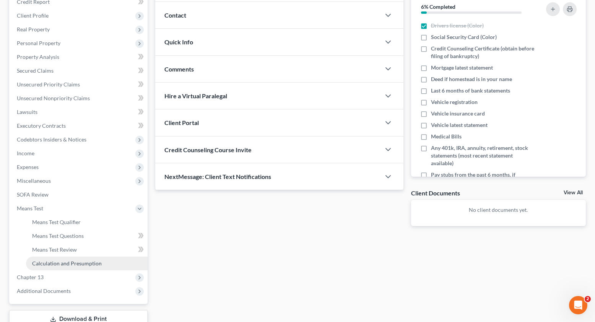
click at [69, 262] on span "Calculation and Presumption" at bounding box center [67, 263] width 70 height 7
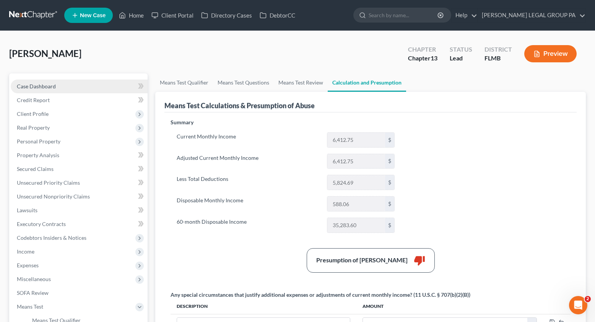
click at [34, 84] on span "Case Dashboard" at bounding box center [36, 86] width 39 height 7
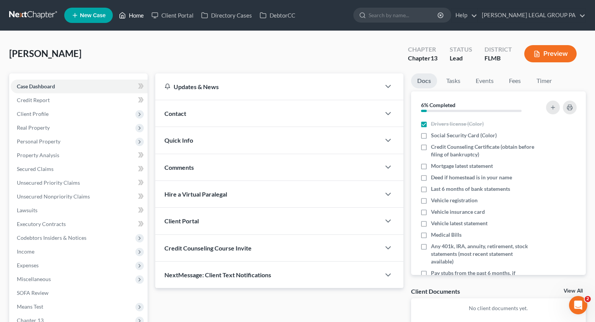
click at [130, 17] on link "Home" at bounding box center [131, 15] width 33 height 14
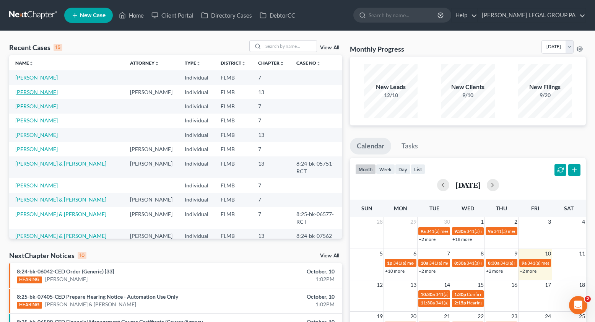
click at [30, 90] on link "[PERSON_NAME]" at bounding box center [36, 92] width 42 height 7
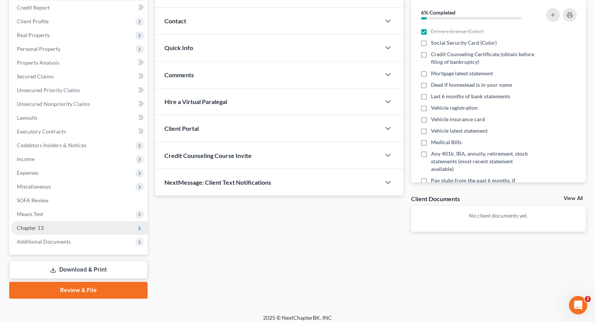
scroll to position [98, 0]
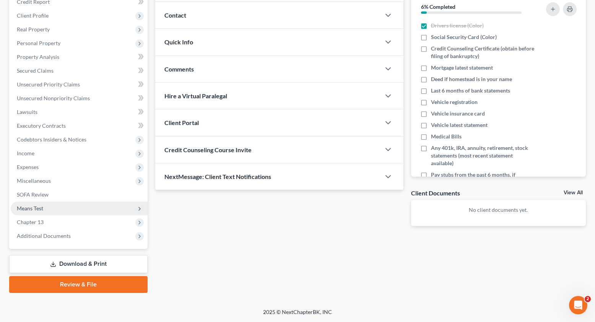
click at [36, 212] on span "Means Test" at bounding box center [79, 209] width 137 height 14
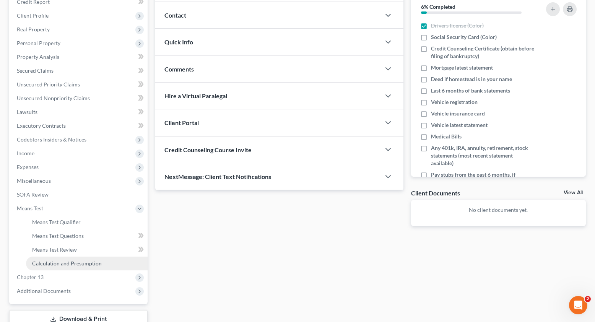
click at [54, 259] on link "Calculation and Presumption" at bounding box center [87, 264] width 122 height 14
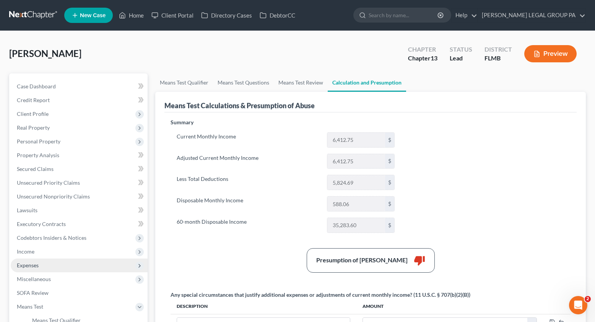
click at [36, 264] on span "Expenses" at bounding box center [28, 265] width 22 height 7
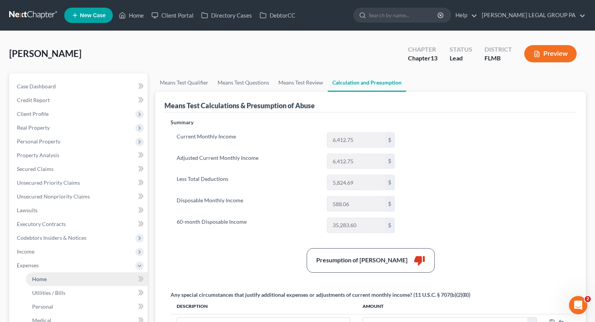
click at [53, 280] on link "Home" at bounding box center [87, 279] width 122 height 14
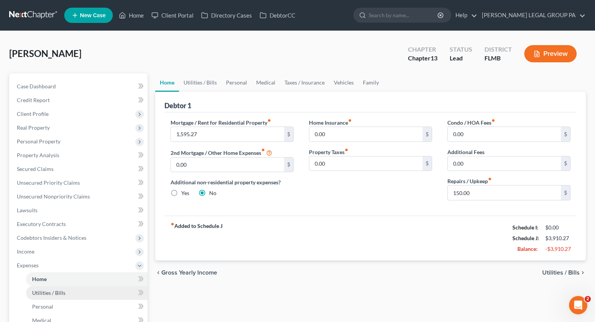
click at [65, 293] on link "Utilities / Bills" at bounding box center [87, 293] width 122 height 14
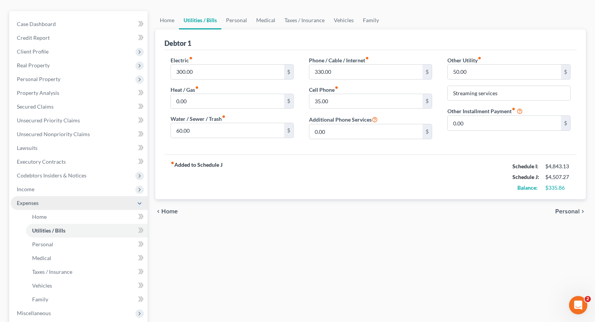
scroll to position [67, 0]
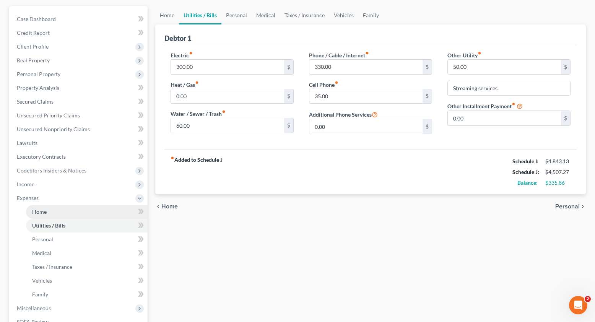
click at [43, 216] on link "Home" at bounding box center [87, 212] width 122 height 14
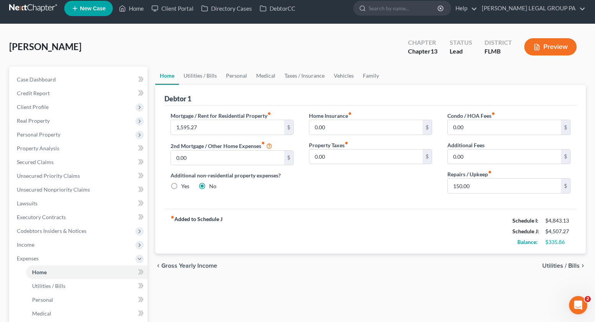
scroll to position [3, 0]
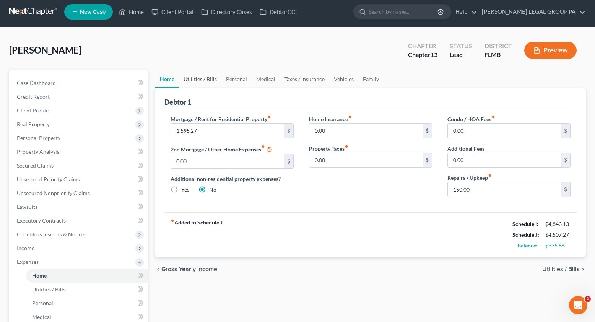
click at [205, 84] on link "Utilities / Bills" at bounding box center [200, 79] width 42 height 18
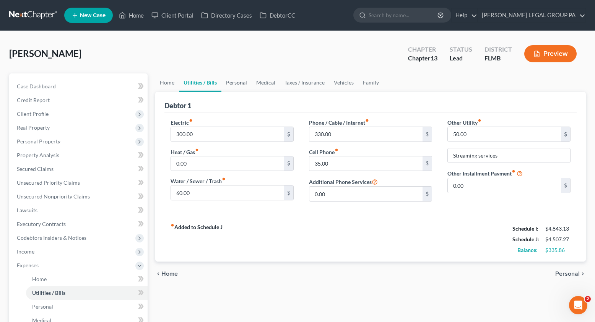
click at [231, 81] on link "Personal" at bounding box center [236, 82] width 30 height 18
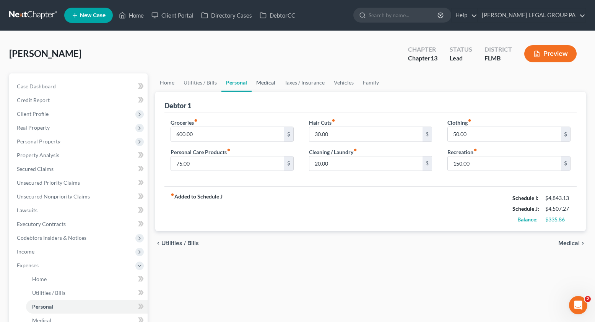
click at [273, 83] on link "Medical" at bounding box center [266, 82] width 28 height 18
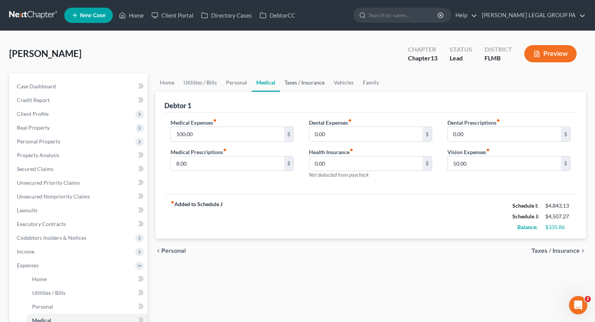
click at [305, 85] on link "Taxes / Insurance" at bounding box center [304, 82] width 49 height 18
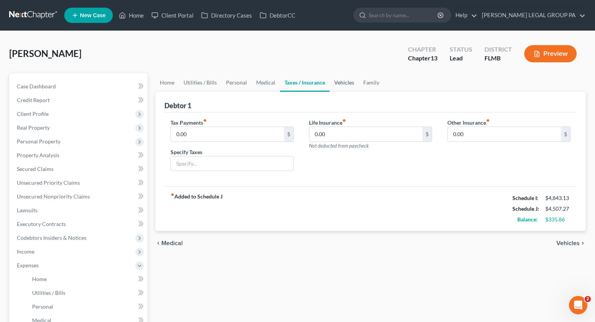
click at [341, 84] on link "Vehicles" at bounding box center [344, 82] width 29 height 18
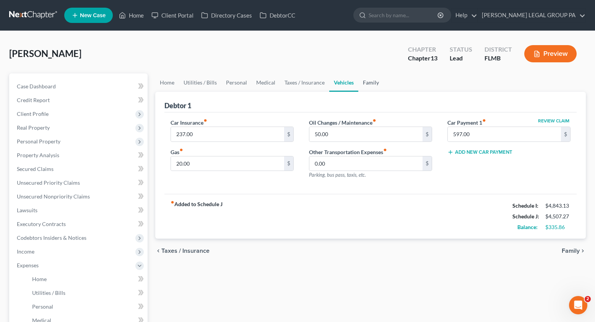
click at [364, 84] on link "Family" at bounding box center [370, 82] width 25 height 18
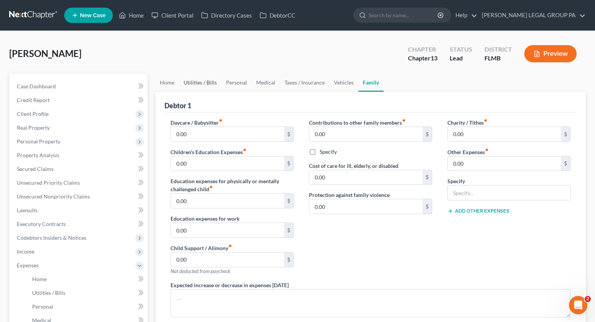
click at [196, 87] on link "Utilities / Bills" at bounding box center [200, 82] width 42 height 18
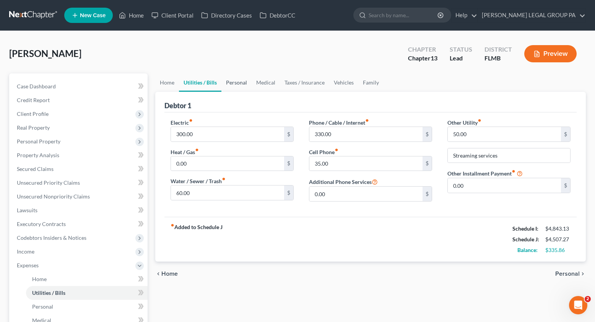
click at [238, 85] on link "Personal" at bounding box center [236, 82] width 30 height 18
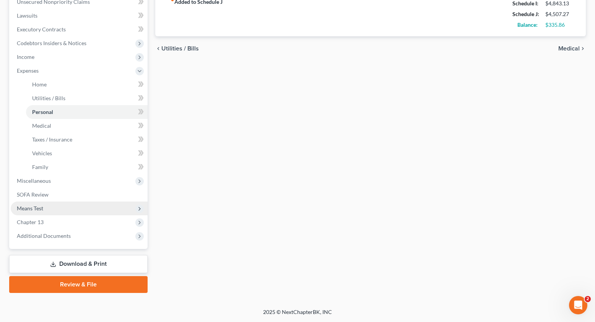
click at [39, 211] on span "Means Test" at bounding box center [30, 208] width 26 height 7
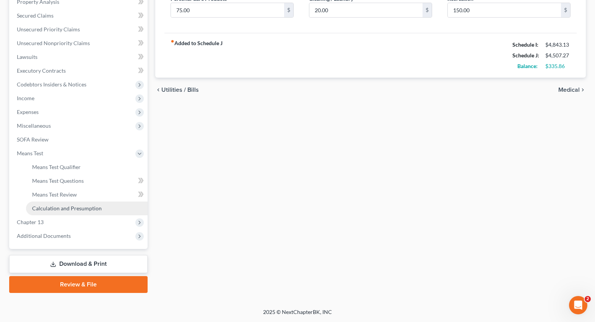
click at [60, 209] on span "Calculation and Presumption" at bounding box center [67, 208] width 70 height 7
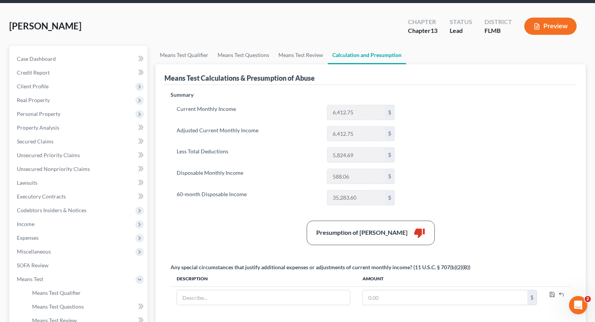
scroll to position [55, 0]
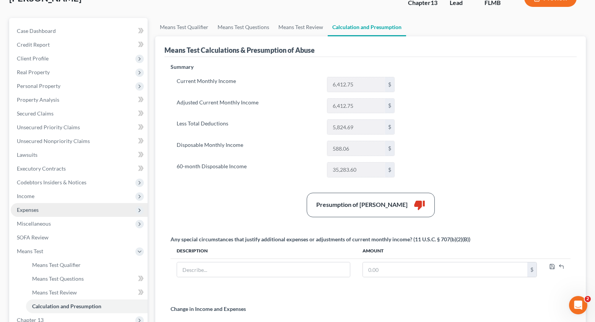
click at [43, 210] on span "Expenses" at bounding box center [79, 210] width 137 height 14
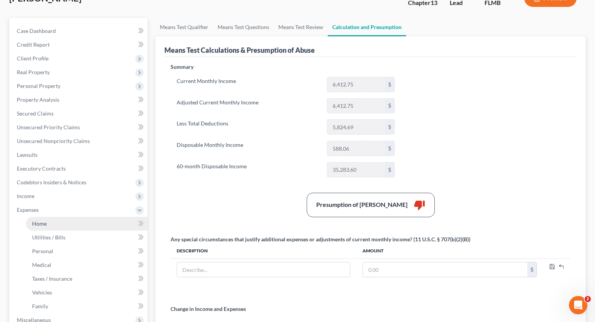
click at [53, 224] on link "Home" at bounding box center [87, 224] width 122 height 14
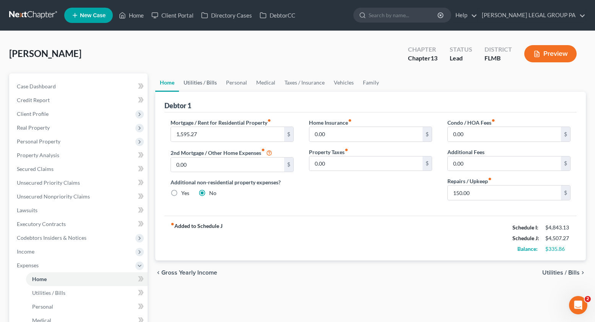
click at [195, 81] on link "Utilities / Bills" at bounding box center [200, 82] width 42 height 18
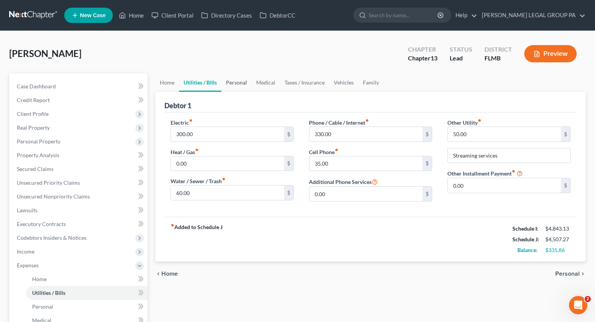
click at [228, 81] on link "Personal" at bounding box center [236, 82] width 30 height 18
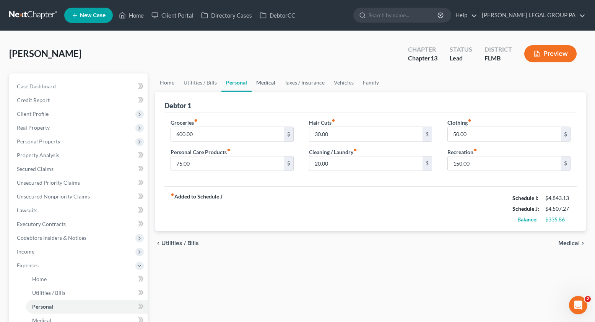
click at [259, 88] on link "Medical" at bounding box center [266, 82] width 28 height 18
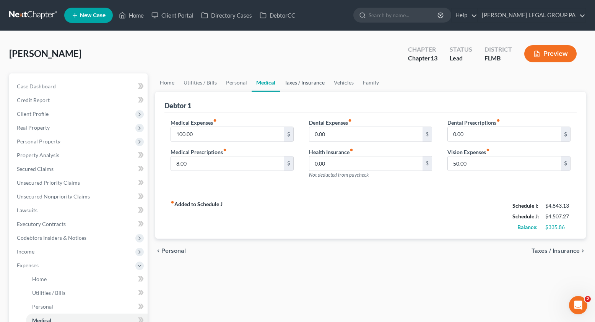
click at [305, 82] on link "Taxes / Insurance" at bounding box center [304, 82] width 49 height 18
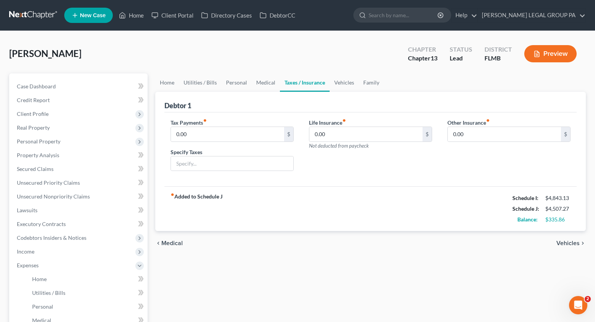
click at [324, 81] on link "Taxes / Insurance" at bounding box center [305, 82] width 50 height 18
click at [351, 83] on link "Vehicles" at bounding box center [344, 82] width 29 height 18
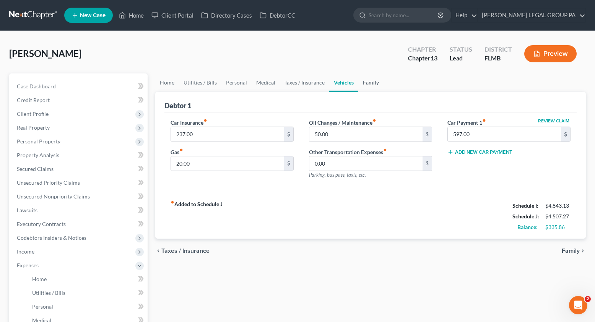
click at [380, 85] on link "Family" at bounding box center [370, 82] width 25 height 18
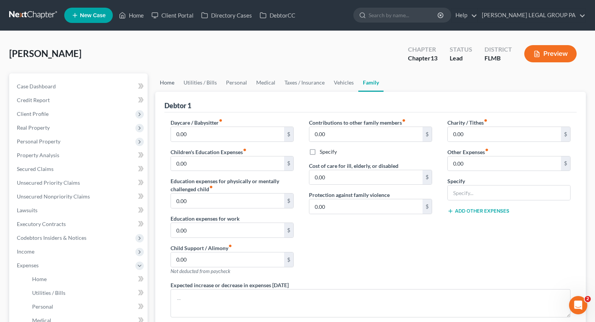
click at [169, 83] on link "Home" at bounding box center [167, 82] width 24 height 18
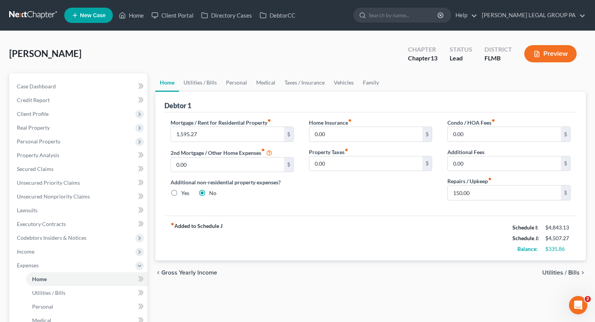
click at [310, 96] on div "Debtor 1" at bounding box center [370, 102] width 412 height 21
click at [347, 81] on link "Vehicles" at bounding box center [343, 82] width 29 height 18
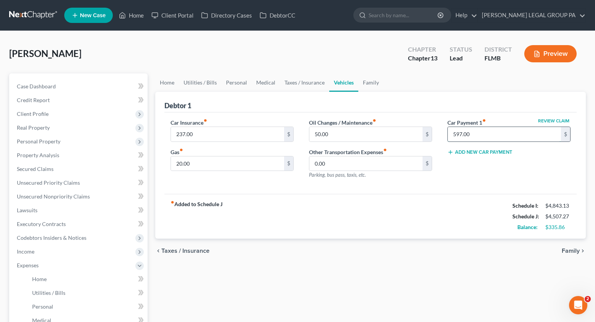
click at [474, 133] on input "597.00" at bounding box center [504, 134] width 113 height 15
type input "0.00"
click at [39, 86] on span "Case Dashboard" at bounding box center [36, 86] width 39 height 7
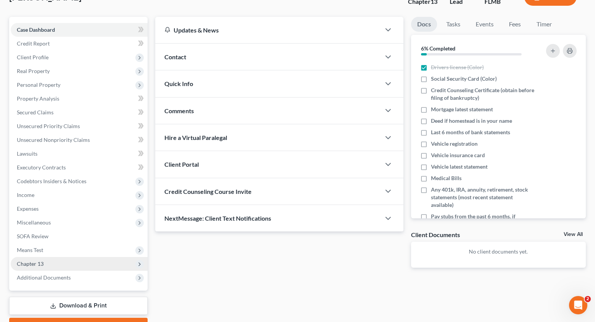
scroll to position [62, 0]
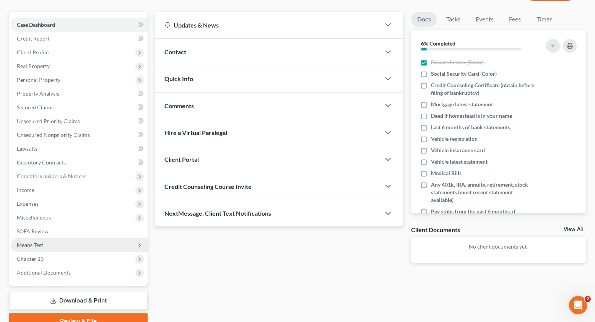
click at [31, 246] on span "Means Test" at bounding box center [30, 245] width 26 height 7
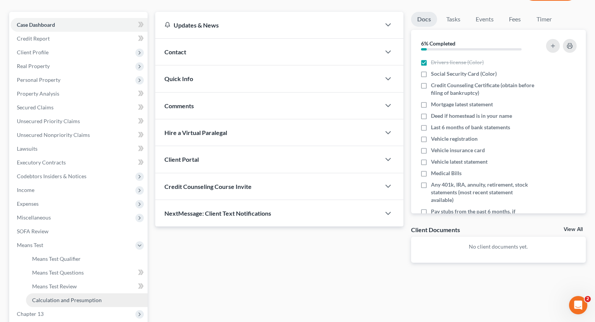
click at [73, 301] on span "Calculation and Presumption" at bounding box center [67, 300] width 70 height 7
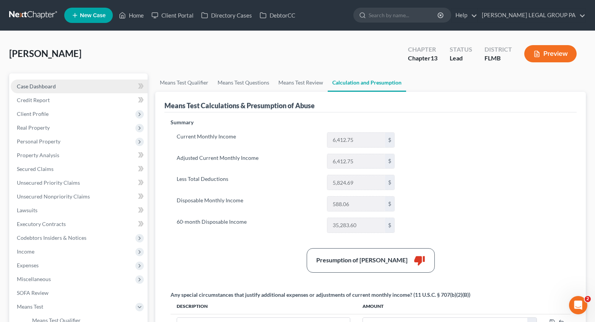
click at [50, 87] on span "Case Dashboard" at bounding box center [36, 86] width 39 height 7
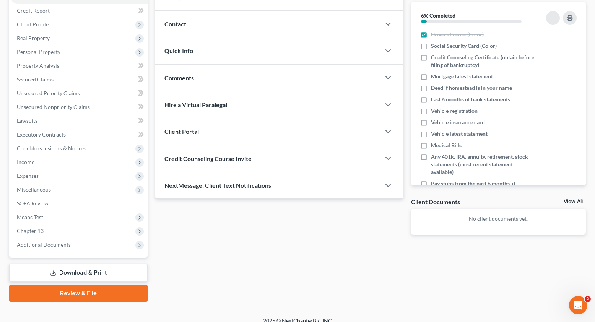
scroll to position [98, 0]
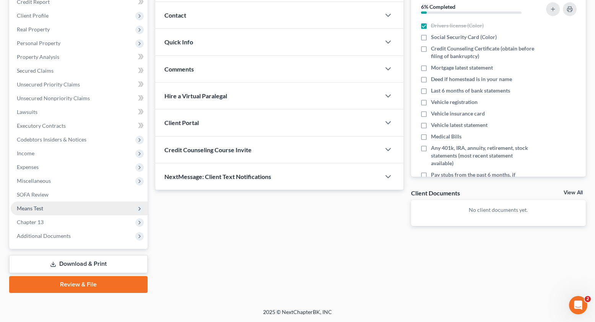
click at [36, 208] on span "Means Test" at bounding box center [30, 208] width 26 height 7
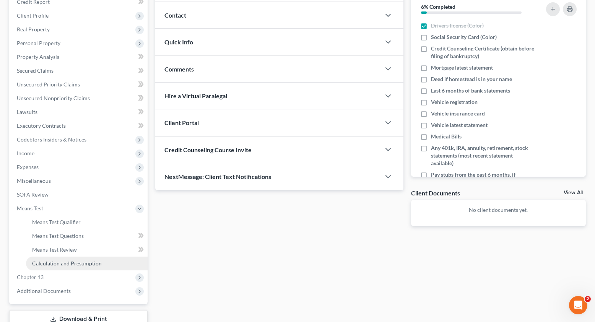
click at [71, 265] on span "Calculation and Presumption" at bounding box center [67, 263] width 70 height 7
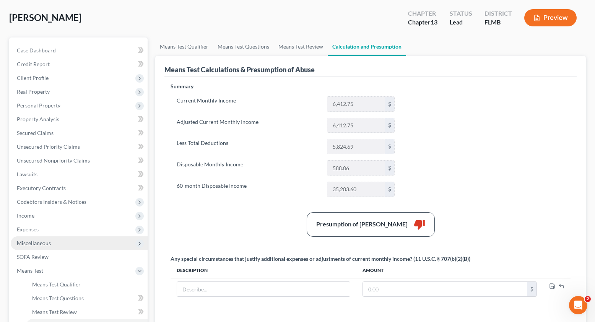
scroll to position [36, 0]
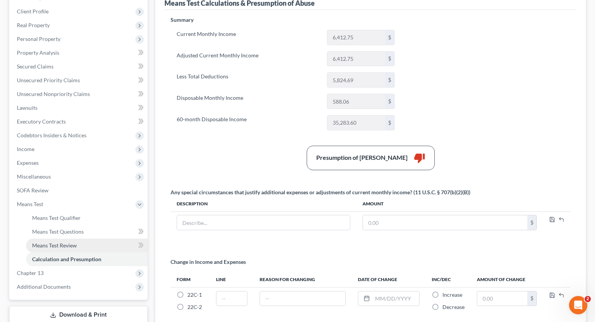
click at [59, 246] on span "Means Test Review" at bounding box center [54, 245] width 45 height 7
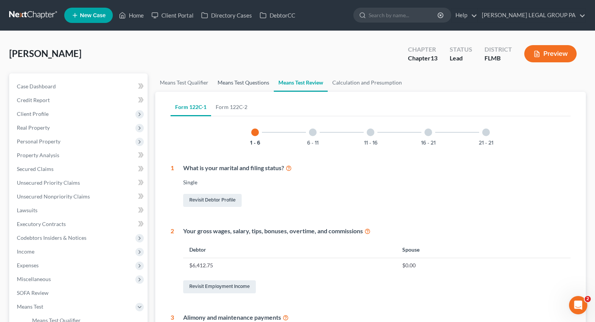
click at [249, 77] on link "Means Test Questions" at bounding box center [243, 82] width 61 height 18
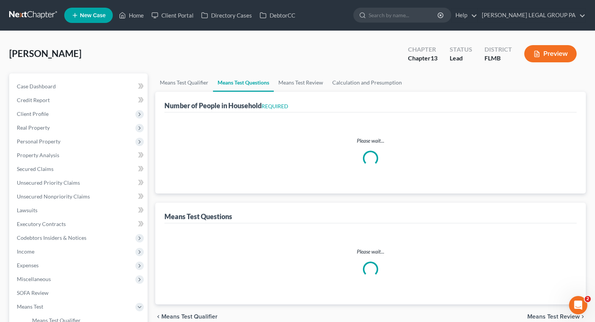
select select "0"
select select "60"
select select "1"
select select "60"
select select "1"
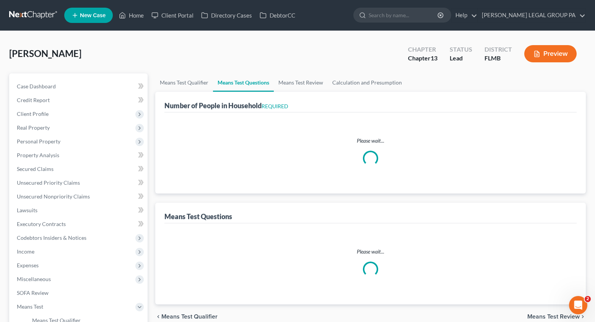
select select "0"
select select "1"
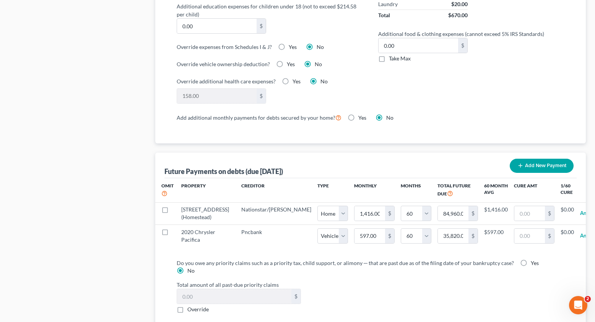
scroll to position [787, 0]
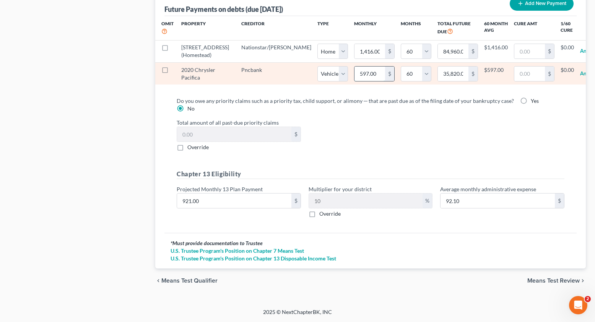
click at [355, 78] on input "597.00" at bounding box center [370, 74] width 31 height 15
type input "2"
type input "120.00"
type input "20"
type input "1,200.00"
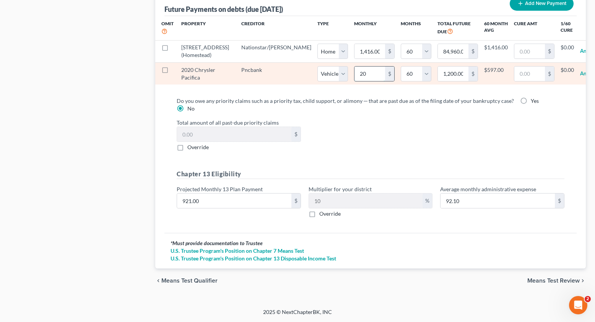
type input "200"
type input "12,000.00"
type input "200."
select select "1"
select select "60"
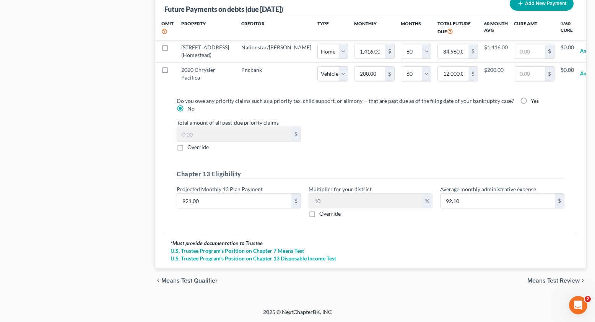
select select "1"
select select "60"
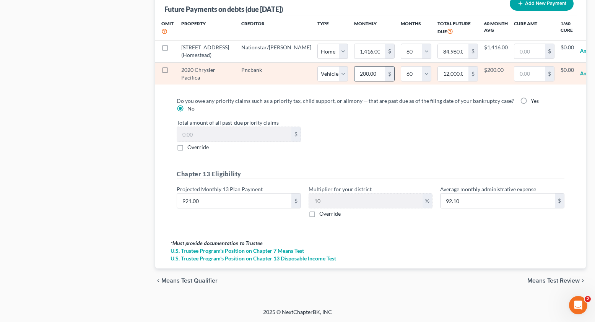
click at [355, 76] on input "200.00" at bounding box center [370, 74] width 31 height 15
click at [355, 75] on input "200.00" at bounding box center [370, 74] width 31 height 15
type input "200.03"
type input "12,001.80"
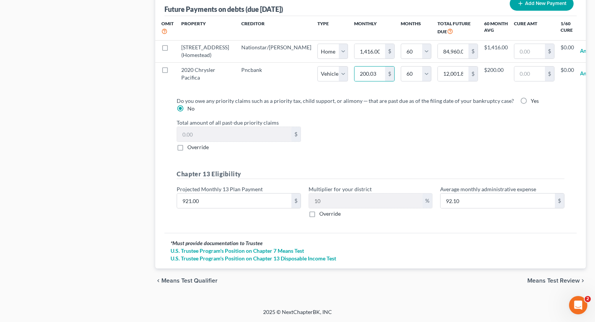
select select "1"
select select "60"
click at [371, 127] on div "Total amount of all past-due priority claims $ Override" at bounding box center [371, 135] width 396 height 33
select select "1"
select select "60"
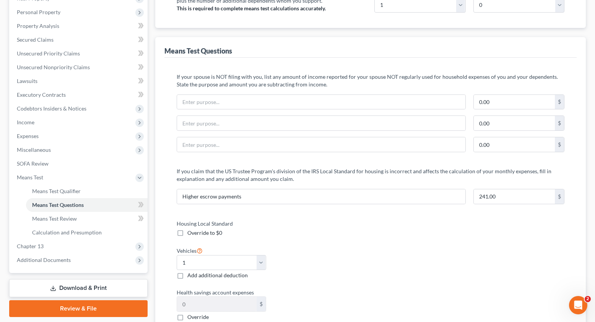
scroll to position [0, 0]
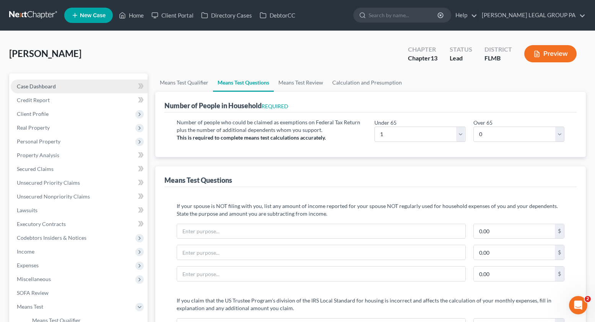
click at [28, 87] on span "Case Dashboard" at bounding box center [36, 86] width 39 height 7
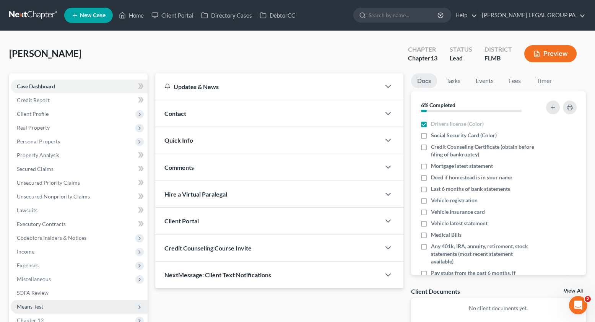
click at [41, 301] on span "Means Test" at bounding box center [79, 307] width 137 height 14
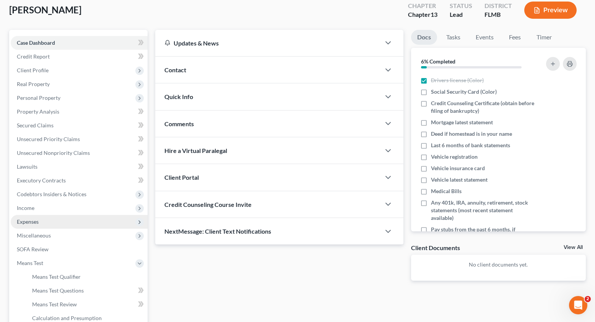
scroll to position [152, 0]
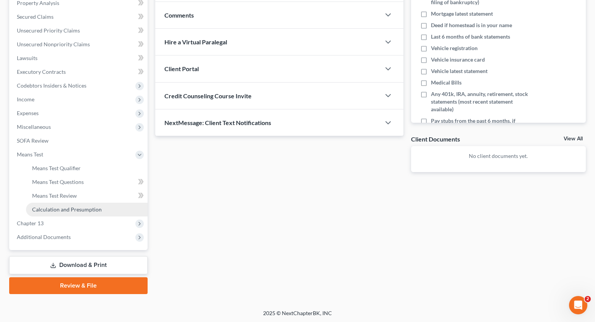
click at [63, 213] on link "Calculation and Presumption" at bounding box center [87, 210] width 122 height 14
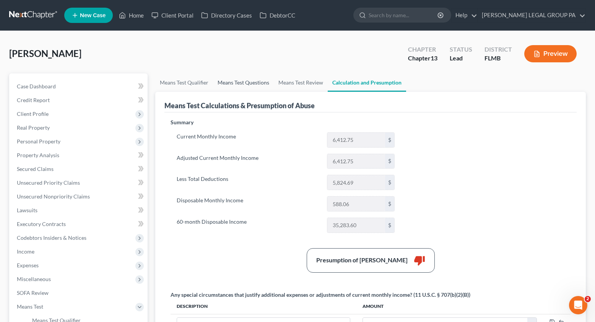
click at [226, 83] on link "Means Test Questions" at bounding box center [243, 82] width 61 height 18
select select "1"
select select "0"
select select "1"
select select "0"
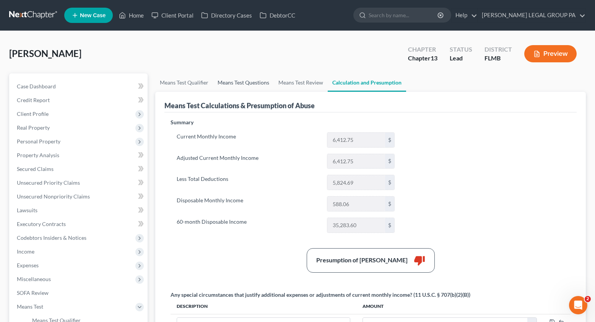
select select "60"
select select "1"
select select "60"
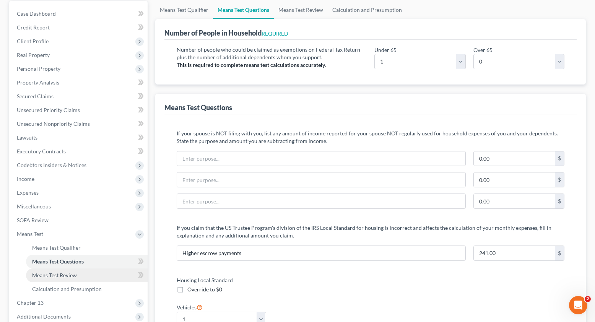
scroll to position [120, 0]
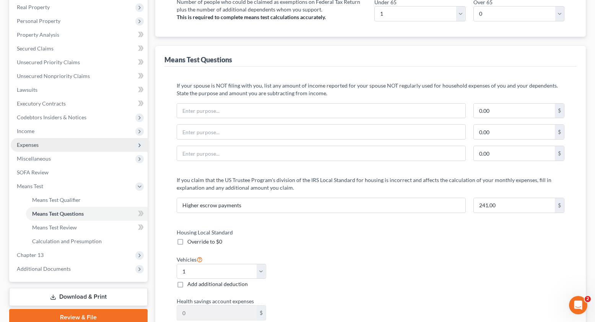
click at [31, 145] on span "Expenses" at bounding box center [28, 145] width 22 height 7
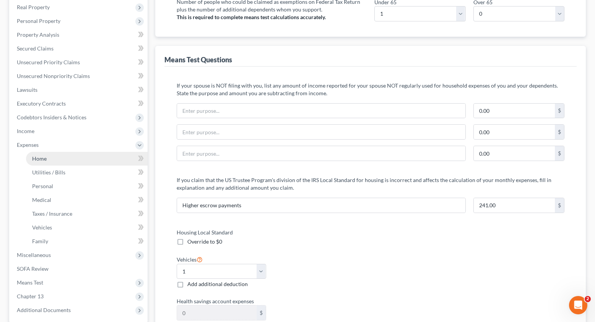
click at [39, 159] on span "Home" at bounding box center [39, 158] width 15 height 7
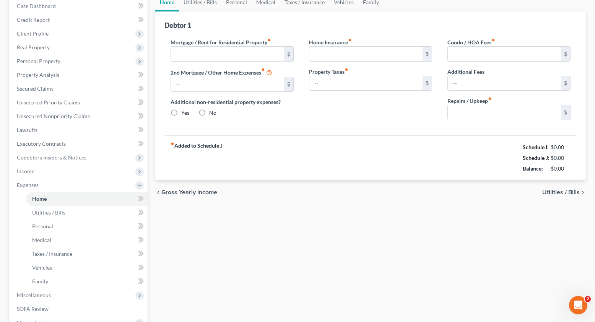
type input "1,595.27"
type input "0.00"
radio input "true"
type input "0.00"
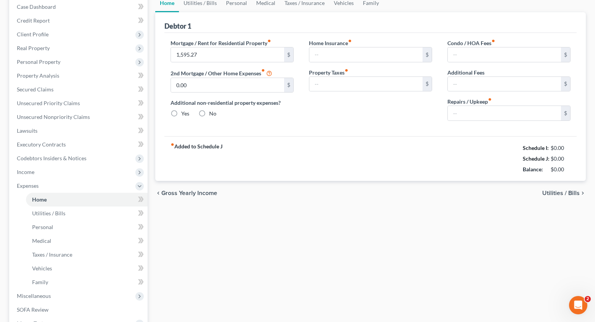
type input "0.00"
type input "150.00"
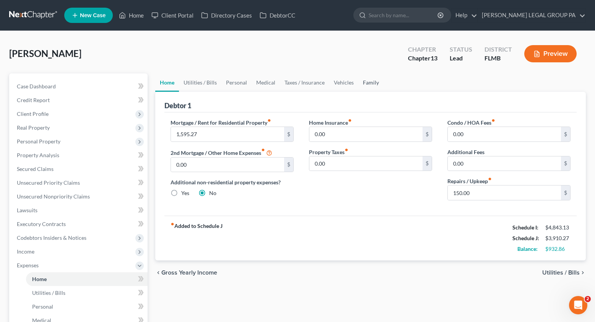
click at [367, 86] on link "Family" at bounding box center [370, 82] width 25 height 18
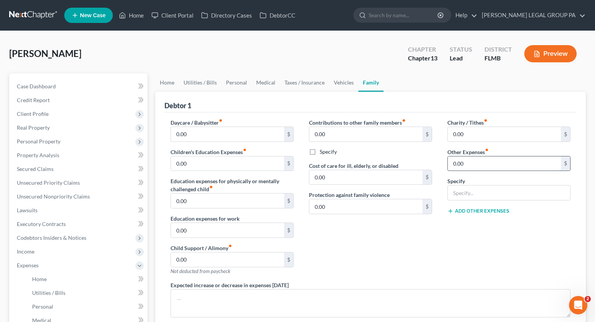
click at [467, 164] on input "0.00" at bounding box center [504, 163] width 113 height 15
type input "150.00"
click at [474, 195] on input "text" at bounding box center [509, 193] width 122 height 15
type input "Pet expenses"
click at [349, 84] on link "Vehicles" at bounding box center [343, 82] width 29 height 18
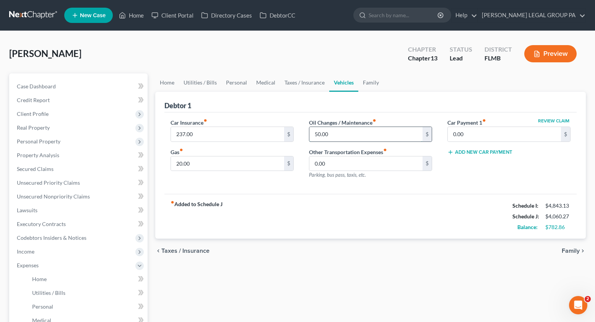
click at [334, 137] on input "50.00" at bounding box center [365, 134] width 113 height 15
type input "75.00"
click at [295, 82] on link "Taxes / Insurance" at bounding box center [304, 82] width 49 height 18
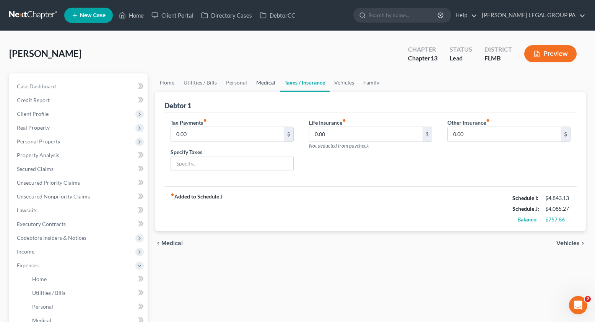
click at [264, 82] on link "Medical" at bounding box center [266, 82] width 28 height 18
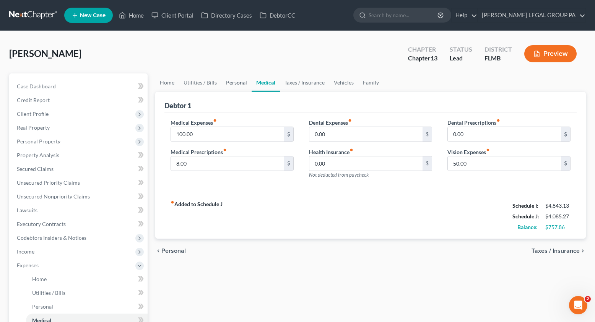
click at [227, 83] on link "Personal" at bounding box center [236, 82] width 30 height 18
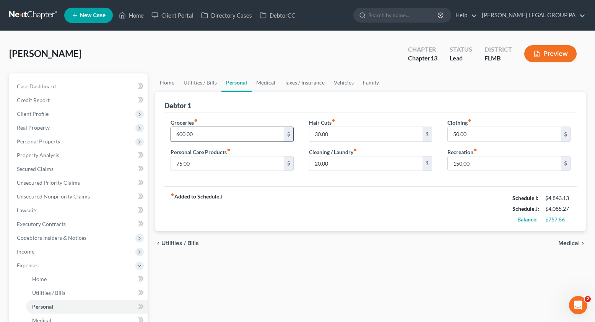
click at [204, 134] on input "600.00" at bounding box center [227, 134] width 113 height 15
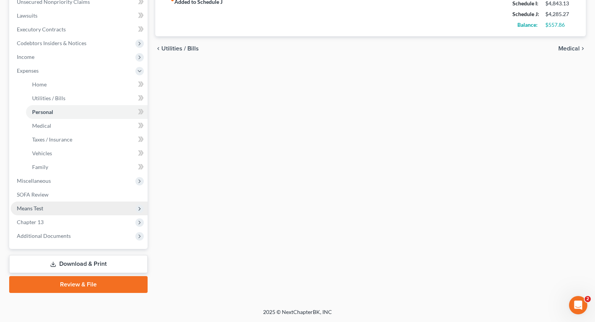
type input "800.00"
click at [32, 207] on span "Means Test" at bounding box center [30, 208] width 26 height 7
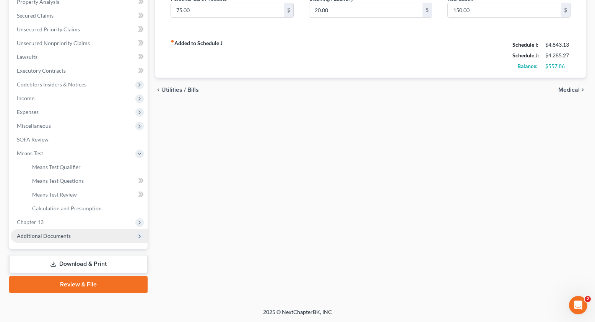
scroll to position [153, 0]
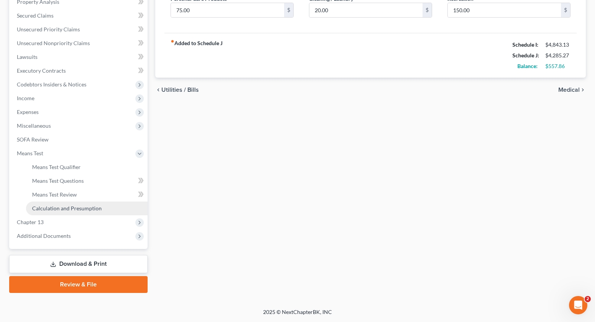
click at [63, 211] on span "Calculation and Presumption" at bounding box center [67, 208] width 70 height 7
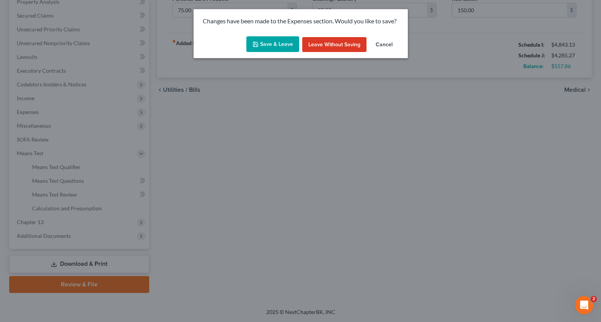
click at [281, 48] on button "Save & Leave" at bounding box center [272, 44] width 53 height 16
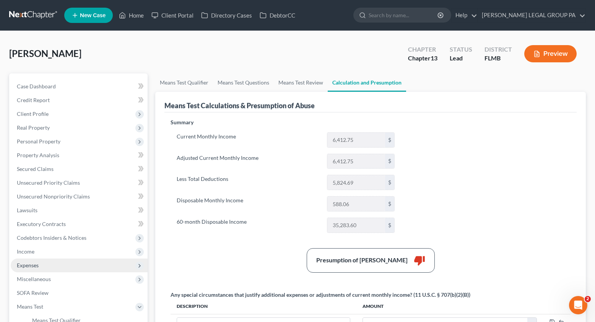
click at [35, 268] on span "Expenses" at bounding box center [28, 265] width 22 height 7
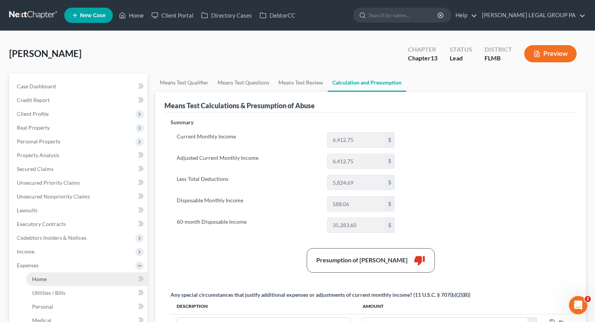
click at [54, 279] on link "Home" at bounding box center [87, 279] width 122 height 14
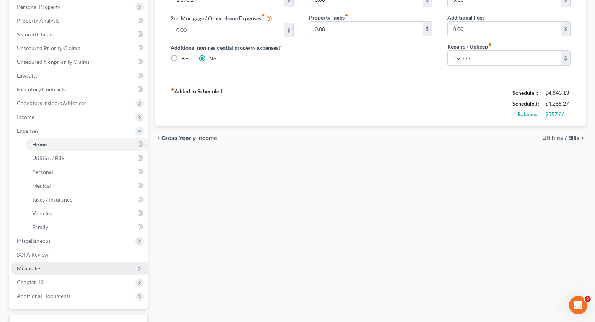
scroll to position [136, 0]
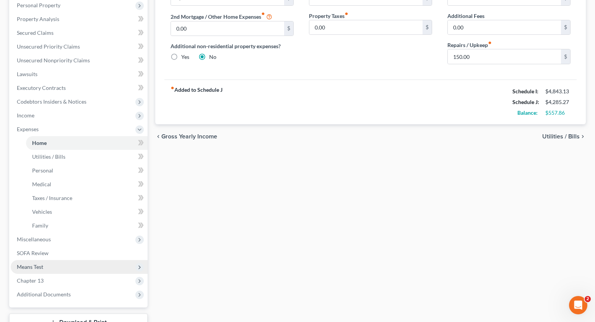
click at [42, 264] on span "Means Test" at bounding box center [30, 267] width 26 height 7
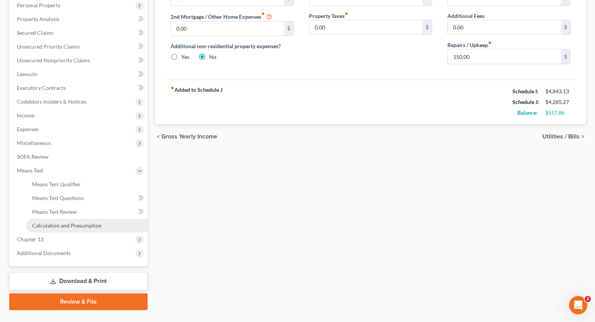
click at [59, 220] on link "Calculation and Presumption" at bounding box center [87, 226] width 122 height 14
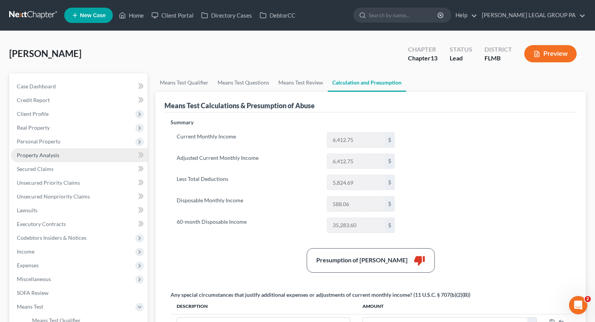
click at [45, 159] on link "Property Analysis" at bounding box center [79, 155] width 137 height 14
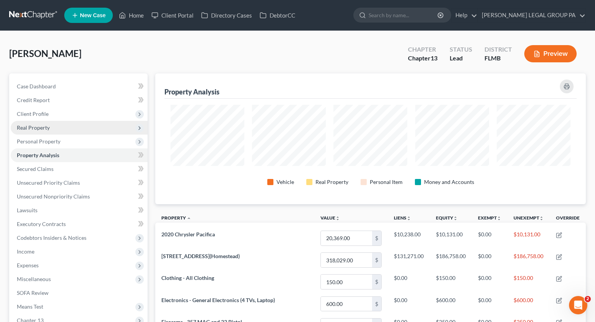
click at [30, 128] on span "Real Property" at bounding box center [33, 127] width 33 height 7
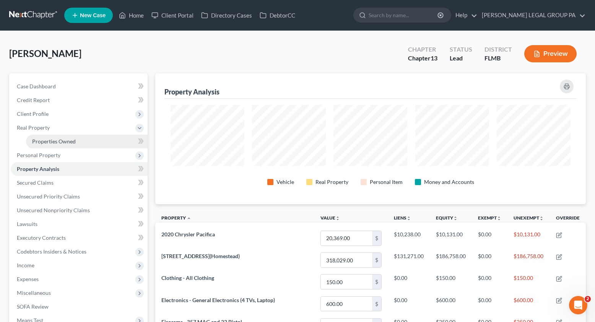
click at [46, 143] on span "Properties Owned" at bounding box center [54, 141] width 44 height 7
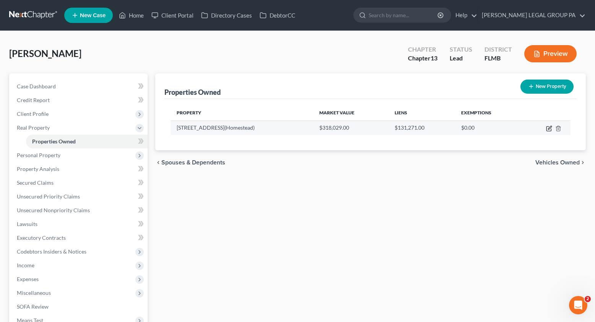
click at [549, 129] on icon "button" at bounding box center [549, 127] width 3 height 3
select select "9"
select select "0"
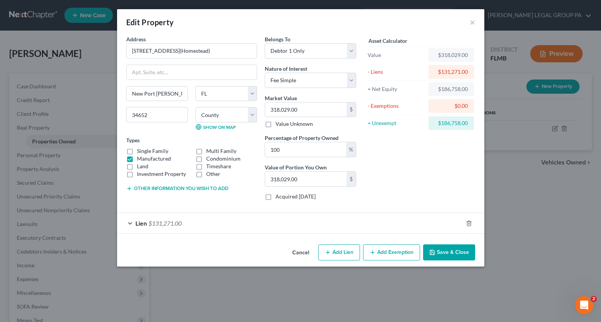
click at [402, 255] on button "Add Exemption" at bounding box center [391, 252] width 57 height 16
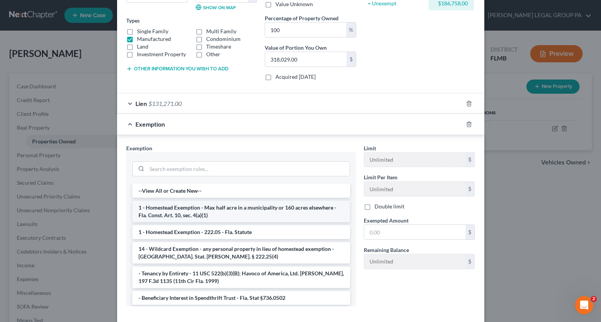
scroll to position [159, 0]
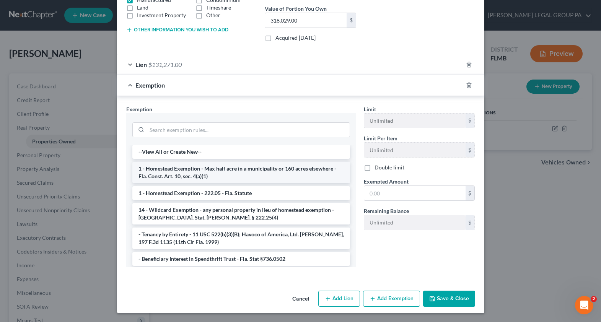
click at [180, 175] on li "1 - Homestead Exemption - Max half acre in a municipality or 160 acres elsewher…" at bounding box center [241, 172] width 218 height 21
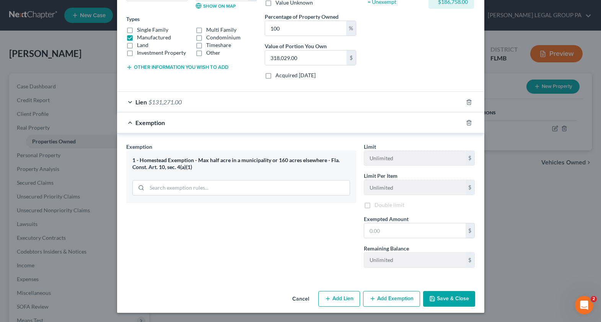
scroll to position [122, 0]
click at [371, 233] on input "text" at bounding box center [414, 230] width 101 height 15
type input "186,758"
click at [447, 300] on button "Save & Close" at bounding box center [449, 299] width 52 height 16
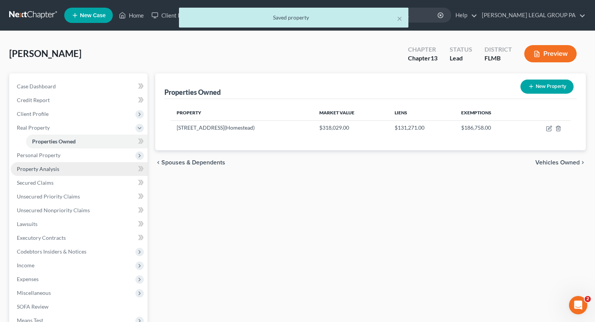
drag, startPoint x: 34, startPoint y: 168, endPoint x: 55, endPoint y: 169, distance: 21.4
click at [34, 168] on span "Property Analysis" at bounding box center [38, 169] width 42 height 7
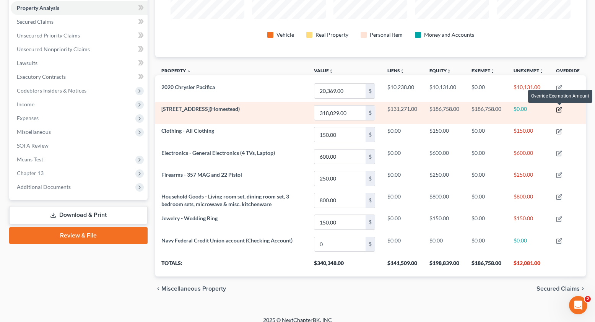
click at [560, 110] on icon "button" at bounding box center [559, 108] width 3 height 3
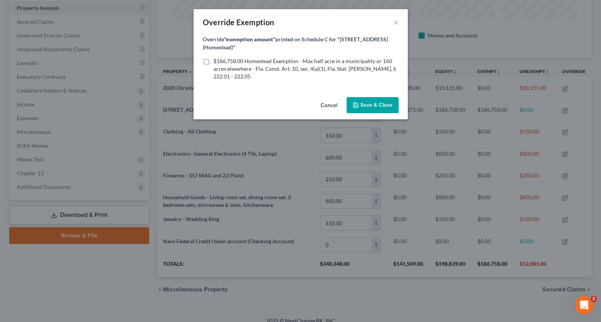
click at [213, 62] on label "$186,758.00 Homestead Exemption - Max half acre in a municipality or 160 acres …" at bounding box center [305, 68] width 185 height 23
click at [217, 62] on input "$186,758.00 Homestead Exemption - Max half acre in a municipality or 160 acres …" at bounding box center [219, 59] width 5 height 5
checkbox input "true"
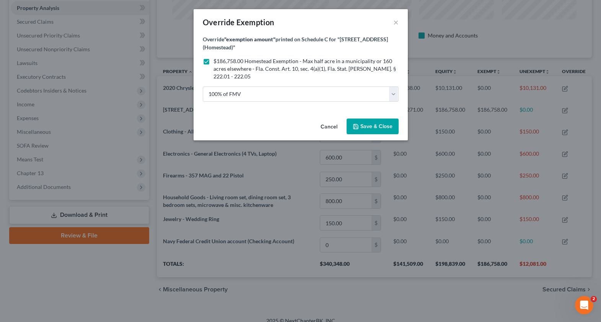
click at [362, 126] on span "Save & Close" at bounding box center [376, 126] width 32 height 7
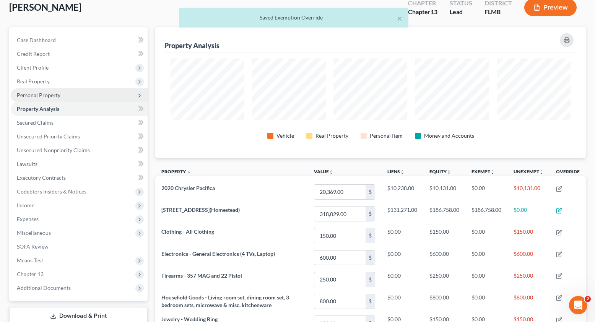
click at [37, 96] on span "Personal Property" at bounding box center [39, 95] width 44 height 7
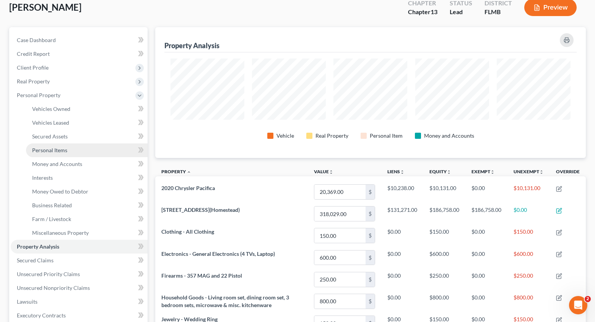
click at [50, 149] on span "Personal Items" at bounding box center [49, 150] width 35 height 7
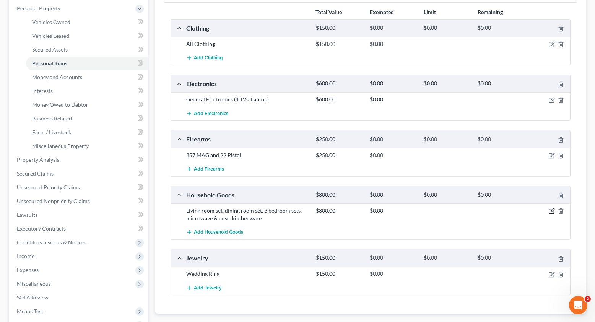
click at [554, 213] on icon "button" at bounding box center [551, 211] width 5 height 5
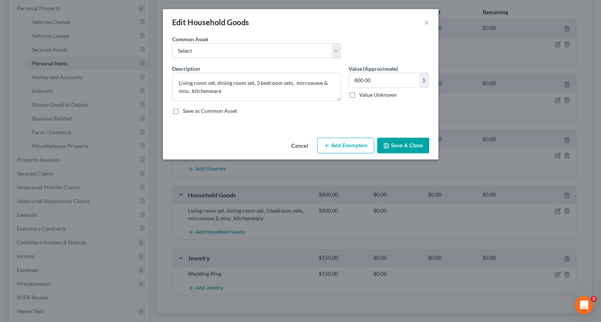
click at [343, 143] on button "Add Exemption" at bounding box center [345, 146] width 57 height 16
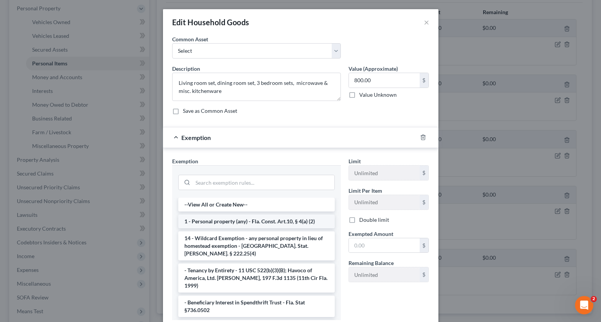
click at [207, 221] on li "1 - Personal property (any) - Fla. Const. Art.10, § 4(a) (2)" at bounding box center [256, 222] width 156 height 14
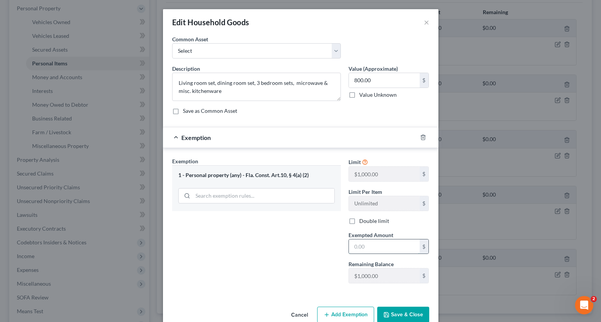
click at [363, 246] on input "text" at bounding box center [384, 246] width 71 height 15
type input "800.00"
click at [401, 313] on button "Save & Close" at bounding box center [403, 315] width 52 height 16
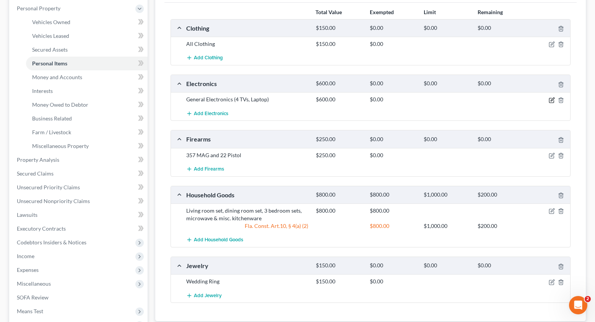
drag, startPoint x: 553, startPoint y: 96, endPoint x: 552, endPoint y: 99, distance: 3.8
click at [552, 96] on div at bounding box center [549, 100] width 43 height 8
click at [552, 99] on icon "button" at bounding box center [552, 100] width 6 height 6
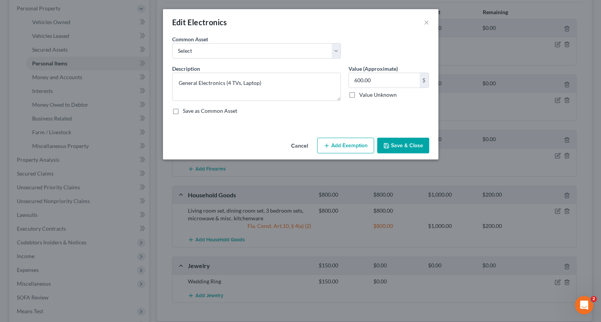
click at [349, 137] on div "Cancel Add Exemption Save & Close" at bounding box center [300, 147] width 275 height 25
click at [350, 150] on button "Add Exemption" at bounding box center [345, 146] width 57 height 16
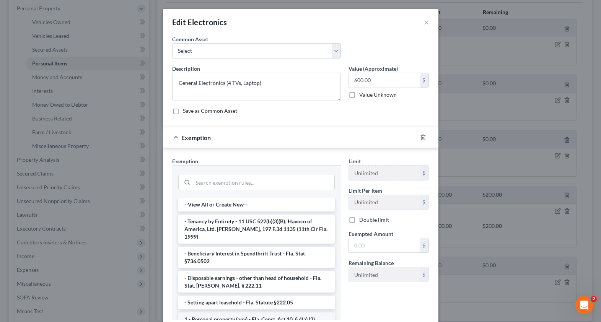
click at [211, 313] on li "1 - Personal property (any) - Fla. Const. Art.10, § 4(a) (2)" at bounding box center [256, 320] width 156 height 14
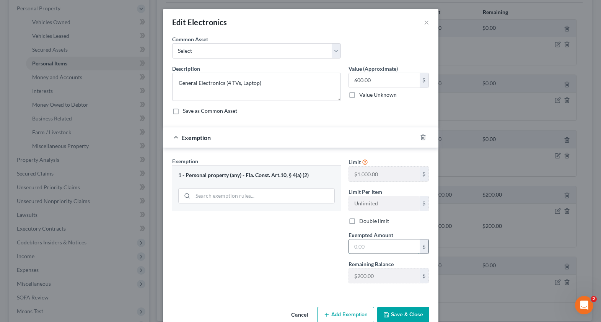
click at [359, 252] on input "text" at bounding box center [384, 246] width 71 height 15
type input "200.00"
click at [398, 311] on button "Save & Close" at bounding box center [403, 315] width 52 height 16
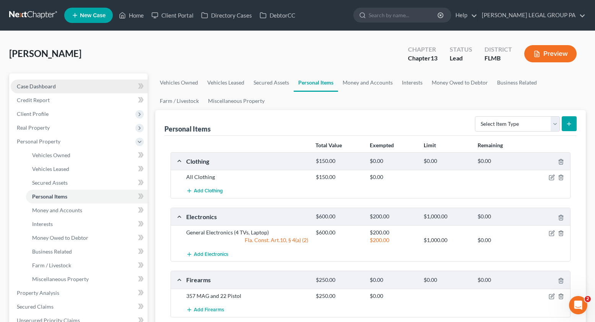
click at [42, 81] on link "Case Dashboard" at bounding box center [79, 87] width 137 height 14
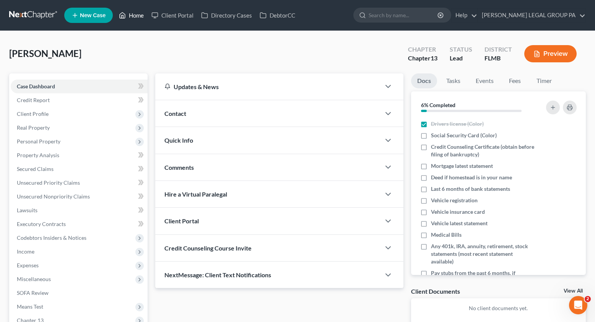
click at [129, 15] on link "Home" at bounding box center [131, 15] width 33 height 14
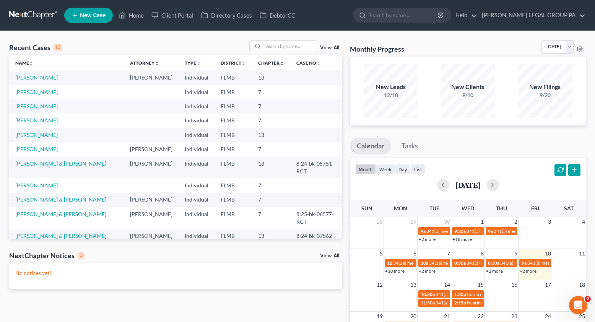
click at [35, 78] on link "[PERSON_NAME]" at bounding box center [36, 77] width 42 height 7
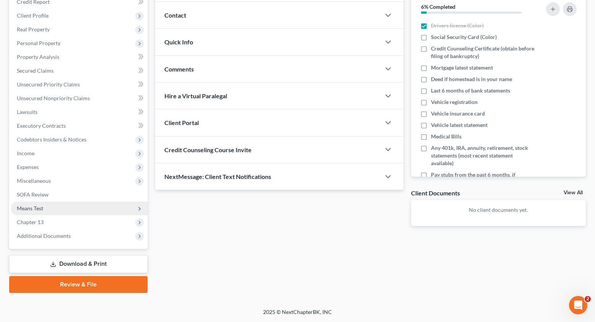
click at [28, 209] on span "Means Test" at bounding box center [30, 208] width 26 height 7
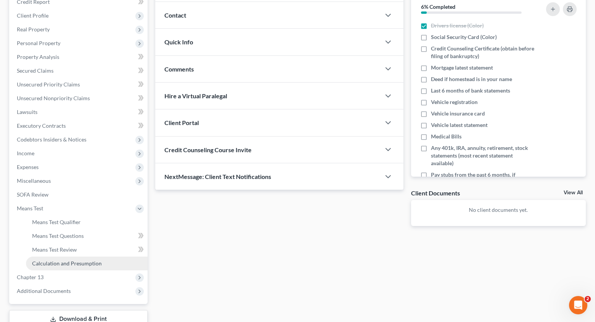
click at [59, 262] on span "Calculation and Presumption" at bounding box center [67, 263] width 70 height 7
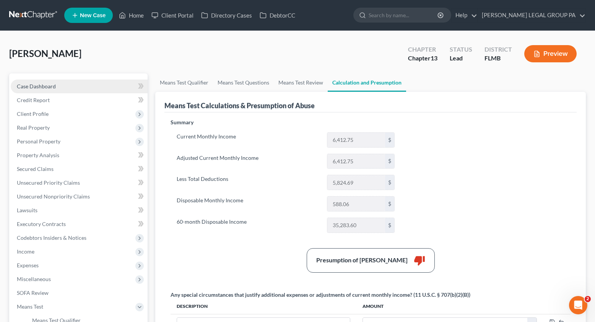
click at [50, 85] on span "Case Dashboard" at bounding box center [36, 86] width 39 height 7
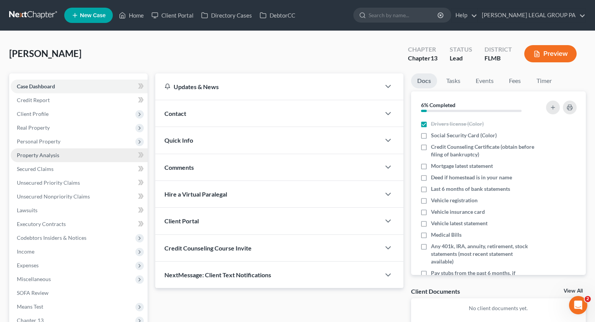
click at [38, 158] on span "Property Analysis" at bounding box center [38, 155] width 42 height 7
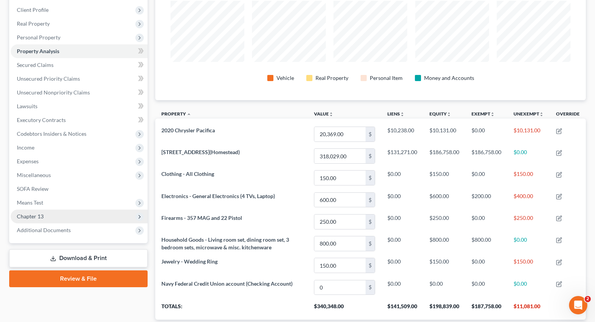
click at [31, 212] on span "Chapter 13" at bounding box center [79, 217] width 137 height 14
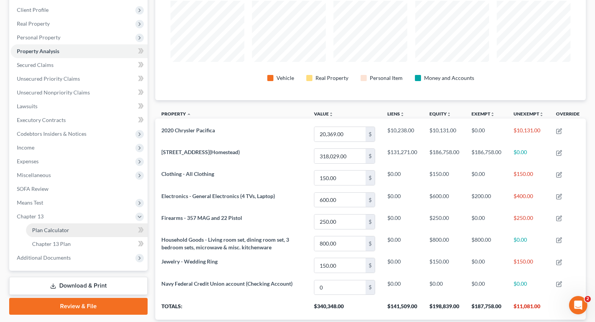
click at [54, 231] on span "Plan Calculator" at bounding box center [50, 230] width 37 height 7
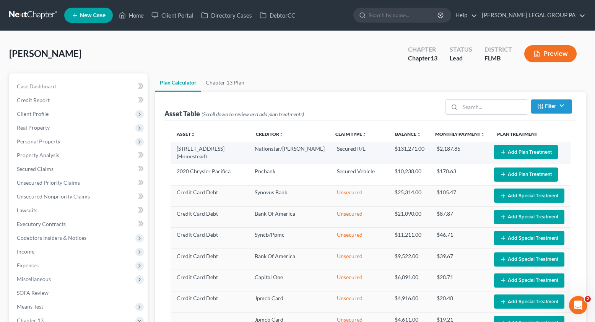
select select "59"
click at [511, 155] on button "Add Plan Treatment" at bounding box center [526, 152] width 64 height 14
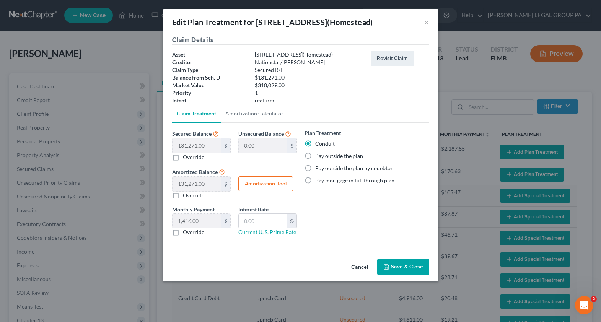
click at [315, 156] on label "Pay outside the plan" at bounding box center [339, 156] width 48 height 8
click at [318, 156] on input "Pay outside the plan" at bounding box center [320, 154] width 5 height 5
radio input "true"
click at [410, 270] on button "Save & Close" at bounding box center [403, 267] width 52 height 16
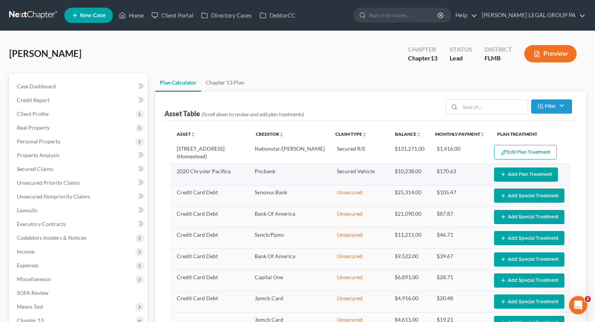
click at [508, 174] on button "Add Plan Treatment" at bounding box center [526, 175] width 64 height 14
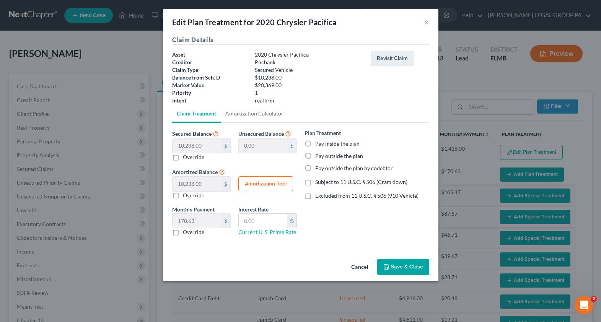
select select "59"
click at [315, 143] on label "Pay inside the plan" at bounding box center [337, 144] width 44 height 8
click at [318, 143] on input "Pay inside the plan" at bounding box center [320, 142] width 5 height 5
radio input "true"
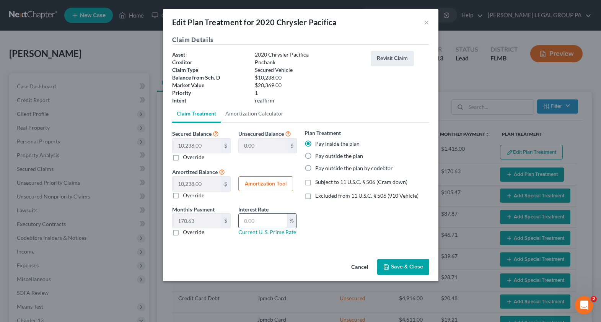
click at [264, 223] on input "text" at bounding box center [263, 221] width 48 height 15
type input "6.44"
click at [329, 227] on div "Plan Treatment Pay inside the plan Pay outside the plan Pay outside the plan by…" at bounding box center [367, 185] width 132 height 113
click at [407, 265] on button "Save & Close" at bounding box center [403, 267] width 52 height 16
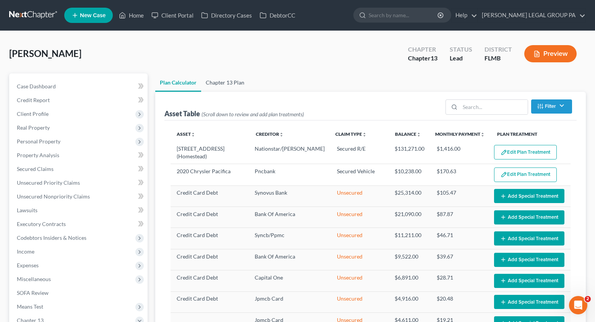
click at [229, 84] on link "Chapter 13 Plan" at bounding box center [225, 82] width 48 height 18
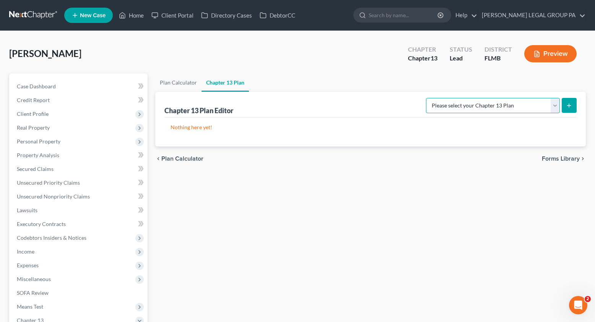
click at [499, 106] on select "Please select your Chapter 13 Plan Middle District of Florida Middle District o…" at bounding box center [493, 105] width 134 height 15
select select "2"
click at [435, 98] on select "Please select your Chapter 13 Plan Middle District of Florida Middle District o…" at bounding box center [493, 105] width 134 height 15
click at [568, 106] on line "submit" at bounding box center [569, 106] width 3 height 0
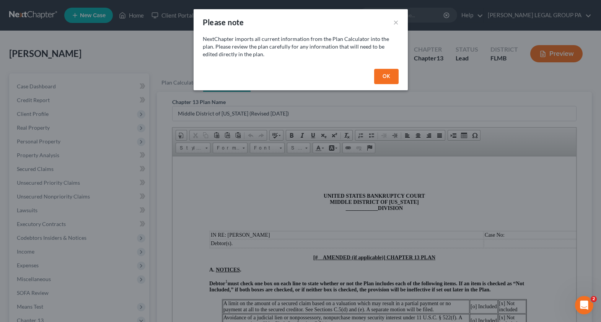
click at [385, 78] on button "OK" at bounding box center [386, 76] width 24 height 15
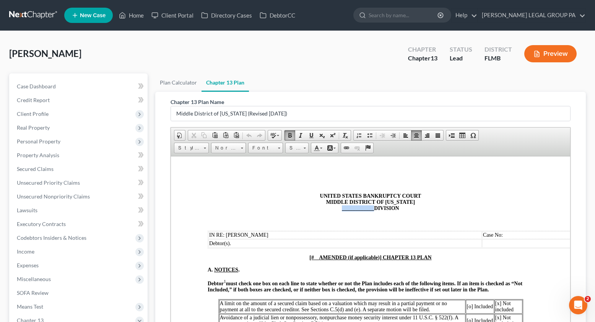
drag, startPoint x: 371, startPoint y: 210, endPoint x: 338, endPoint y: 207, distance: 32.7
click at [342, 207] on span "____________" at bounding box center [358, 208] width 32 height 6
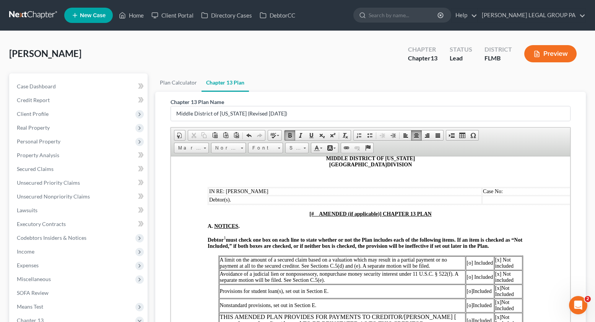
scroll to position [39, 0]
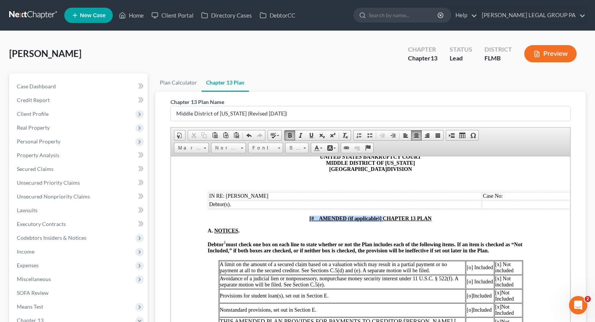
drag, startPoint x: 305, startPoint y: 220, endPoint x: 381, endPoint y: 220, distance: 75.7
click at [381, 220] on p "[# AMENDED (if applicable)] CHAPTER 13 PLAN" at bounding box center [371, 218] width 326 height 6
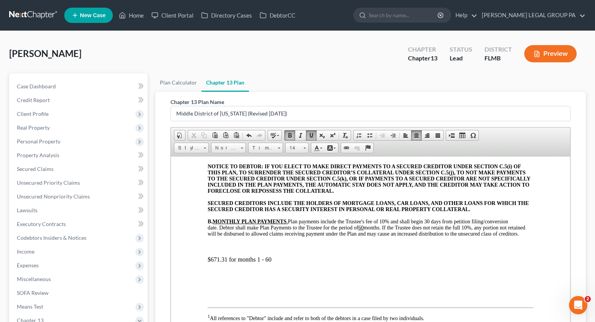
scroll to position [273, 0]
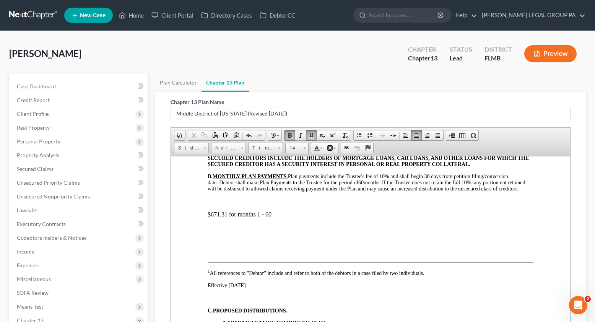
click at [227, 218] on p "$671.31 for months 1 - 60" at bounding box center [371, 214] width 326 height 7
drag, startPoint x: 227, startPoint y: 220, endPoint x: 212, endPoint y: 220, distance: 15.7
click at [212, 218] on p "$671.31 for months 1 - 60" at bounding box center [371, 214] width 326 height 7
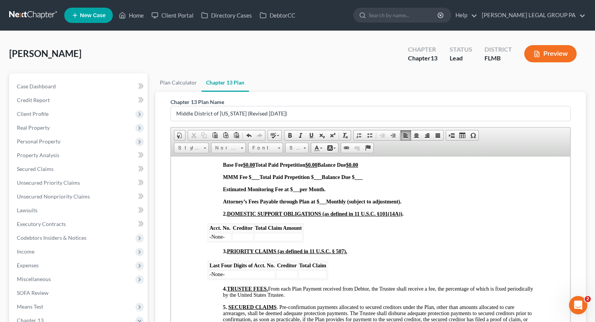
scroll to position [800, 0]
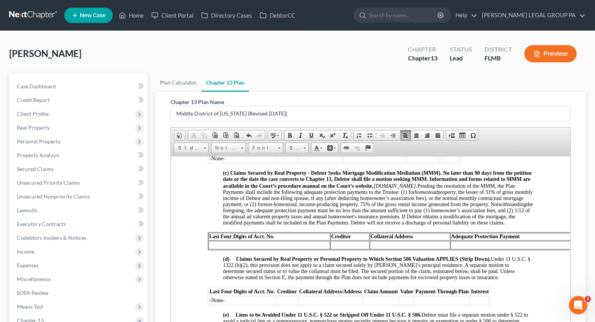
click at [331, 71] on div "Burk, Darrell Upgraded Chapter Chapter 13 Status Lead District FLMB Preview" at bounding box center [297, 56] width 577 height 33
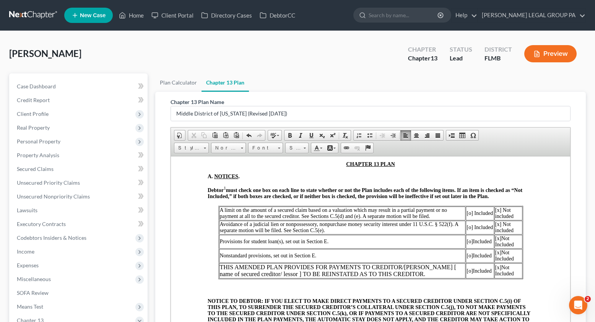
scroll to position [80, 0]
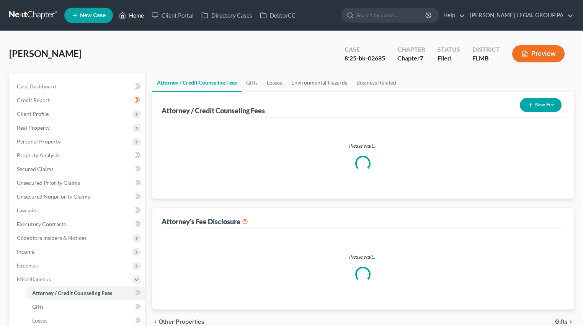
select select "0"
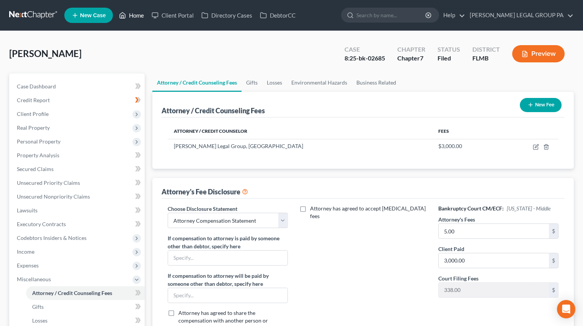
click at [140, 19] on link "Home" at bounding box center [131, 15] width 33 height 14
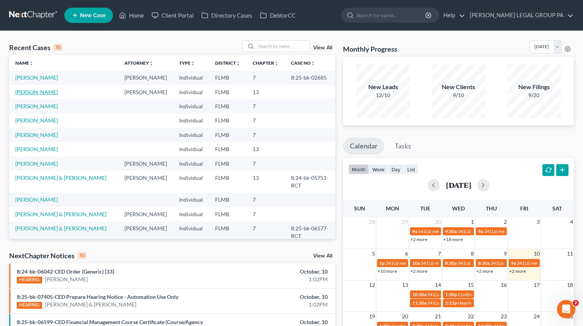
click at [31, 91] on link "[PERSON_NAME]" at bounding box center [36, 92] width 42 height 7
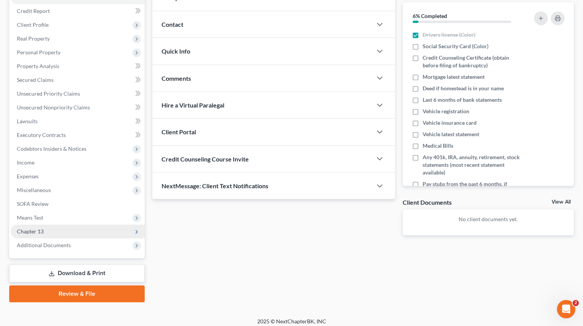
scroll to position [94, 0]
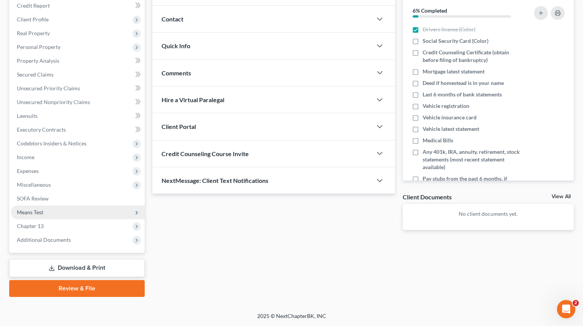
click at [52, 211] on span "Means Test" at bounding box center [78, 212] width 134 height 14
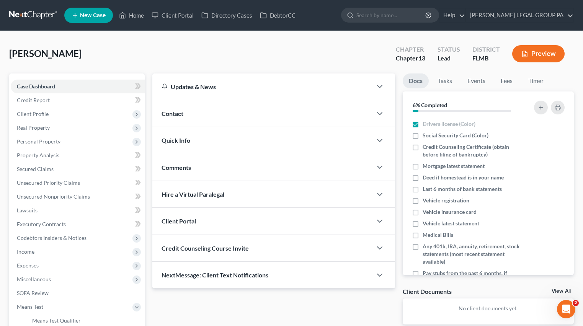
scroll to position [150, 0]
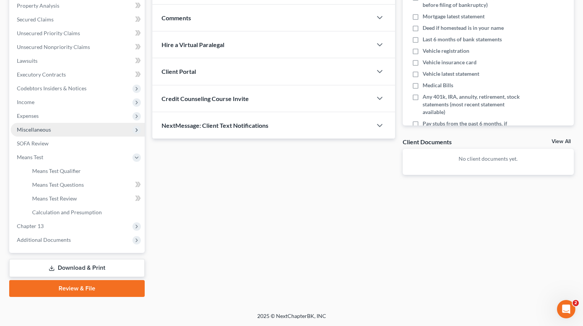
click at [33, 130] on span "Miscellaneous" at bounding box center [34, 129] width 34 height 7
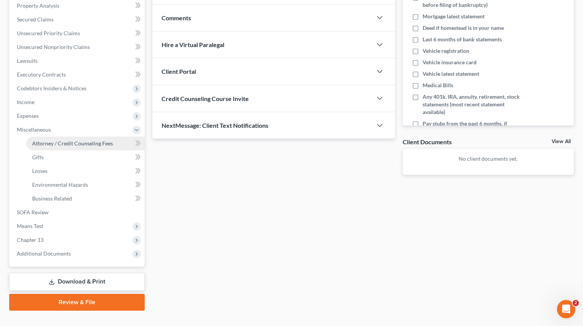
click at [55, 143] on span "Attorney / Credit Counseling Fees" at bounding box center [72, 143] width 81 height 7
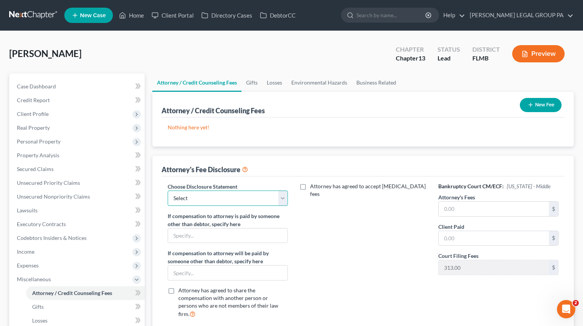
click at [223, 200] on select "Select Attorney Compensation Statement" at bounding box center [228, 198] width 120 height 15
select select "0"
click at [168, 191] on select "Select Attorney Compensation Statement" at bounding box center [228, 198] width 120 height 15
click at [199, 272] on input "text" at bounding box center [227, 272] width 119 height 15
type input "$50 Monthly Monitoring Fee payable upon Confirmation"
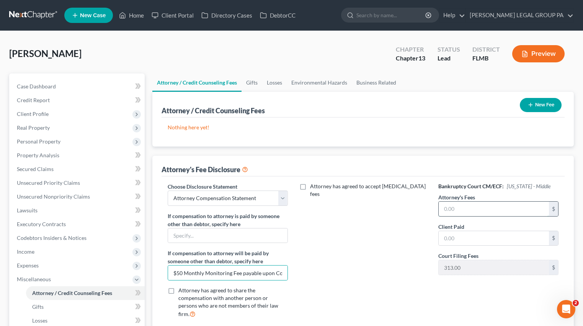
click at [464, 213] on input "text" at bounding box center [493, 209] width 110 height 15
type input "5,000.00"
click at [456, 233] on input "text" at bounding box center [493, 238] width 110 height 15
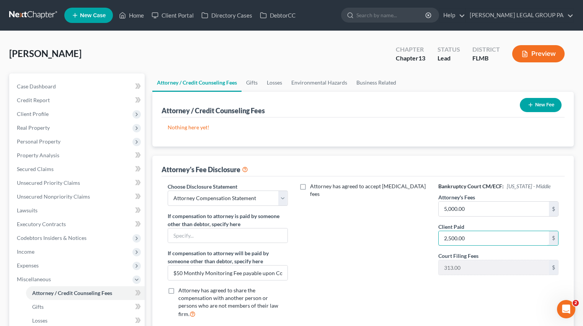
type input "2,500.00"
click at [534, 104] on button "New Fee" at bounding box center [540, 105] width 42 height 14
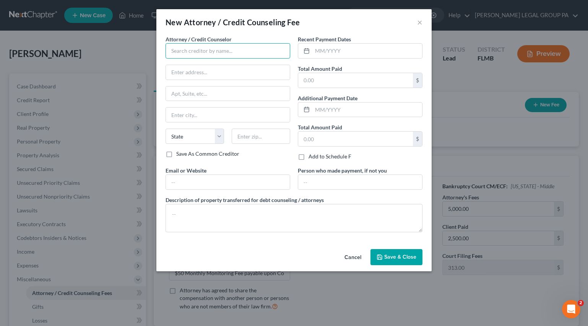
click at [199, 51] on input "text" at bounding box center [228, 50] width 125 height 15
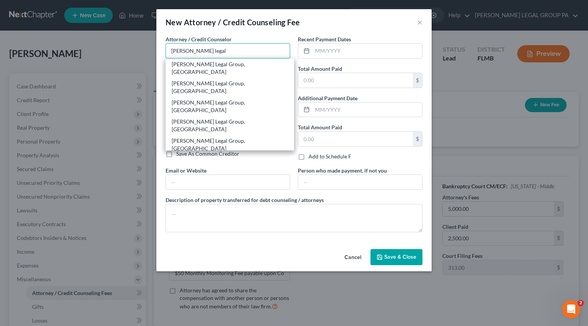
type input "[PERSON_NAME] Legal Group, [GEOGRAPHIC_DATA]"
type input "[STREET_ADDRESS]"
type input "Clearwater"
select select "9"
type input "33763"
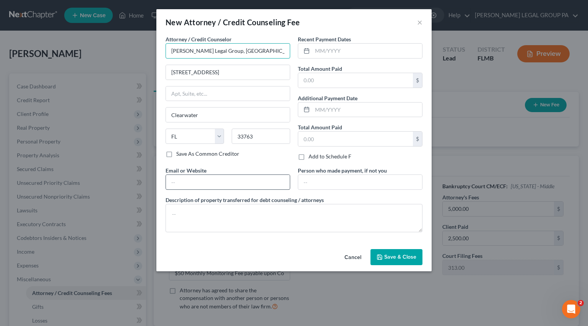
type input "[PERSON_NAME] Legal Group, [GEOGRAPHIC_DATA]"
click at [207, 178] on input "text" at bounding box center [228, 182] width 124 height 15
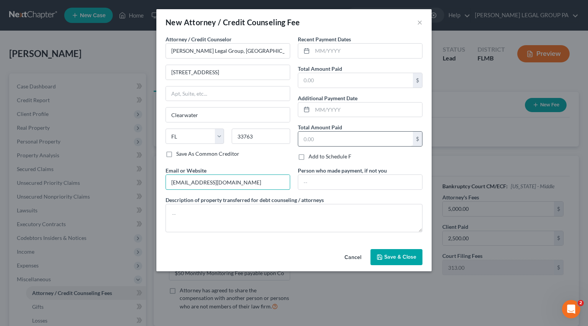
type input "[EMAIL_ADDRESS][DOMAIN_NAME]"
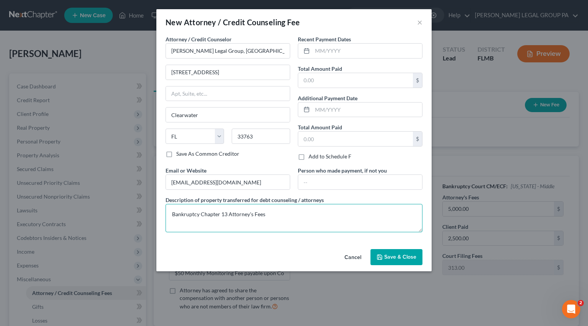
type textarea "Bankruptcy Chapter 13 Attorney's Fees"
click at [340, 42] on label "Recent Payment Dates" at bounding box center [324, 39] width 53 height 8
click at [341, 49] on input "text" at bounding box center [368, 51] width 110 height 15
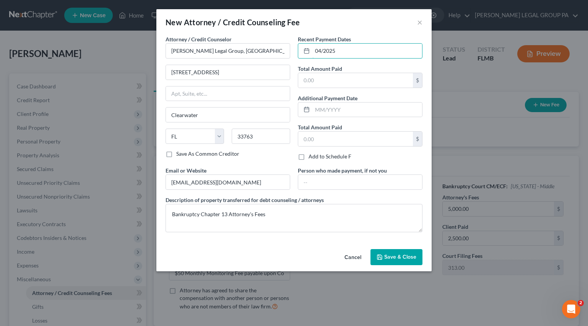
type input "04/2025"
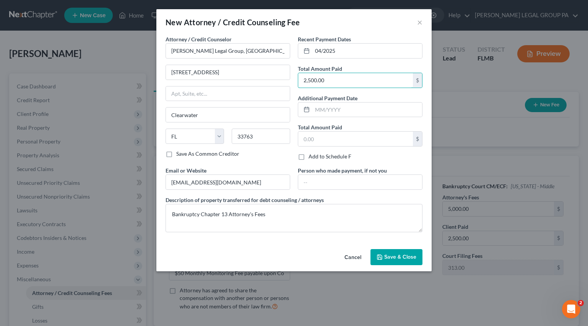
type input "2,500.00"
click at [410, 260] on button "Save & Close" at bounding box center [397, 257] width 52 height 16
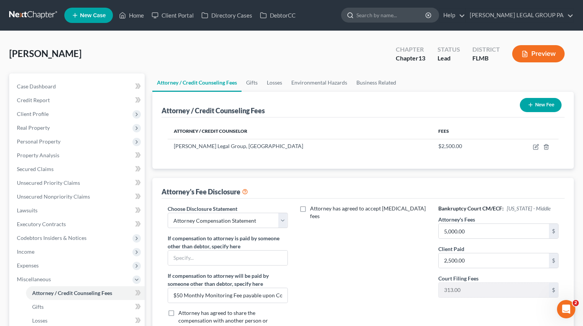
click at [426, 18] on input "search" at bounding box center [391, 15] width 70 height 14
type input "[PERSON_NAME]"
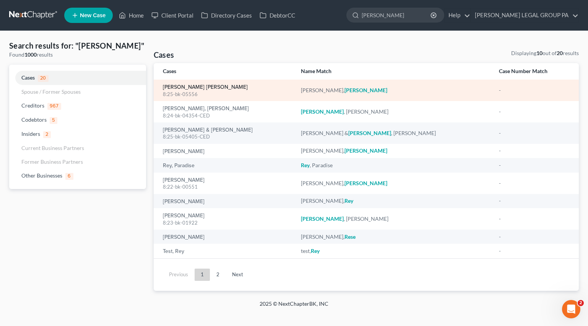
click at [205, 86] on link "[PERSON_NAME] [PERSON_NAME]" at bounding box center [205, 87] width 85 height 5
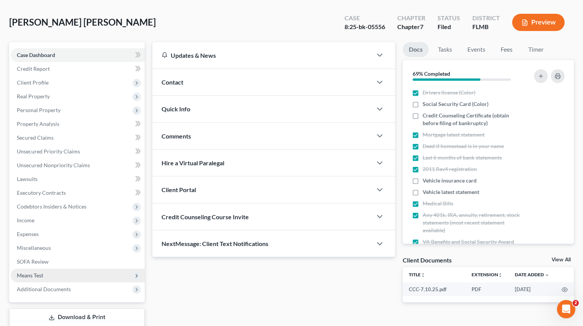
scroll to position [81, 0]
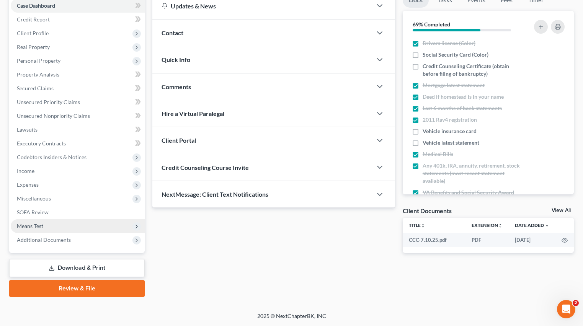
click at [46, 228] on span "Means Test" at bounding box center [78, 226] width 134 height 14
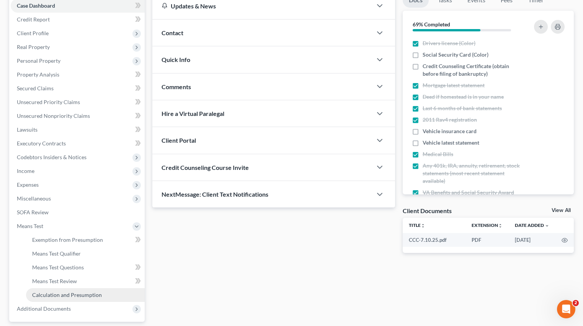
click at [72, 296] on span "Calculation and Presumption" at bounding box center [67, 294] width 70 height 7
